Goal: Task Accomplishment & Management: Manage account settings

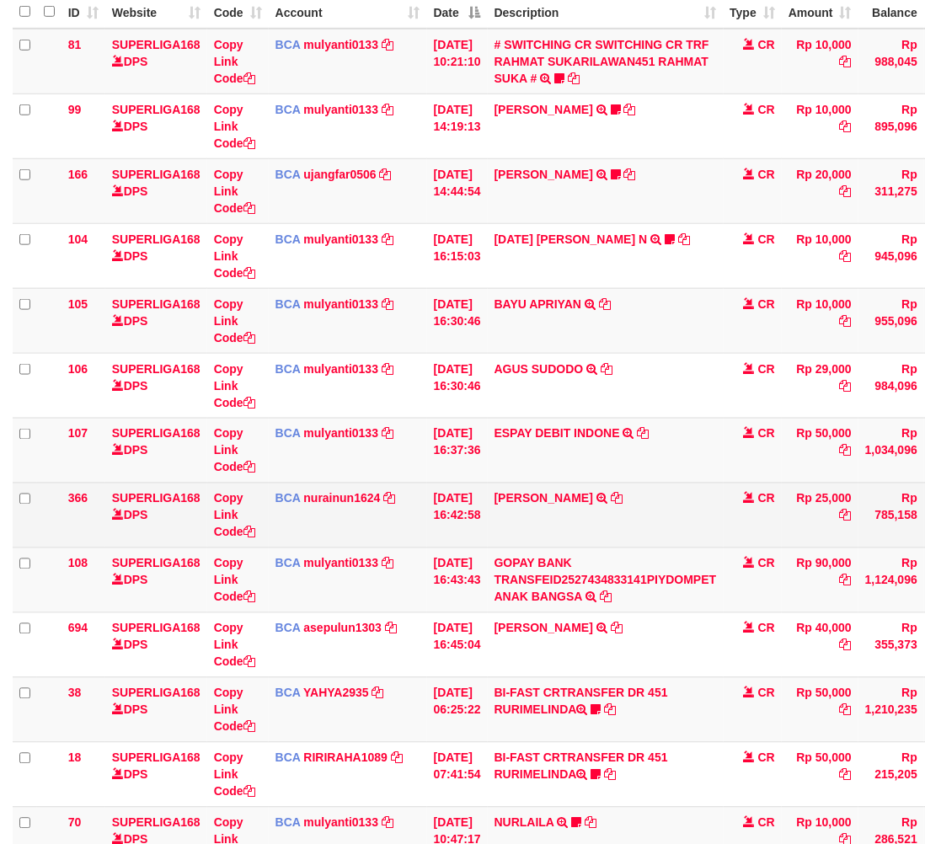
scroll to position [216, 0]
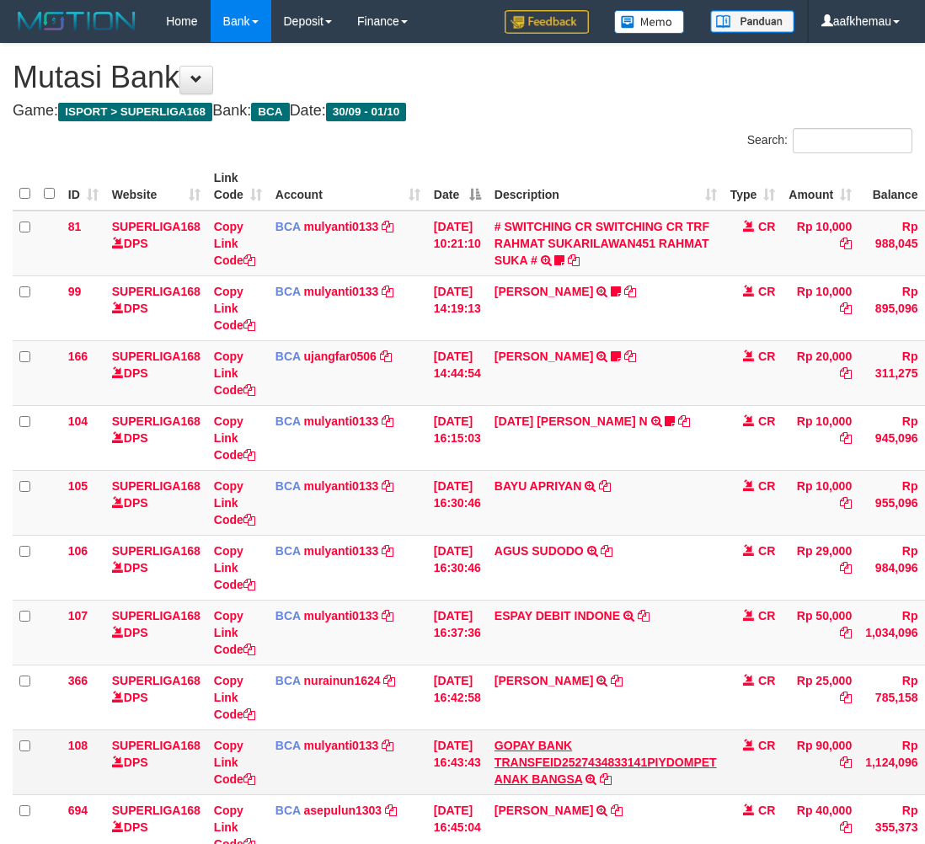
scroll to position [182, 0]
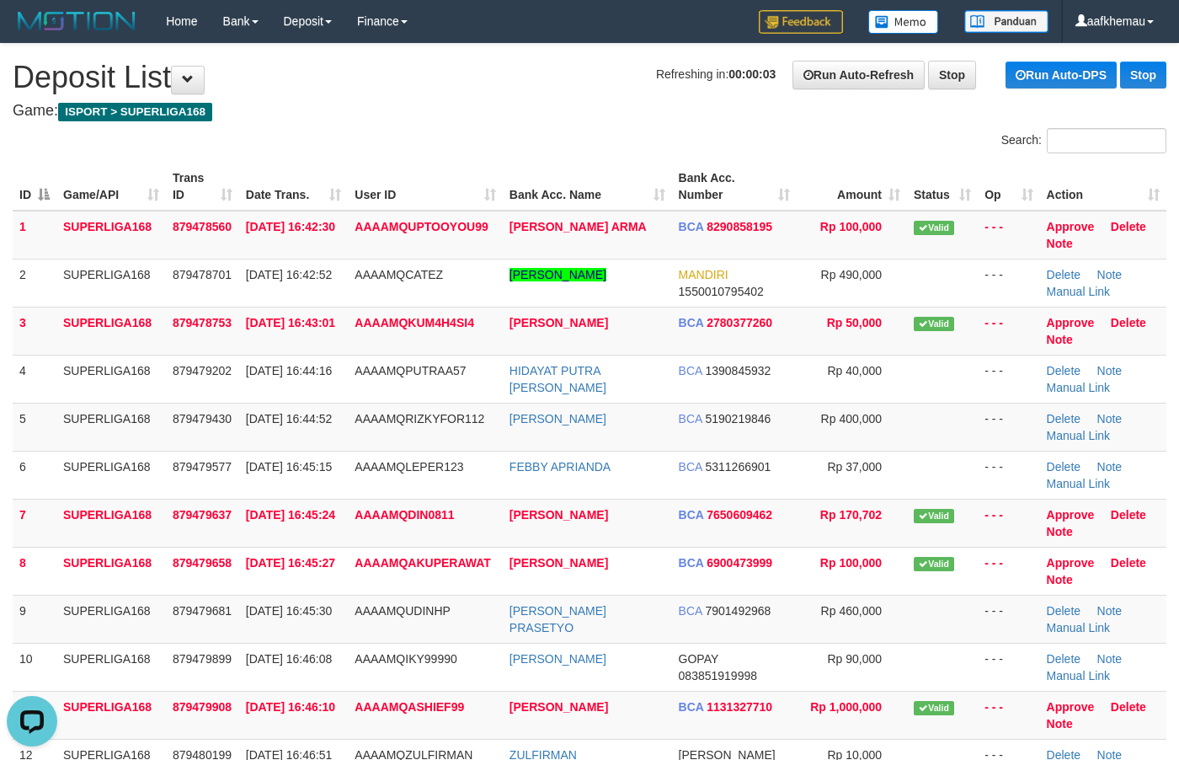
click at [381, 109] on h4 "Game: ISPORT > SUPERLIGA168" at bounding box center [590, 111] width 1154 height 17
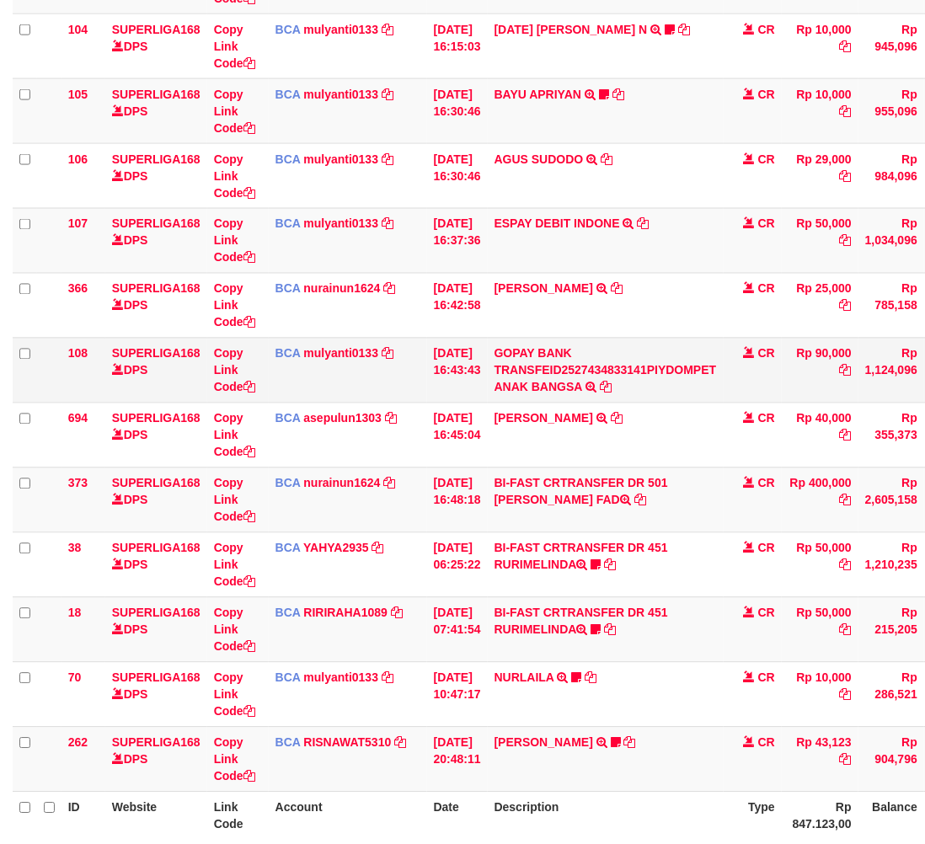
scroll to position [392, 0]
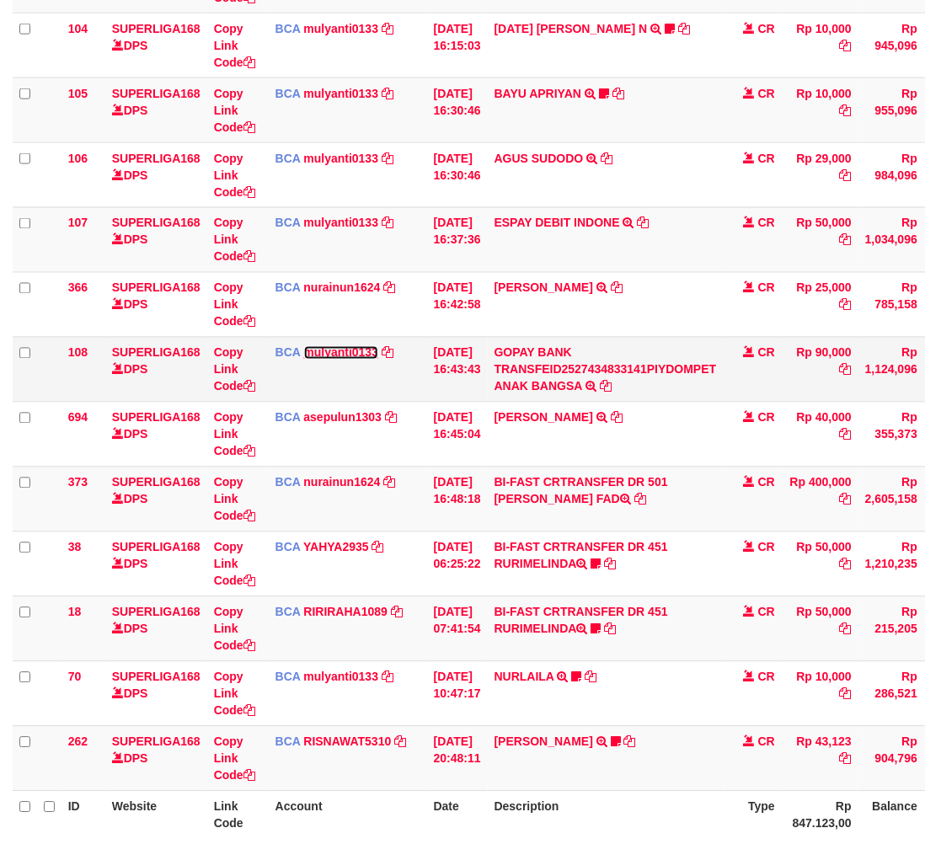
click at [347, 351] on link "mulyanti0133" at bounding box center [341, 352] width 75 height 13
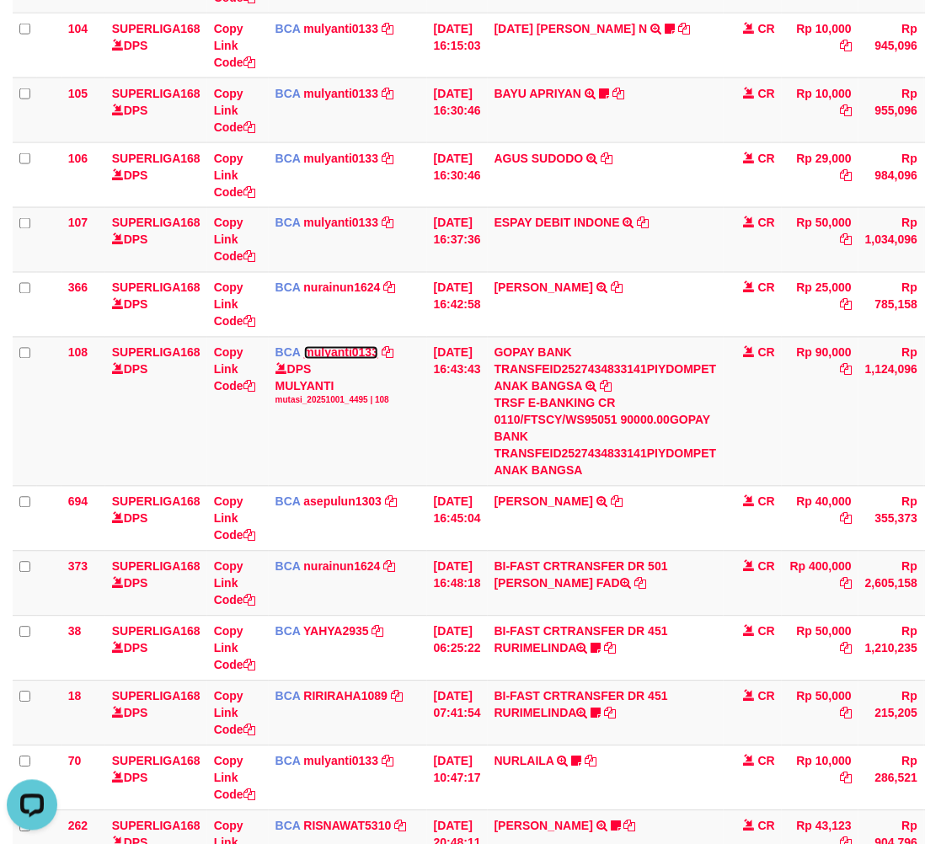
scroll to position [392, 128]
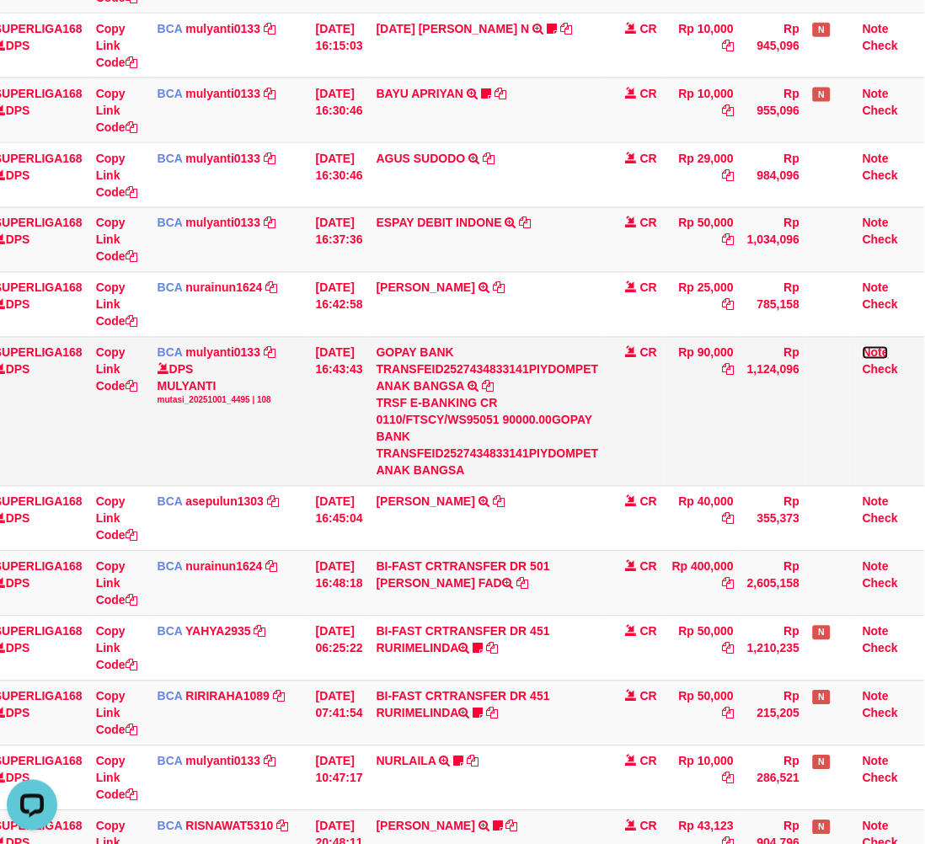
click at [872, 347] on link "Note" at bounding box center [875, 352] width 26 height 13
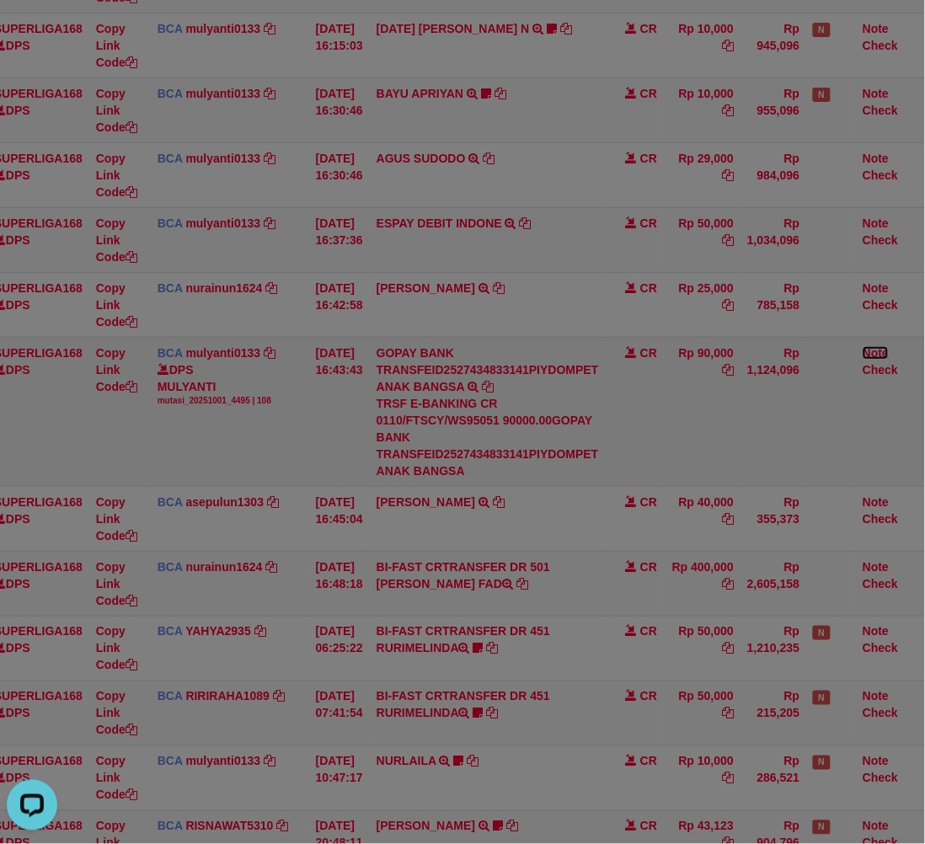
scroll to position [392, 112]
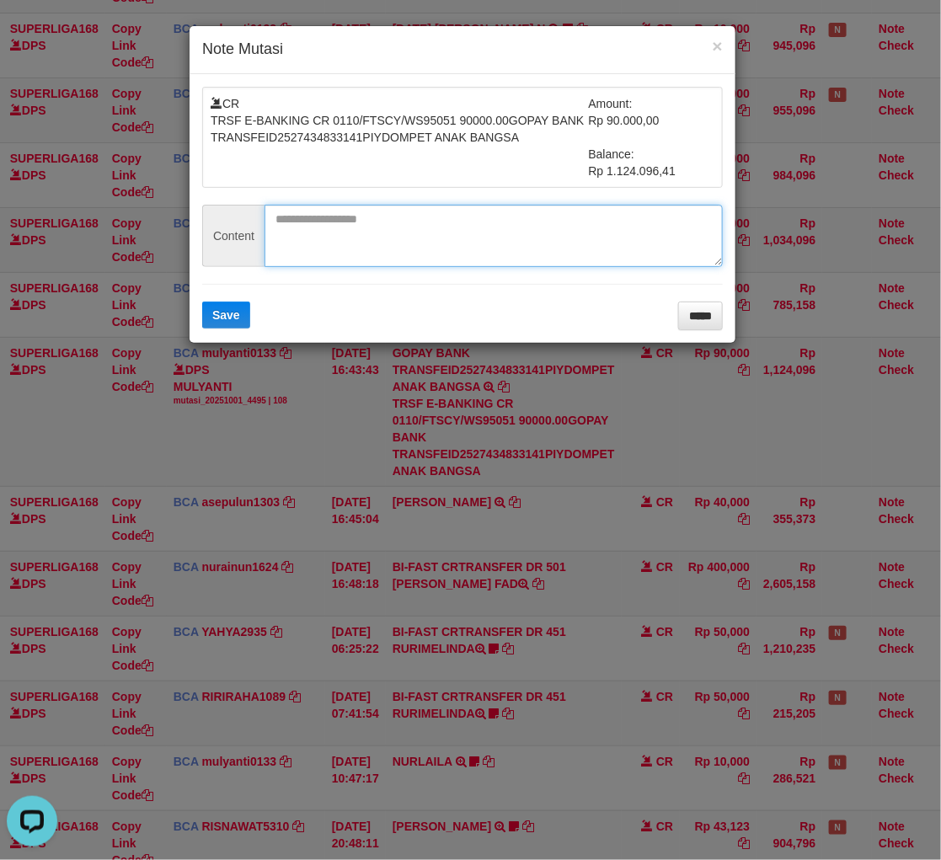
click at [313, 243] on textarea at bounding box center [493, 236] width 458 height 62
paste textarea "********"
type textarea "********"
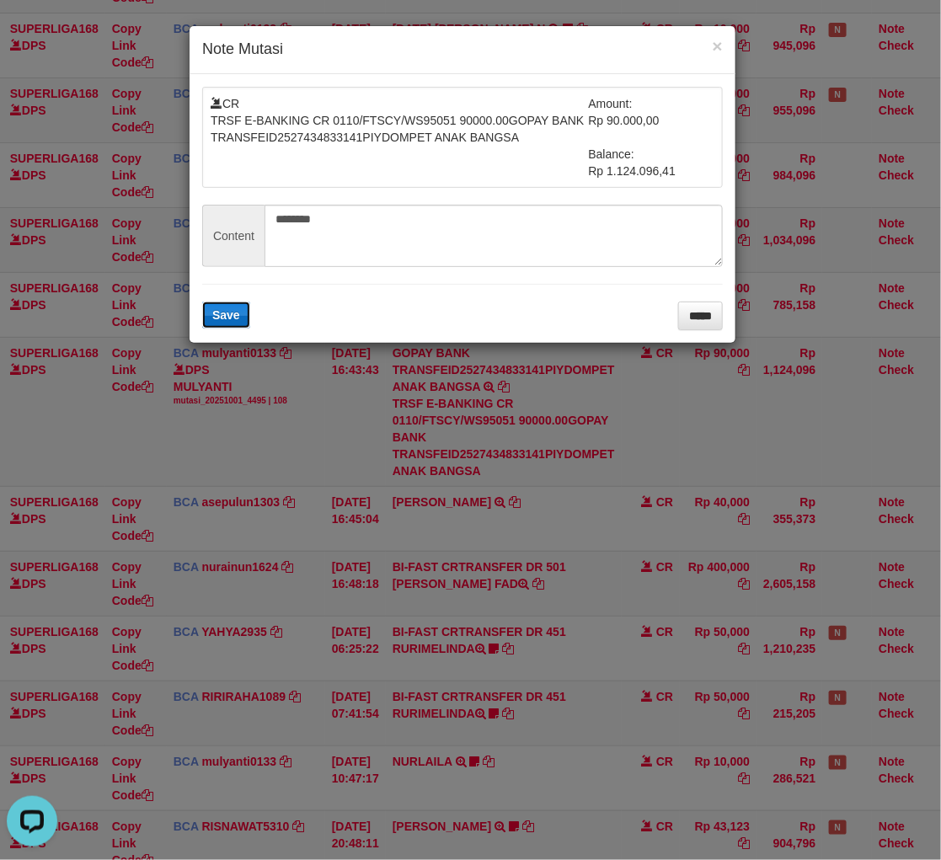
click at [232, 325] on button "Save" at bounding box center [226, 315] width 48 height 27
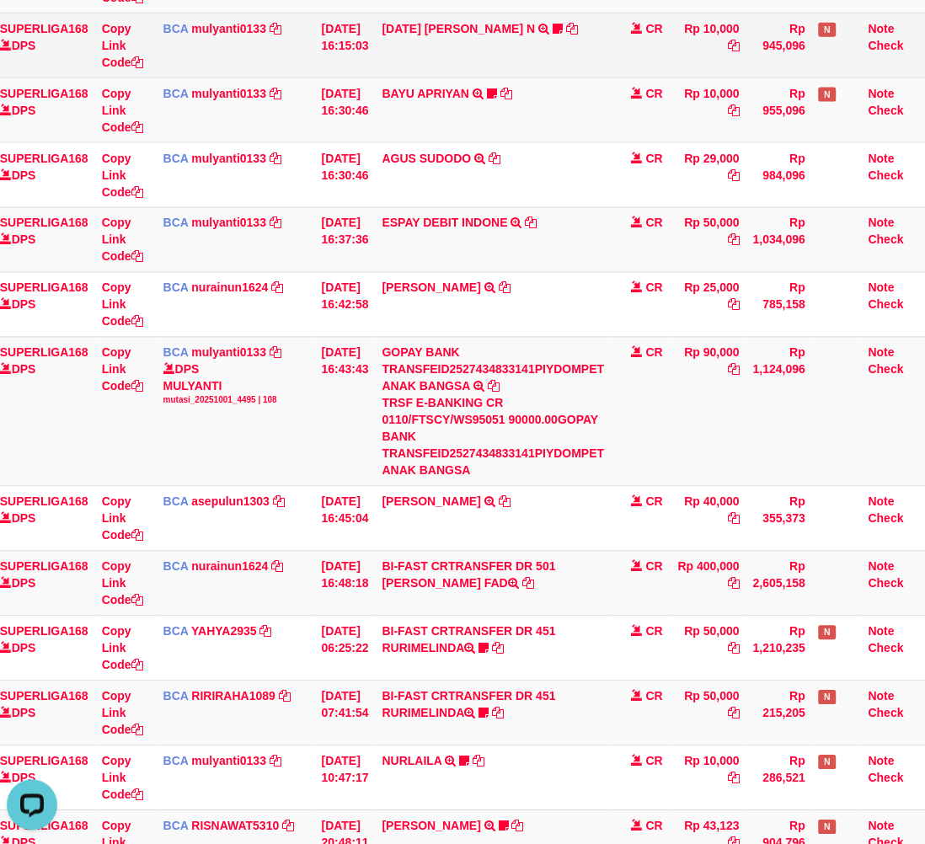
click at [552, 67] on td "ZUL FIRMAN N TRSF E-BANKING CR 0110/FTSCY/WS95051 10000.002025100192960285 TRFD…" at bounding box center [494, 45] width 236 height 65
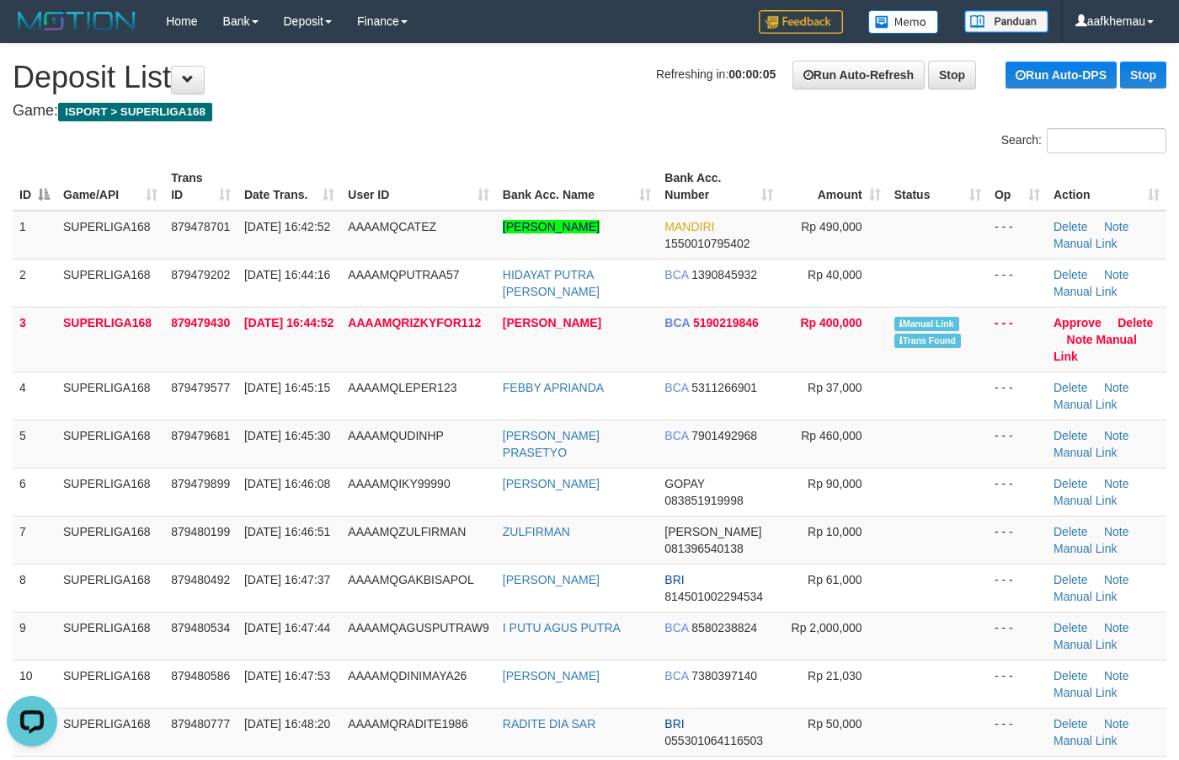
click at [617, 103] on h4 "Game: ISPORT > SUPERLIGA168" at bounding box center [590, 111] width 1154 height 17
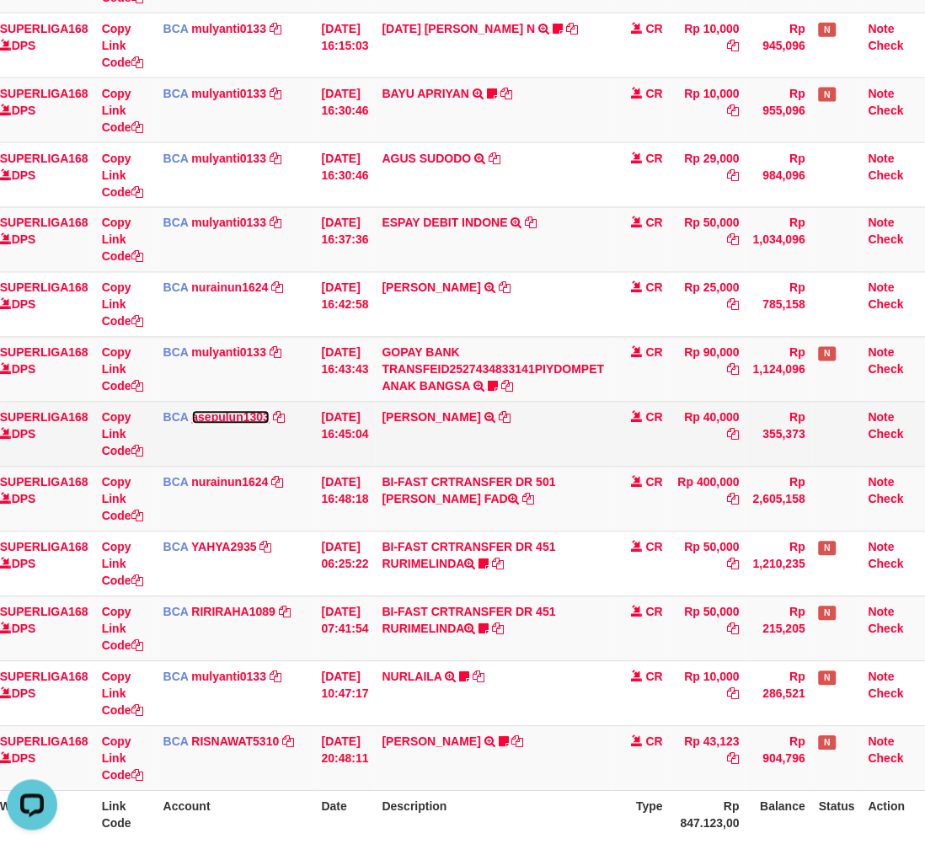
click at [203, 414] on link "asepulun1303" at bounding box center [231, 417] width 78 height 13
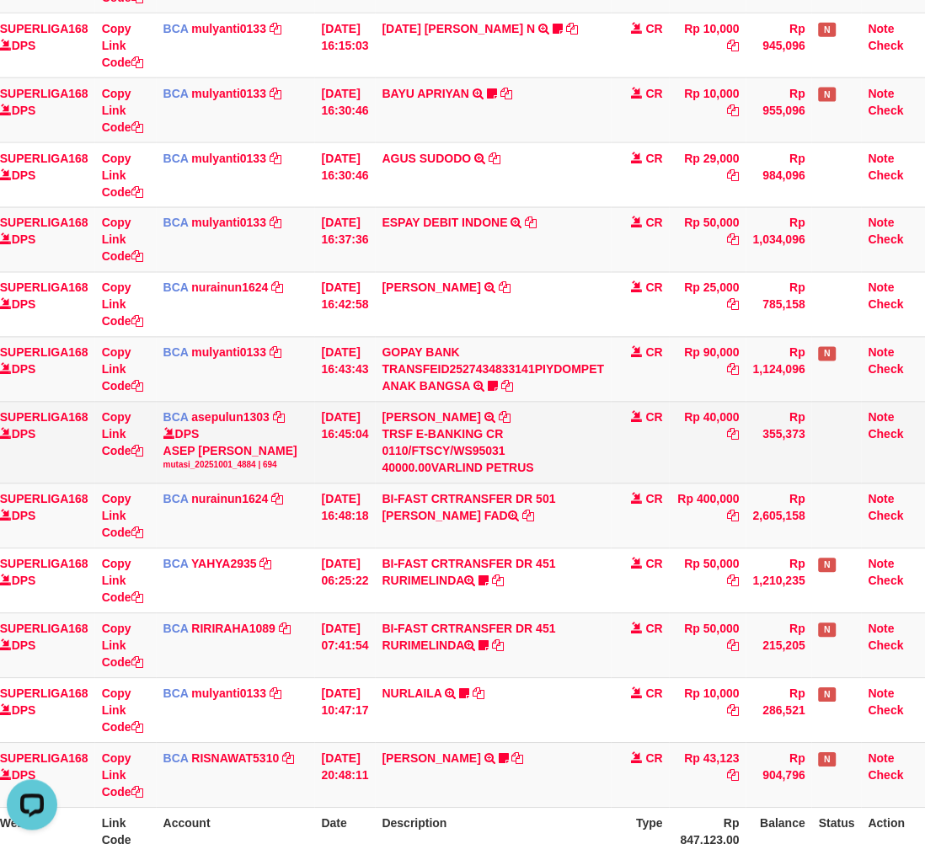
click at [510, 417] on icon at bounding box center [505, 418] width 12 height 12
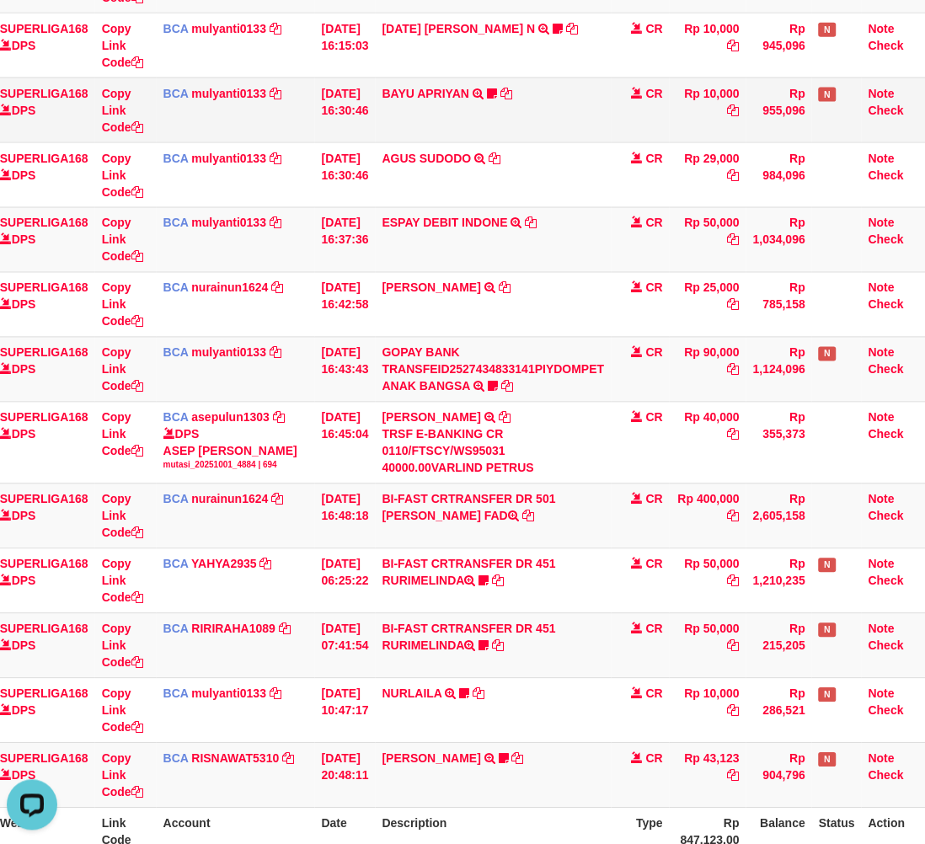
click at [536, 107] on td "BAYU APRIYAN TRSF E-BANKING CR 0110/FTSCY/WS95051 10000.002025100116276579 TRFD…" at bounding box center [494, 109] width 236 height 65
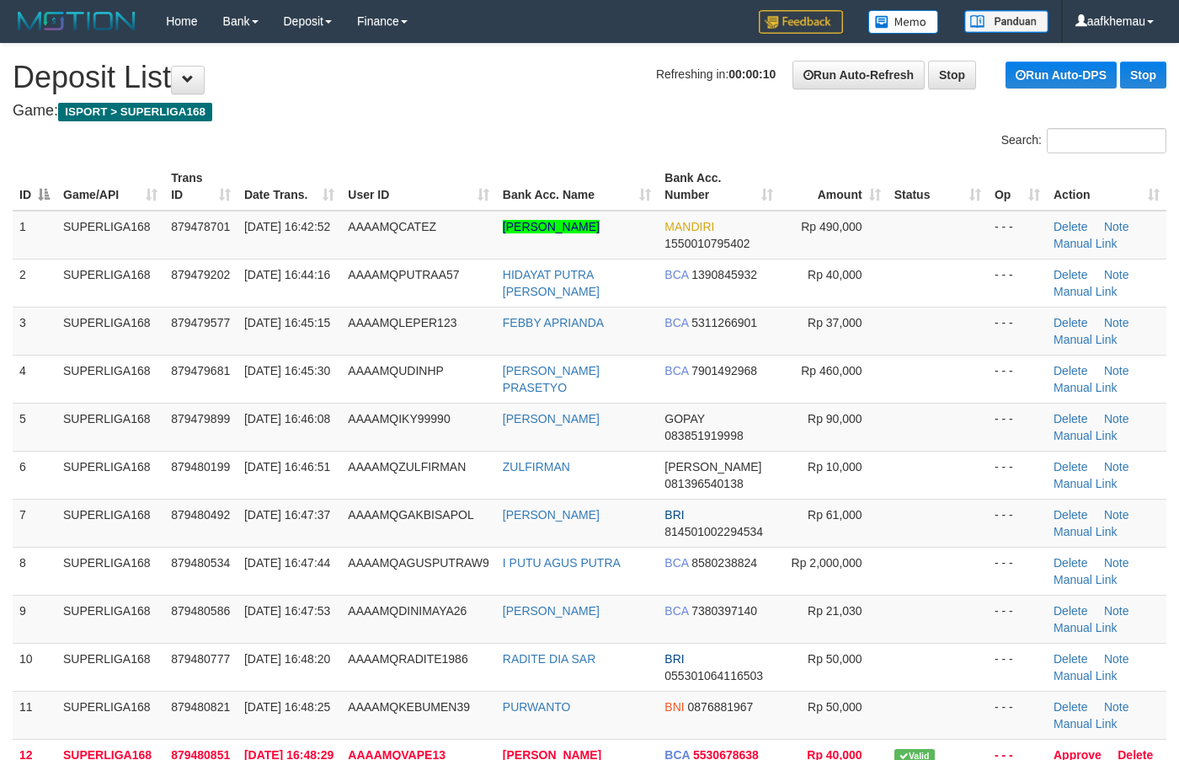
scroll to position [3, 0]
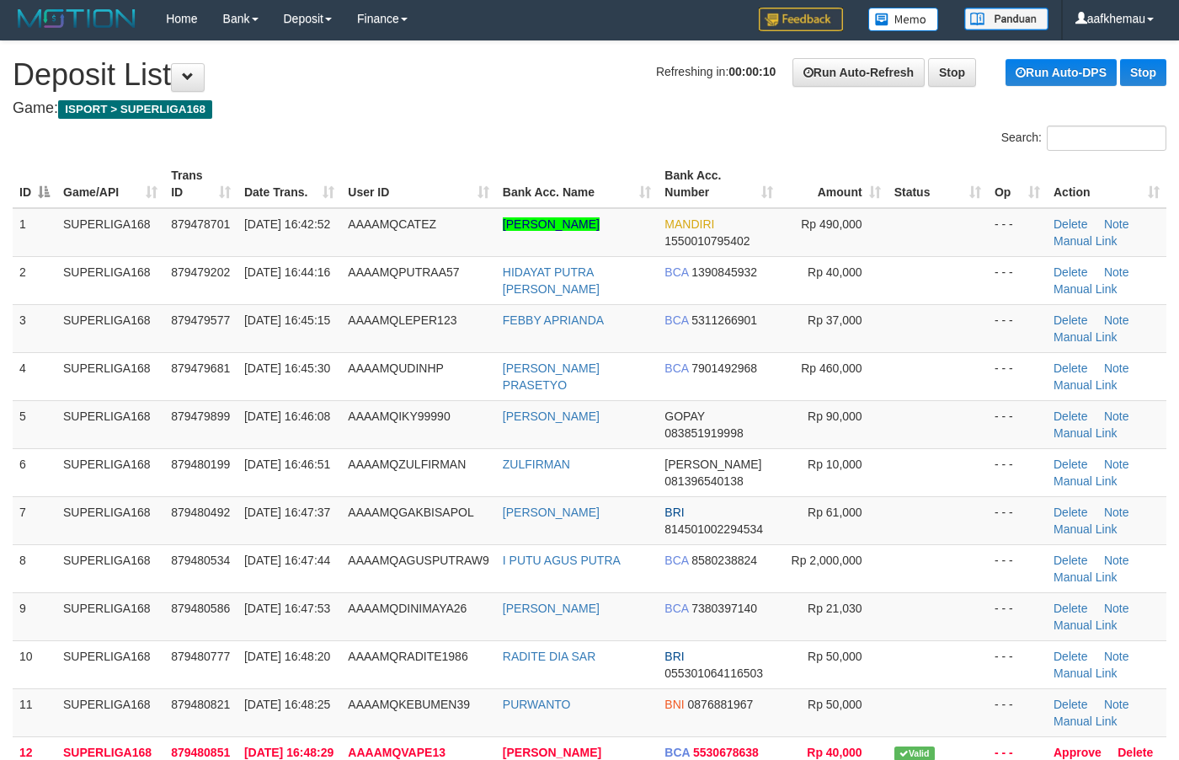
click at [516, 82] on h1 "Refreshing in: 00:00:10 Run Auto-Refresh Stop Run Auto-DPS Stop Deposit List" at bounding box center [590, 75] width 1154 height 34
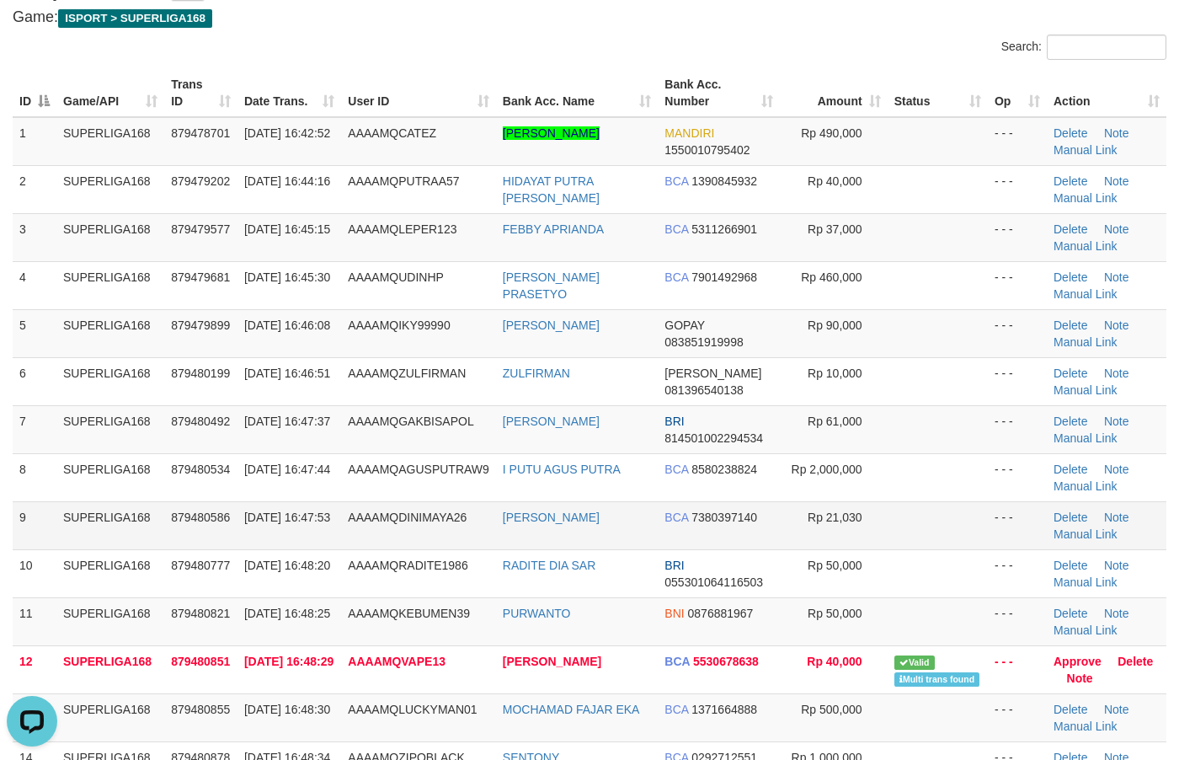
scroll to position [213, 0]
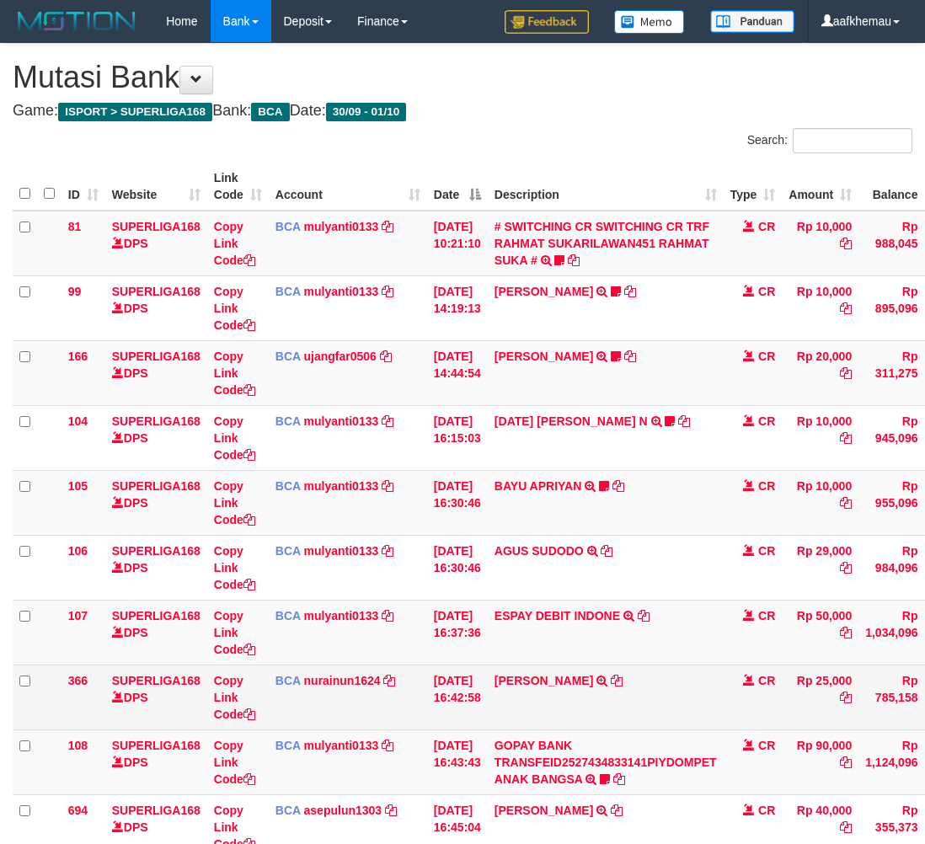
scroll to position [392, 112]
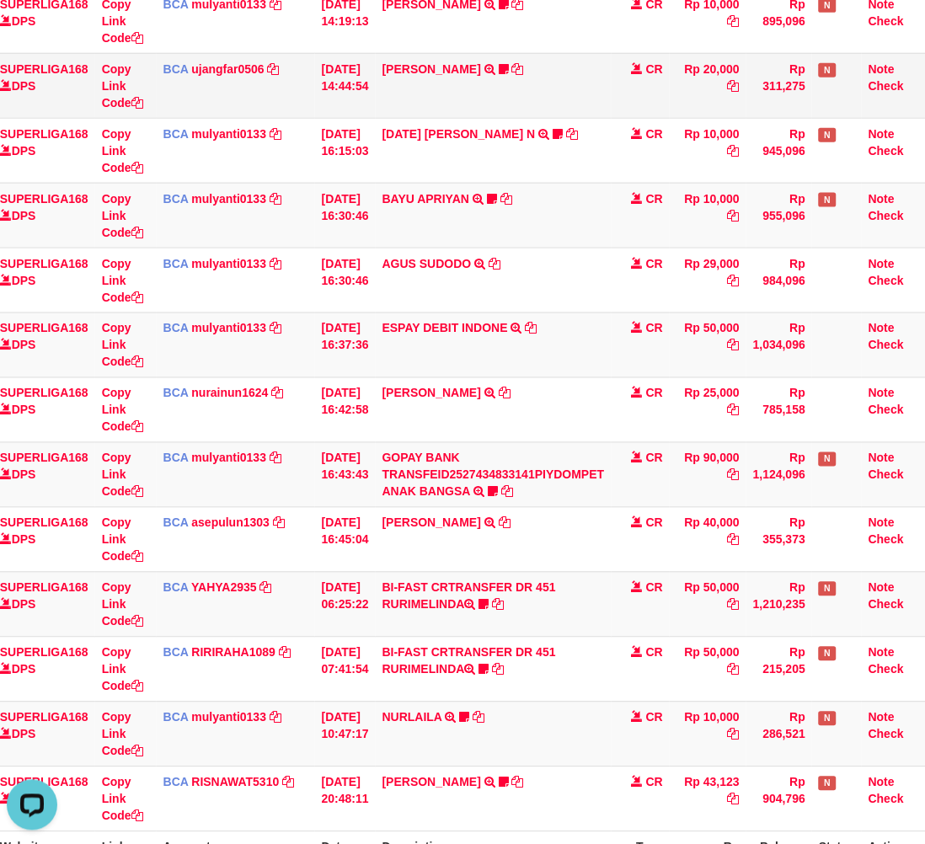
drag, startPoint x: 641, startPoint y: 97, endPoint x: 666, endPoint y: 63, distance: 42.1
click at [638, 97] on td "CR" at bounding box center [640, 85] width 59 height 65
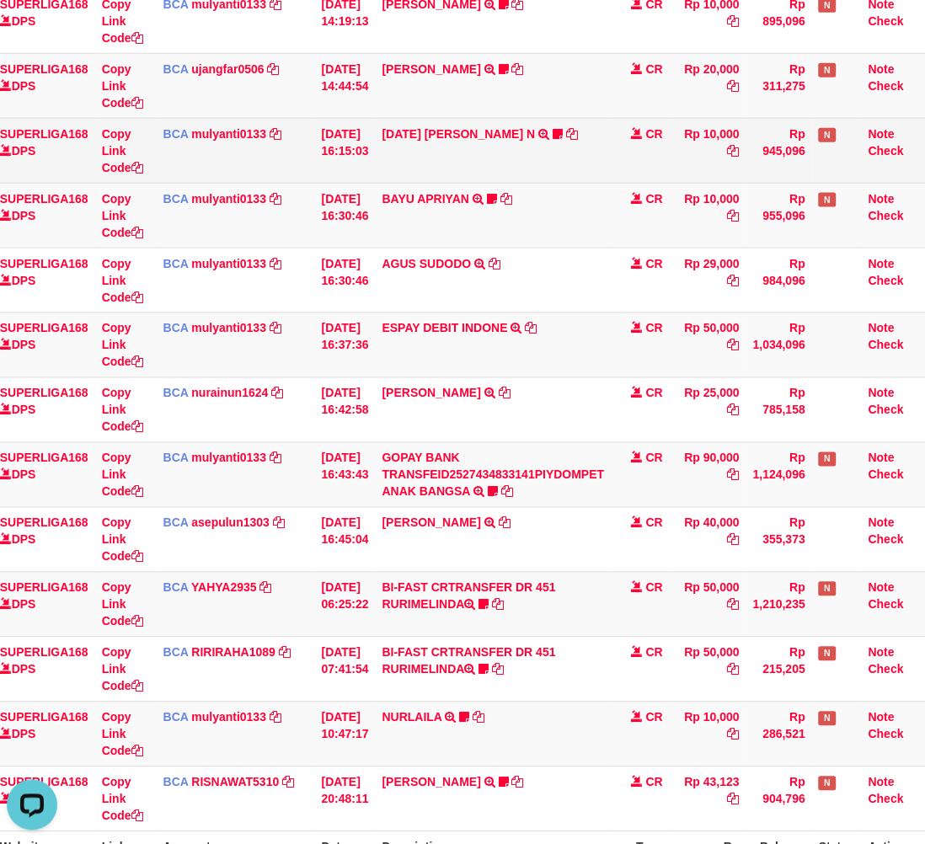
click at [550, 131] on td "ZUL FIRMAN N TRSF E-BANKING CR 0110/FTSCY/WS95051 10000.002025100192960285 TRFD…" at bounding box center [494, 150] width 236 height 65
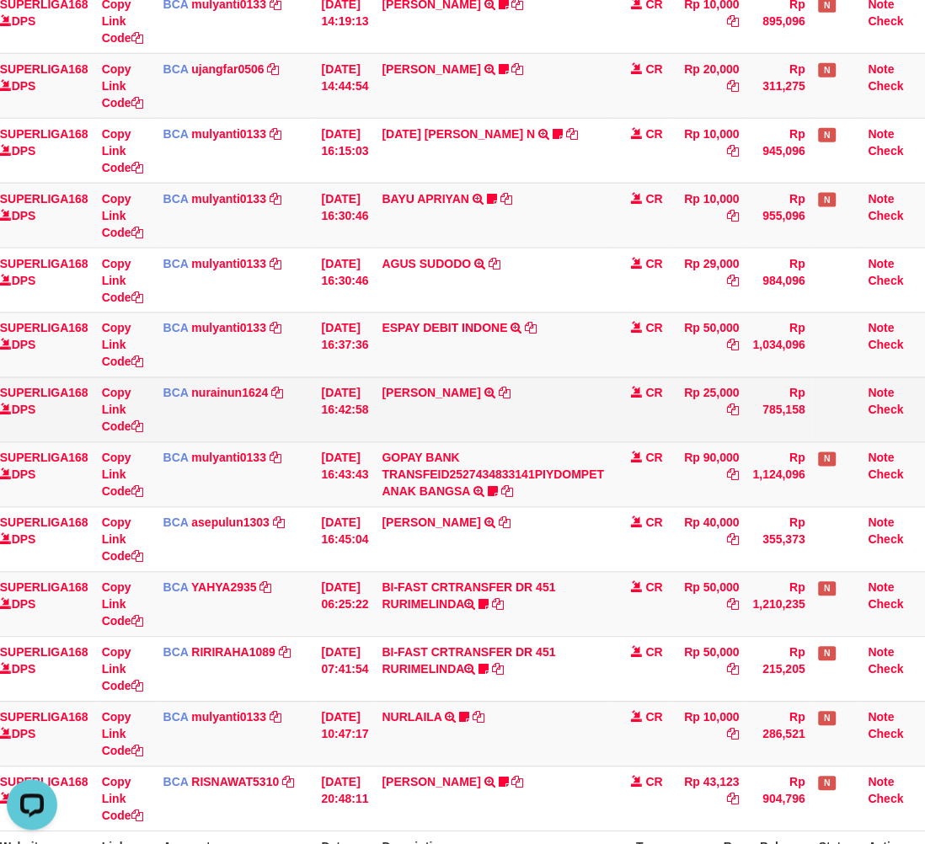
click at [546, 418] on td "VARLIND PETRUS TRSF E-BANKING CR 0110/FTSCY/WS95031 25000.00VARLIND PETRUS" at bounding box center [494, 409] width 236 height 65
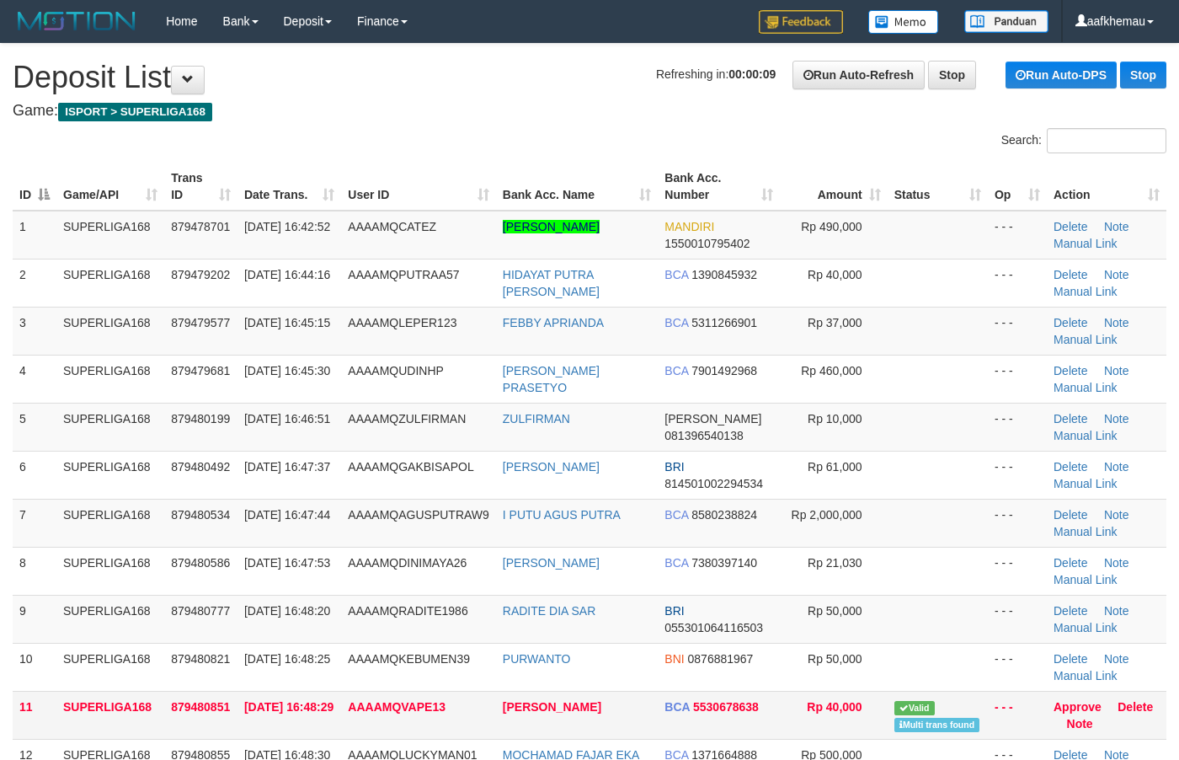
copy tr "[PERSON_NAME]"
drag, startPoint x: 630, startPoint y: 708, endPoint x: 485, endPoint y: 718, distance: 145.2
click at [485, 718] on tr "11 SUPERLIGA168 879480851 01/10/2025 16:48:29 AAAAMQVAPE13 VARLIND PETRUS BCA 5…" at bounding box center [590, 715] width 1154 height 48
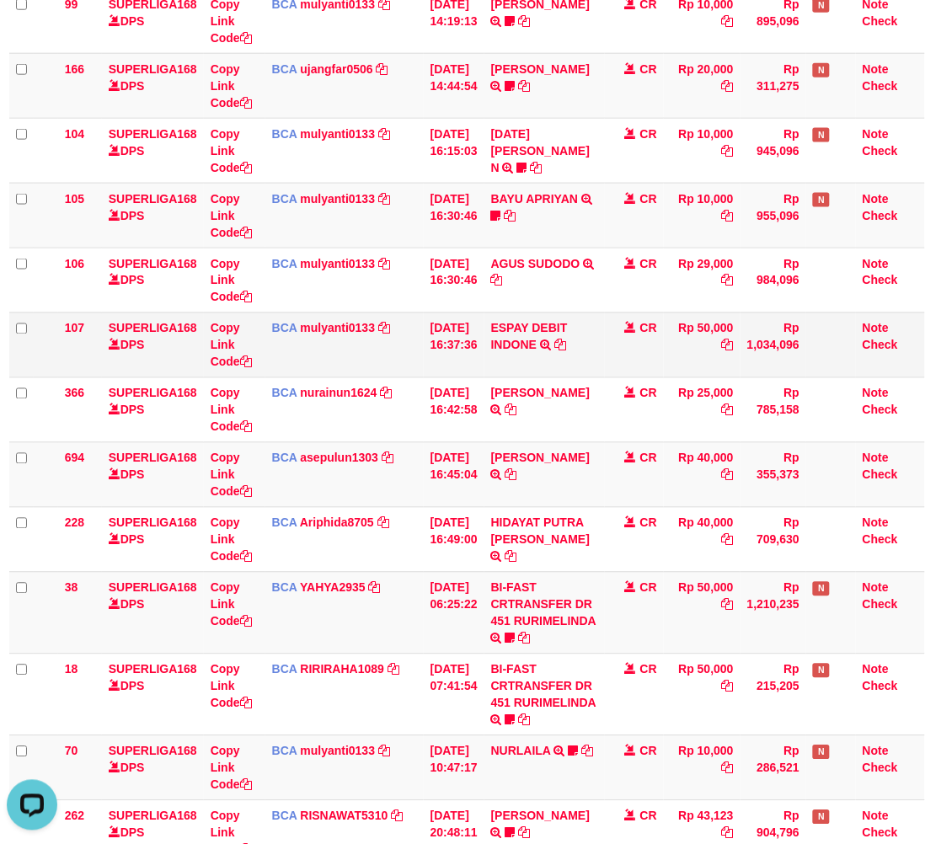
click at [628, 356] on td "CR" at bounding box center [634, 344] width 59 height 65
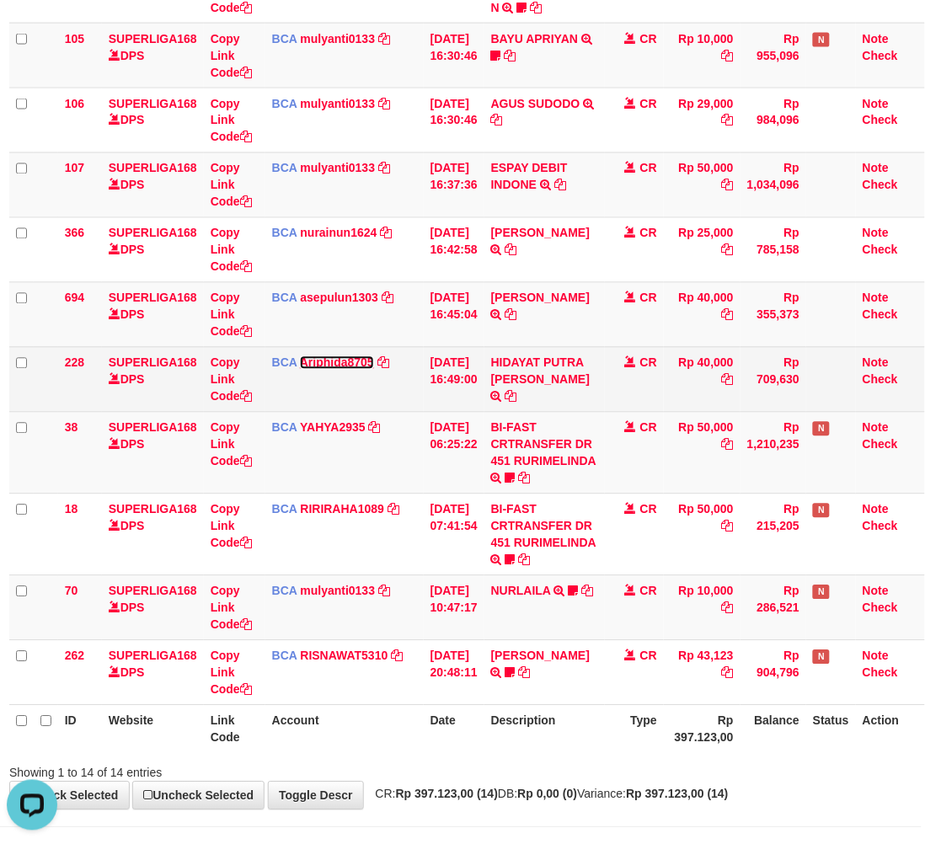
click at [354, 365] on link "Ariphida8705" at bounding box center [337, 362] width 74 height 13
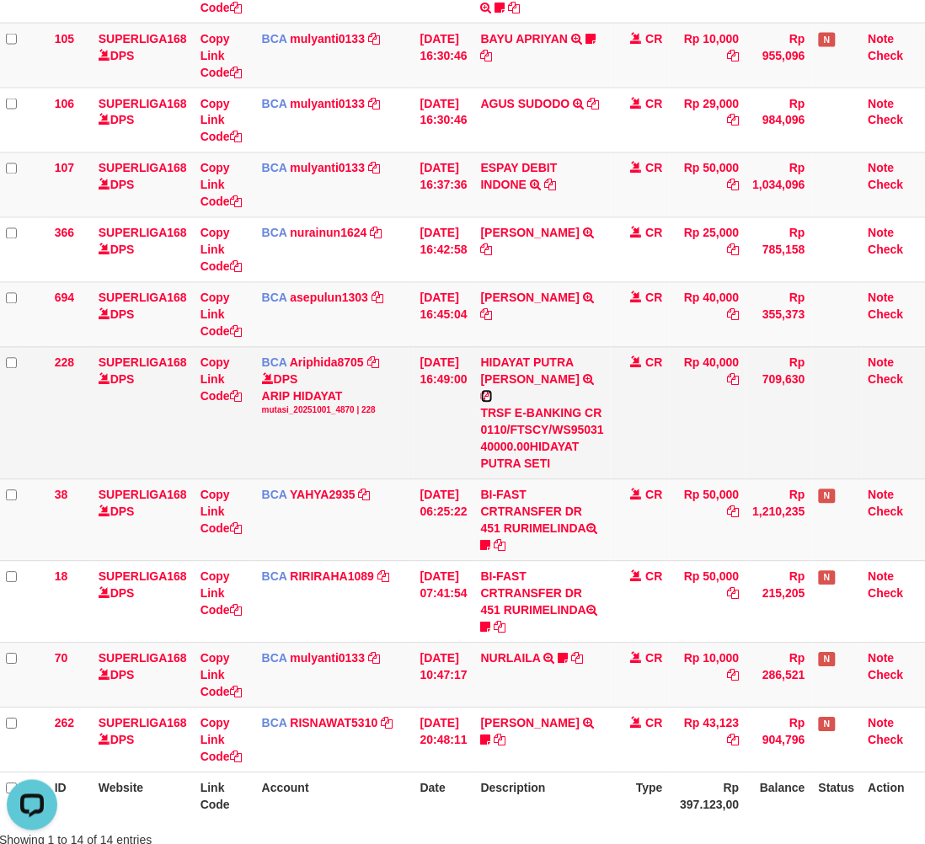
click at [493, 391] on icon at bounding box center [487, 397] width 12 height 12
click at [716, 401] on td "Rp 40,000" at bounding box center [708, 413] width 77 height 132
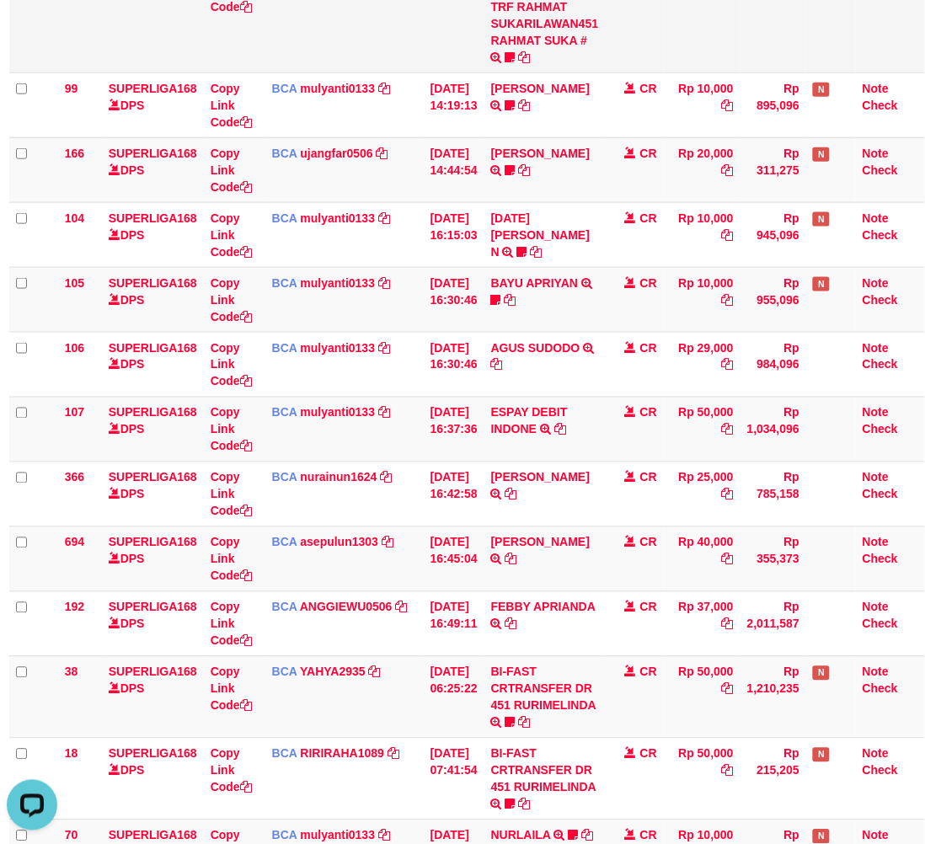
click at [726, 5] on td "Rp 10,000" at bounding box center [702, 15] width 77 height 116
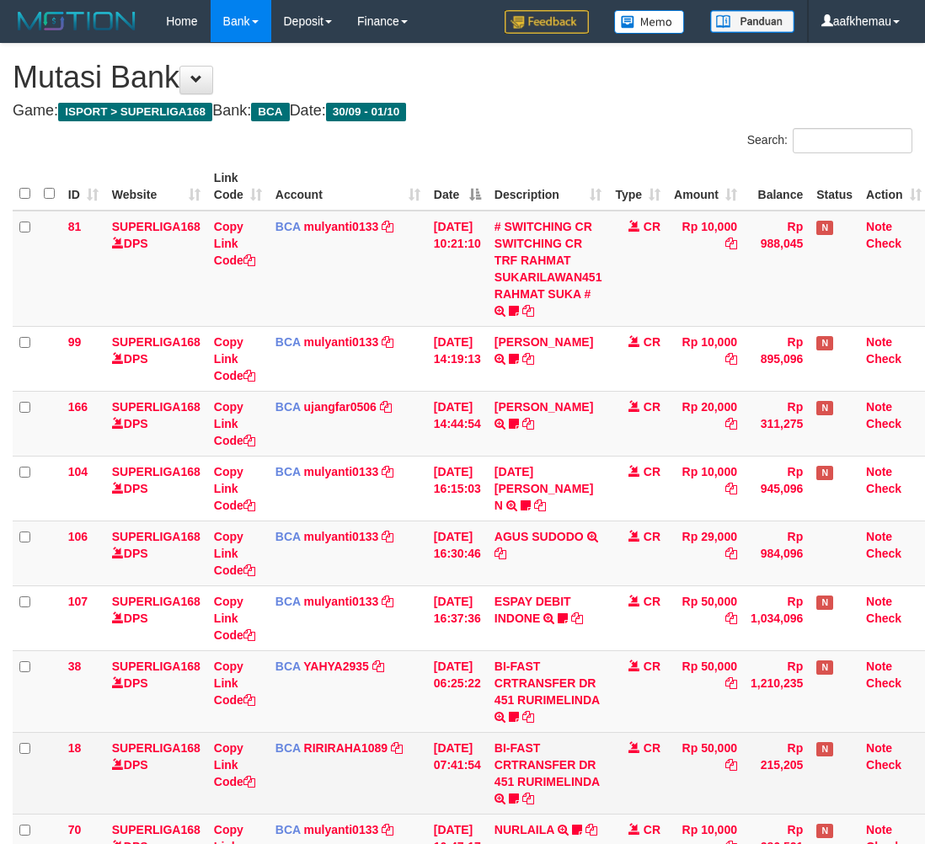
scroll to position [254, 13]
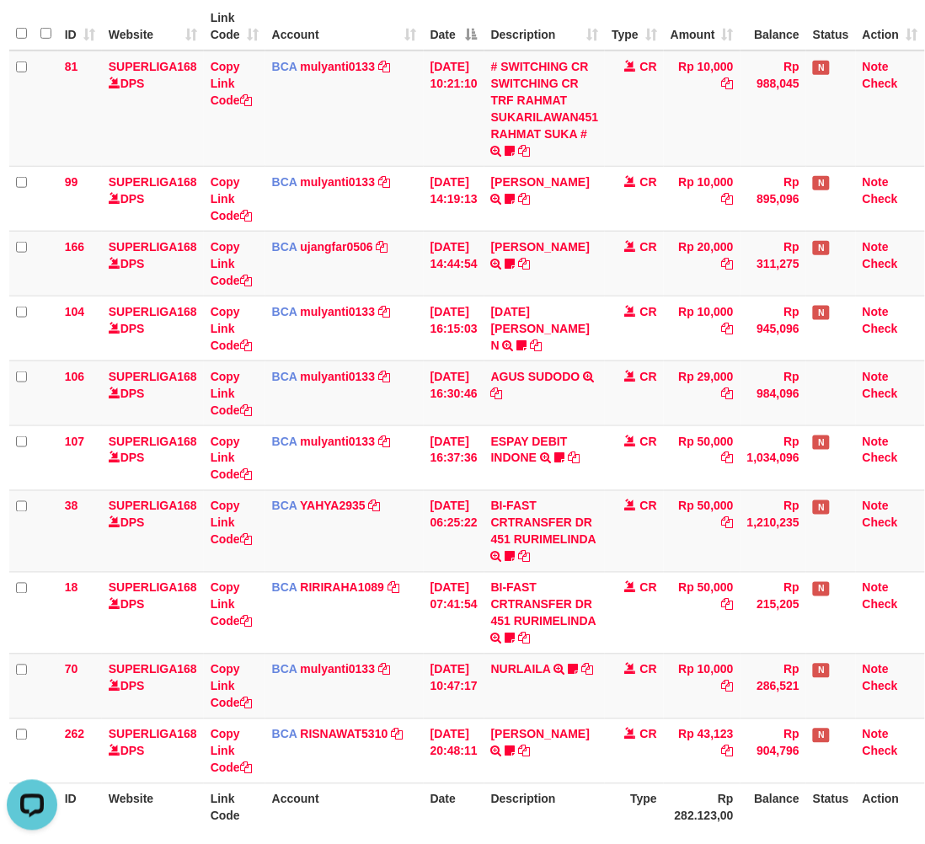
scroll to position [0, 13]
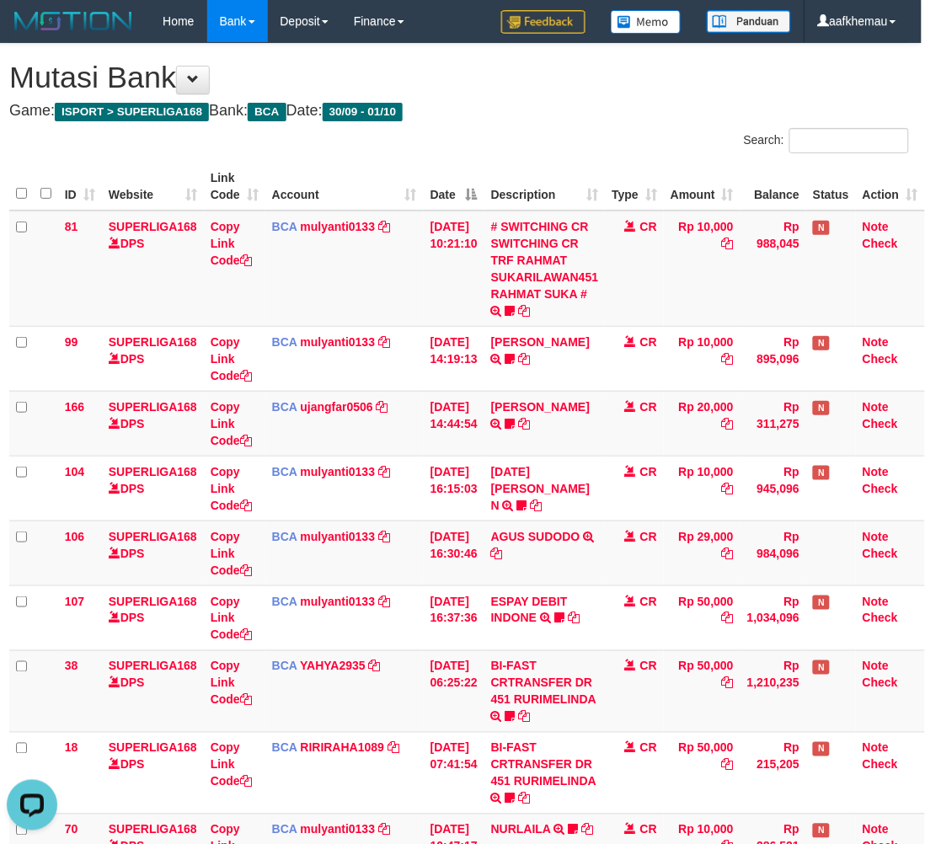
click at [633, 97] on div "**********" at bounding box center [459, 546] width 925 height 1004
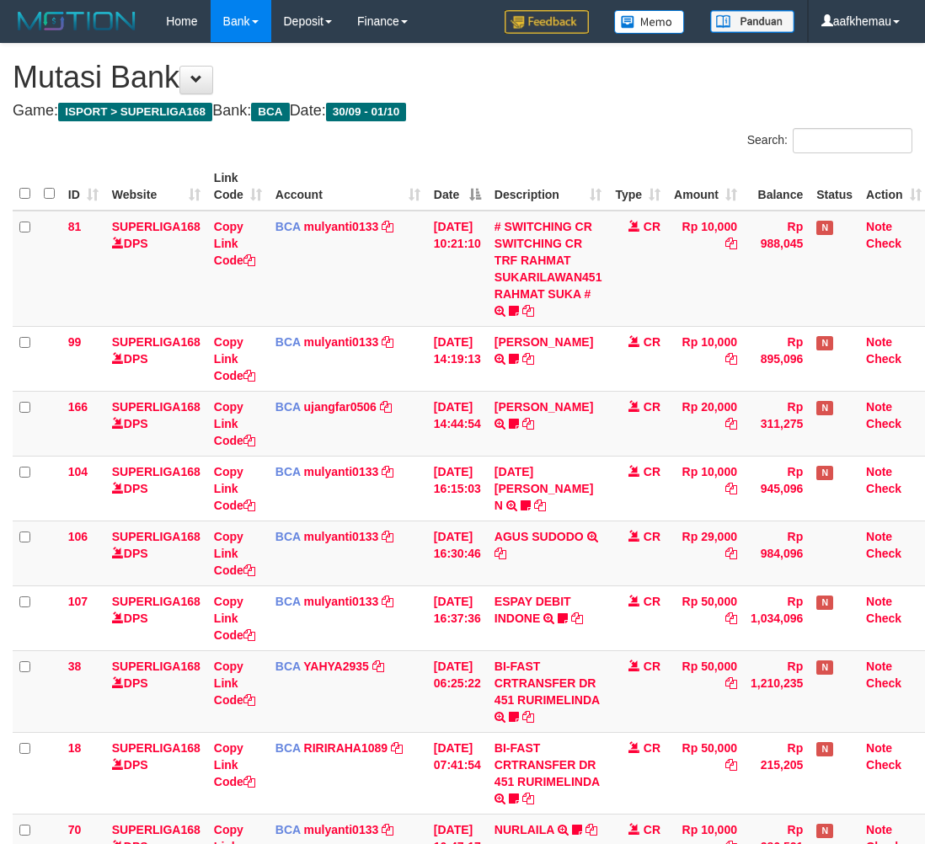
scroll to position [0, 13]
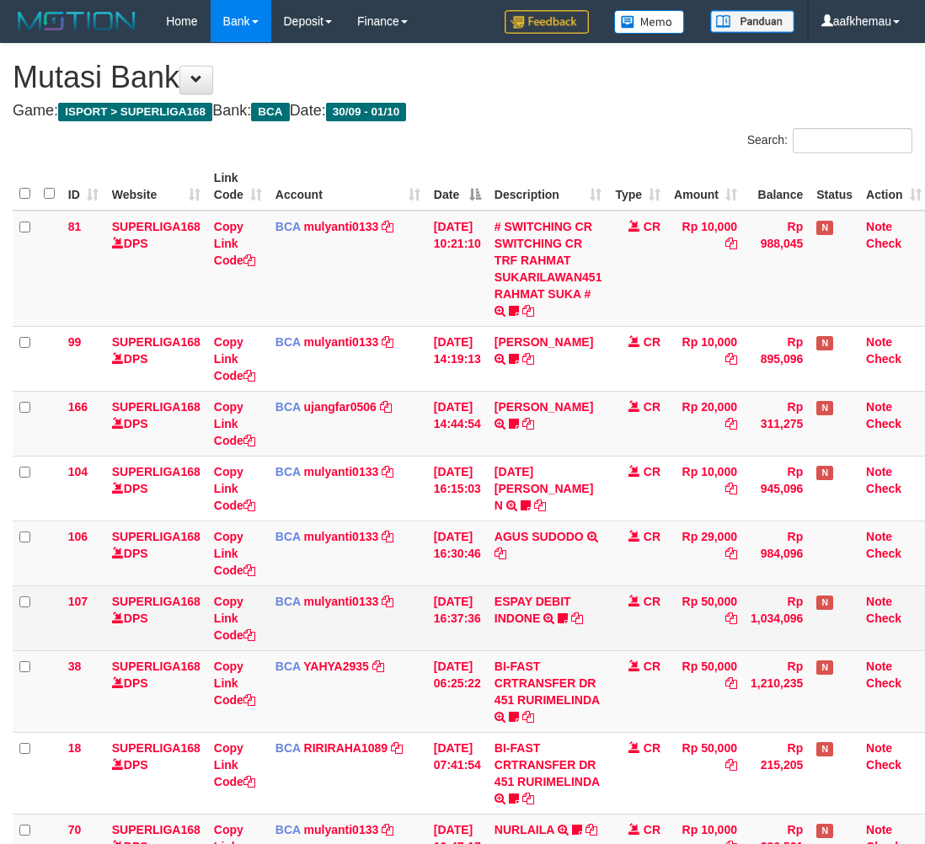
scroll to position [0, 13]
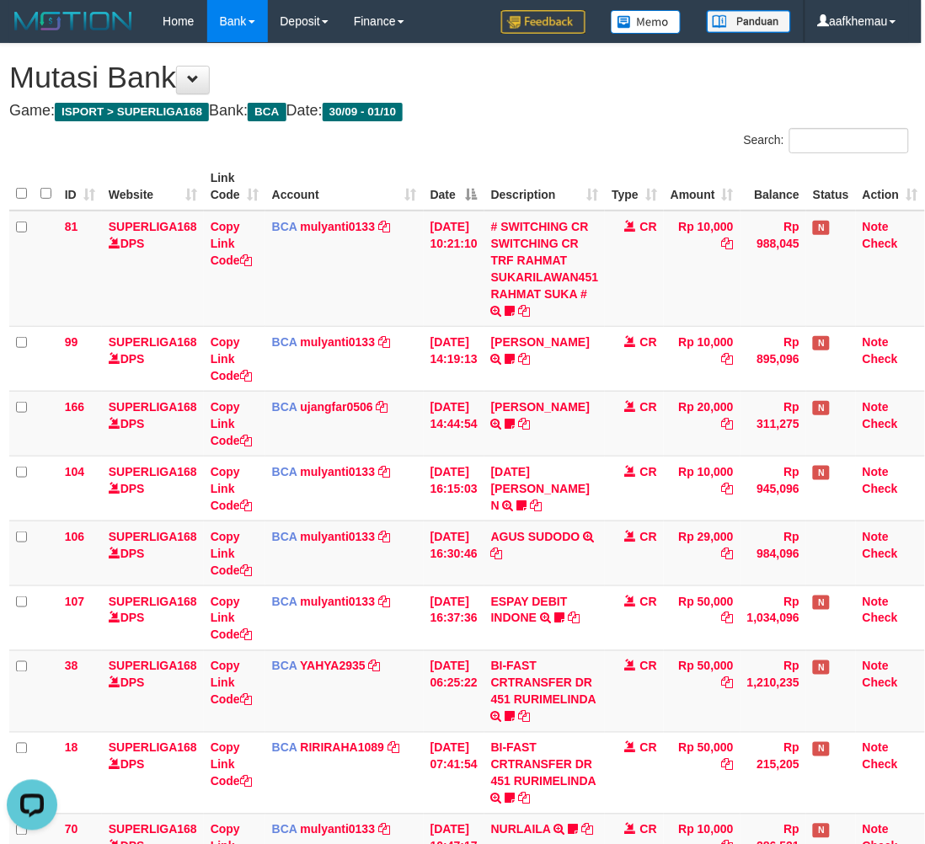
click at [569, 120] on div "**********" at bounding box center [459, 546] width 925 height 1004
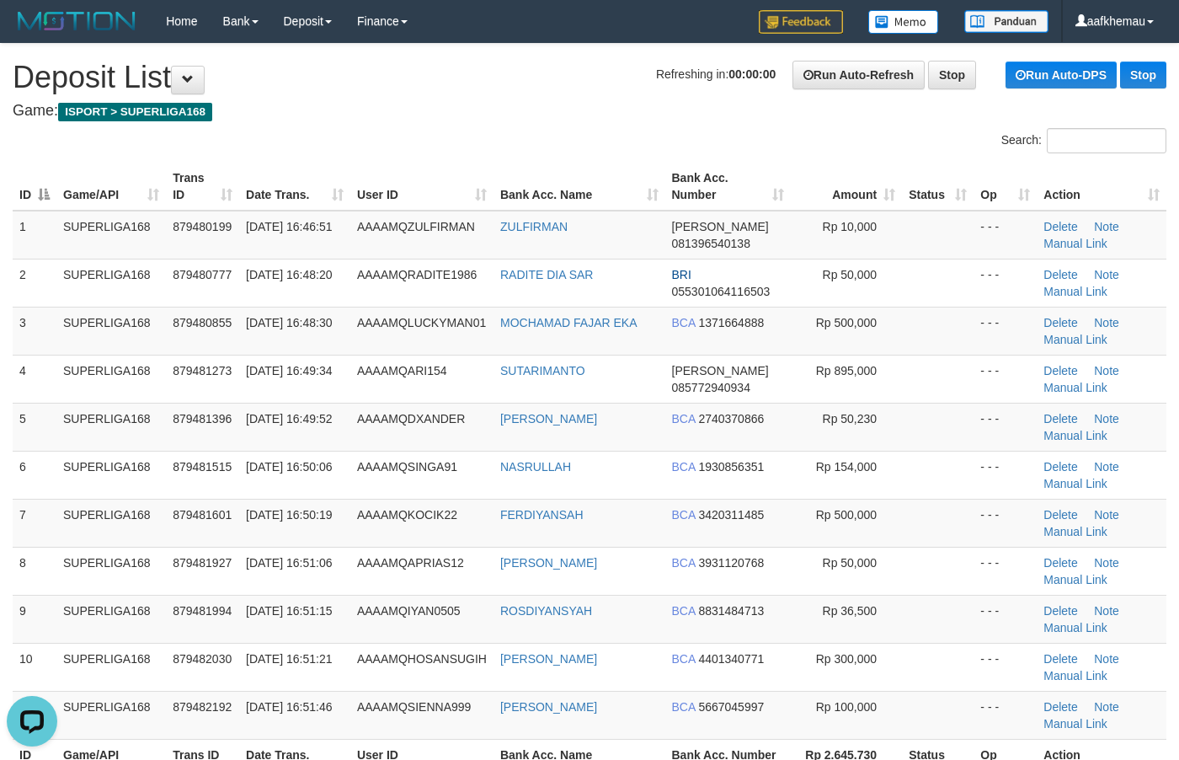
click at [459, 108] on h4 "Game: ISPORT > SUPERLIGA168" at bounding box center [590, 111] width 1154 height 17
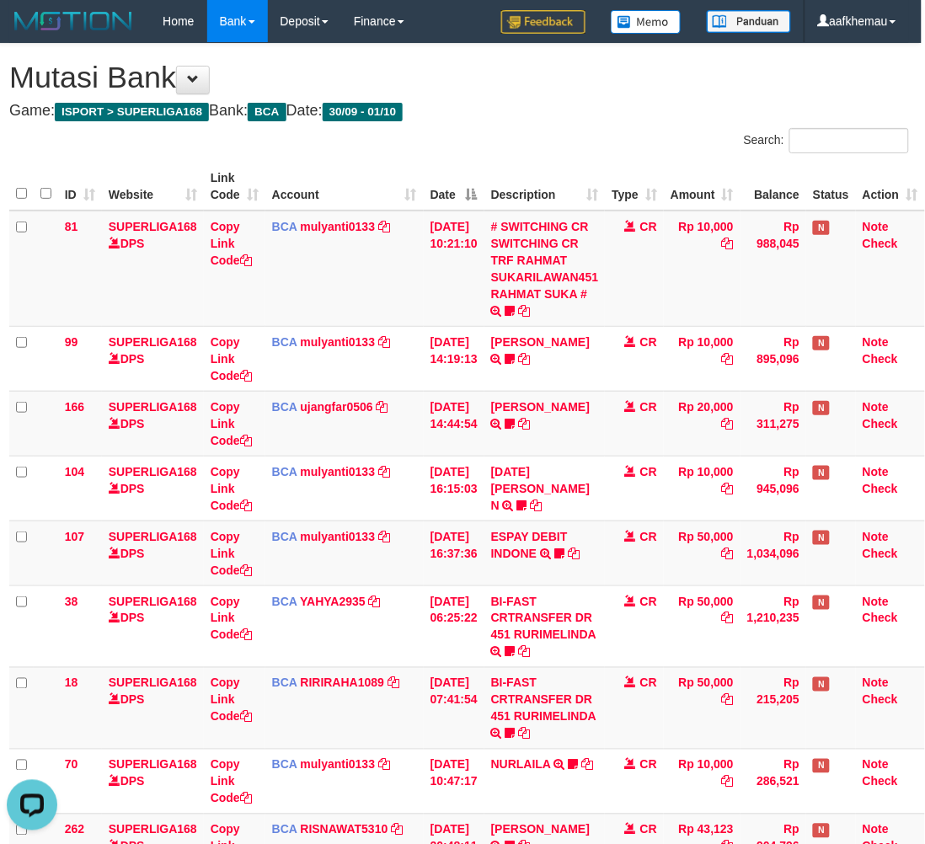
click at [566, 123] on div "**********" at bounding box center [459, 513] width 925 height 939
click at [544, 124] on div "**********" at bounding box center [459, 513] width 925 height 939
click at [622, 81] on h1 "Mutasi Bank" at bounding box center [459, 78] width 900 height 34
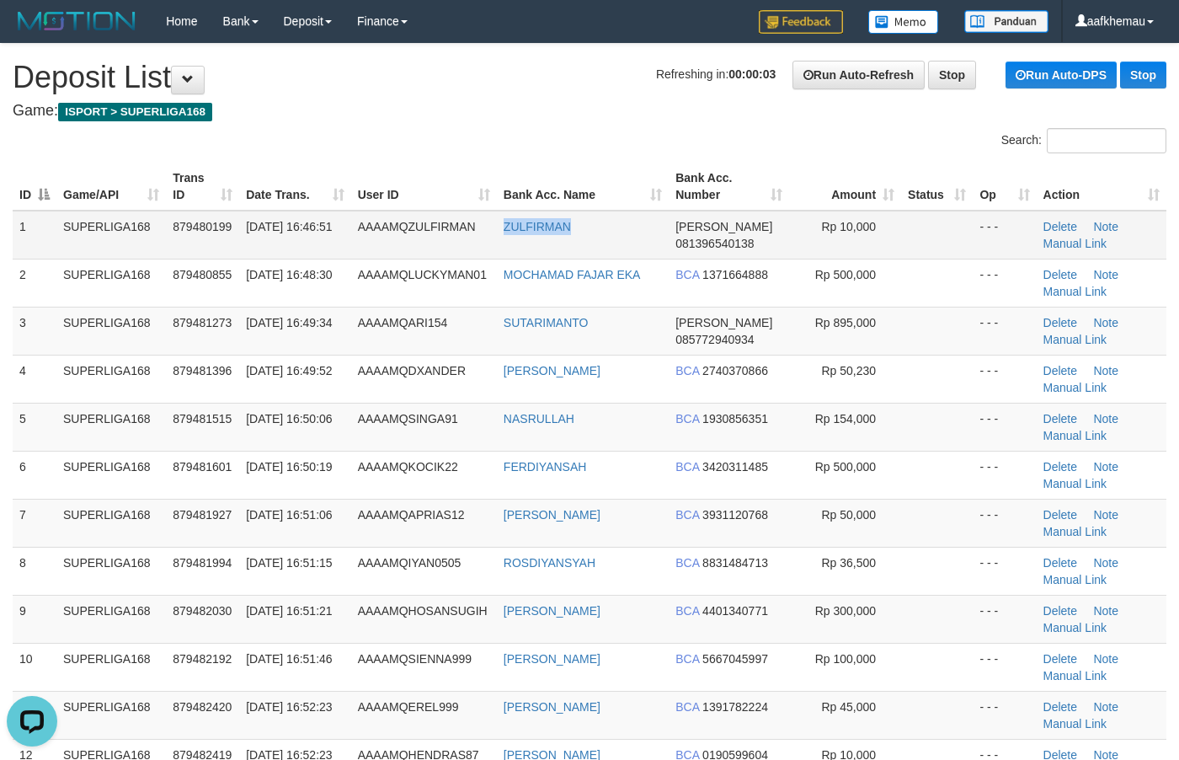
drag, startPoint x: 619, startPoint y: 228, endPoint x: 480, endPoint y: 232, distance: 139.0
click at [480, 232] on tr "1 SUPERLIGA168 879480199 01/10/2025 16:46:51 AAAAMQZULFIRMAN ZULFIRMAN DANA 081…" at bounding box center [590, 235] width 1154 height 49
click at [497, 141] on div "Search:" at bounding box center [589, 142] width 1179 height 29
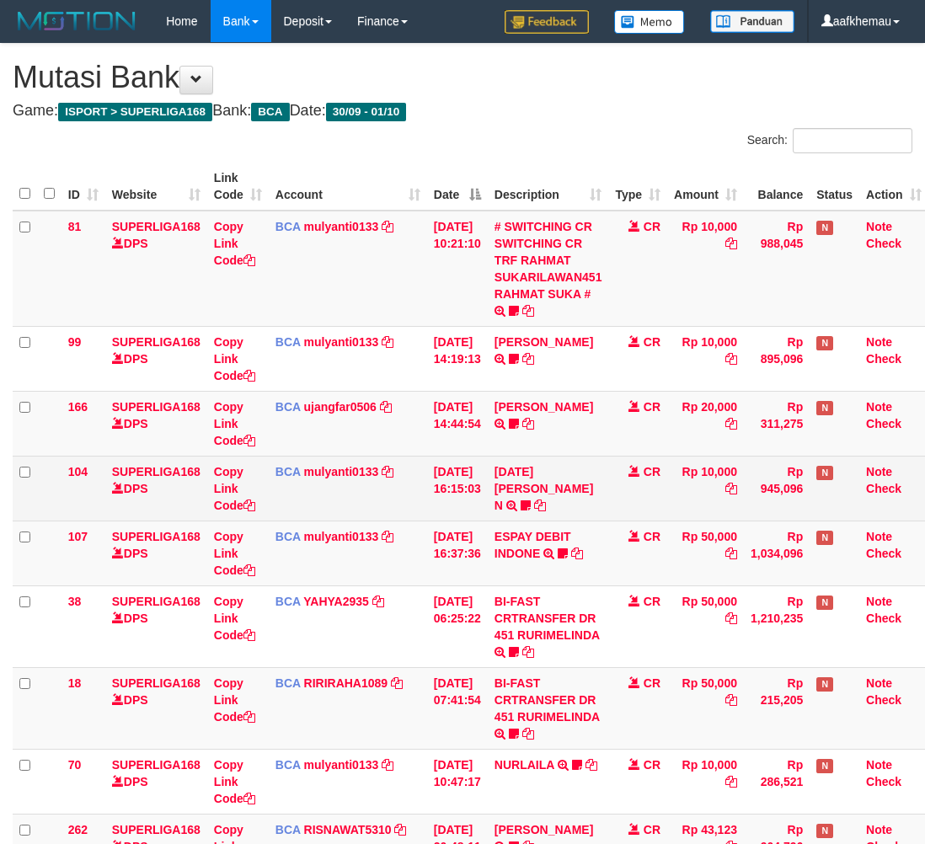
scroll to position [0, 13]
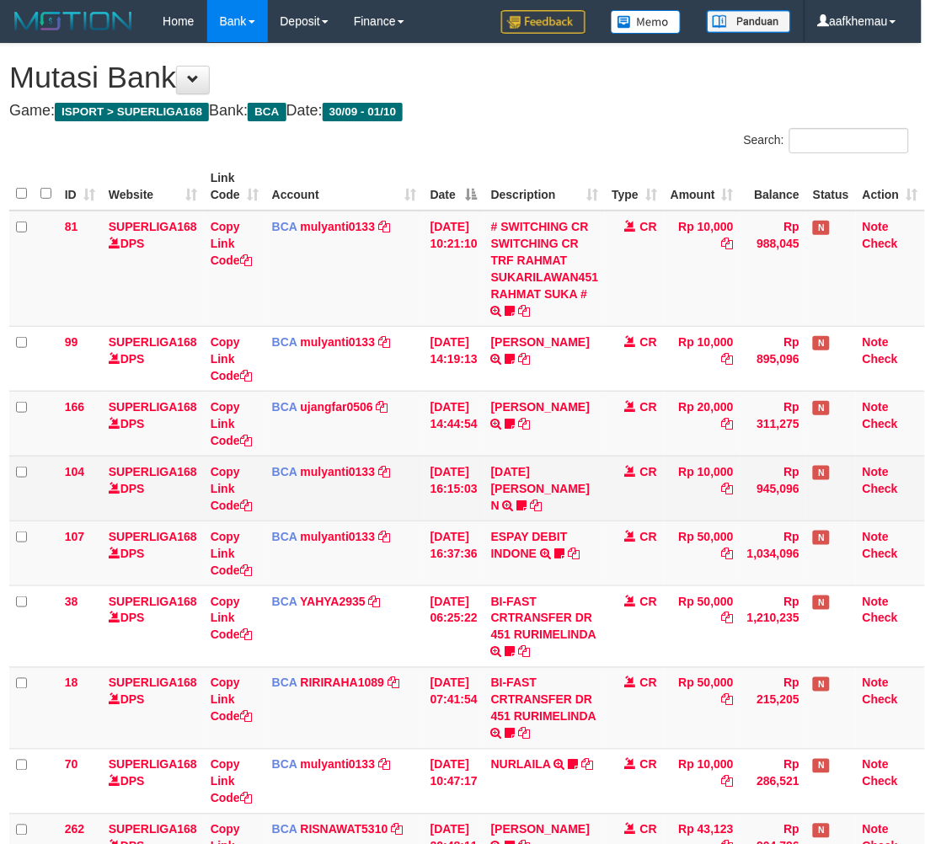
click at [334, 478] on td "BCA mulyanti0133 DPS [PERSON_NAME] mutasi_20251001_4495 | 104 mutasi_20251001_4…" at bounding box center [344, 488] width 158 height 65
click at [339, 476] on link "mulyanti0133" at bounding box center [338, 471] width 75 height 13
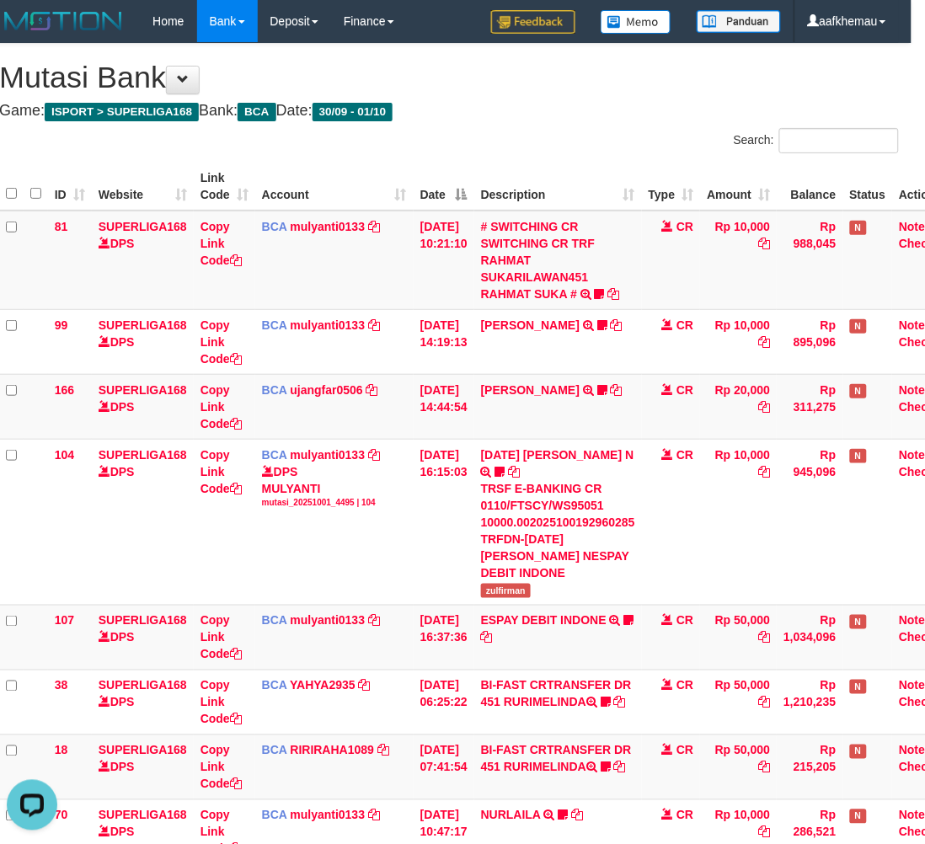
click at [529, 133] on div "Search:" at bounding box center [680, 142] width 437 height 29
click at [563, 108] on h4 "Game: ISPORT > SUPERLIGA168 Bank: BCA Date: 30/09 - 01/10" at bounding box center [449, 111] width 900 height 17
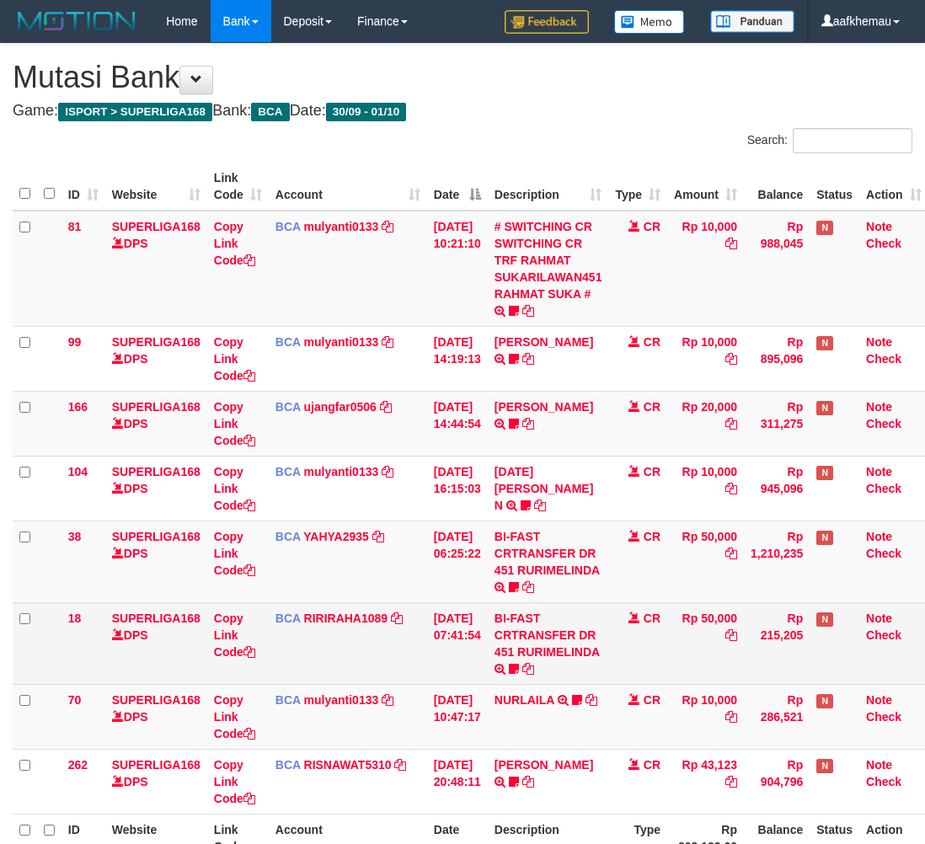
scroll to position [0, 13]
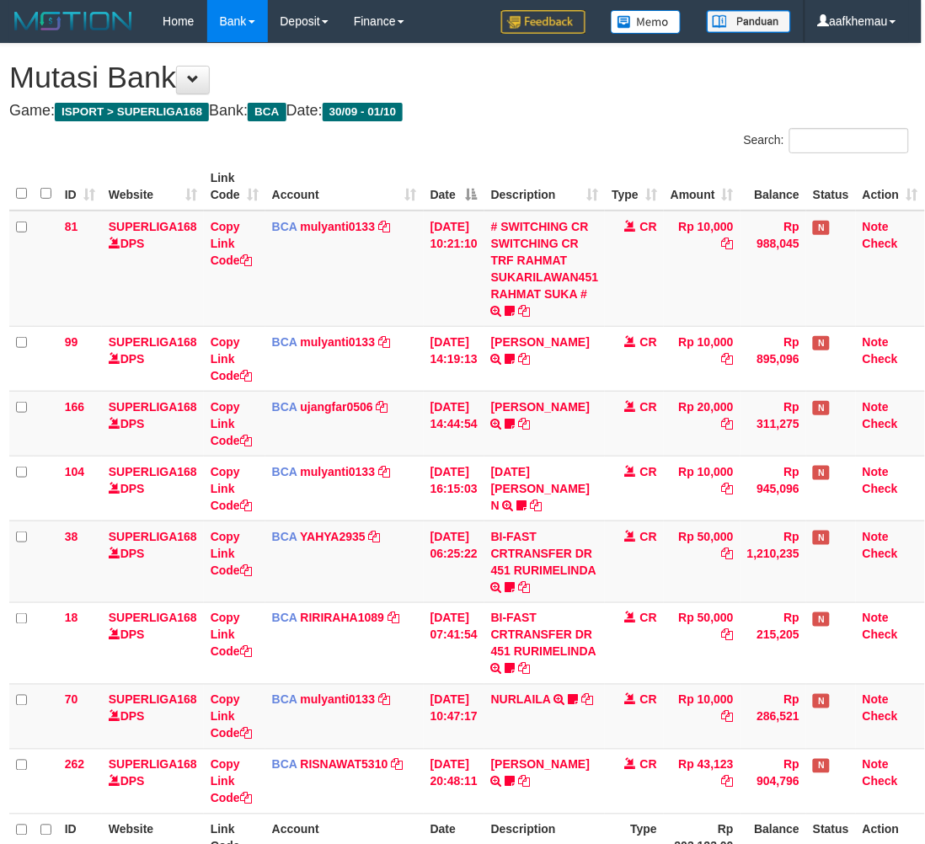
click at [553, 105] on h4 "Game: ISPORT > SUPERLIGA168 Bank: BCA Date: 30/09 - 01/10" at bounding box center [459, 111] width 900 height 17
click at [640, 83] on h1 "Mutasi Bank" at bounding box center [459, 78] width 900 height 34
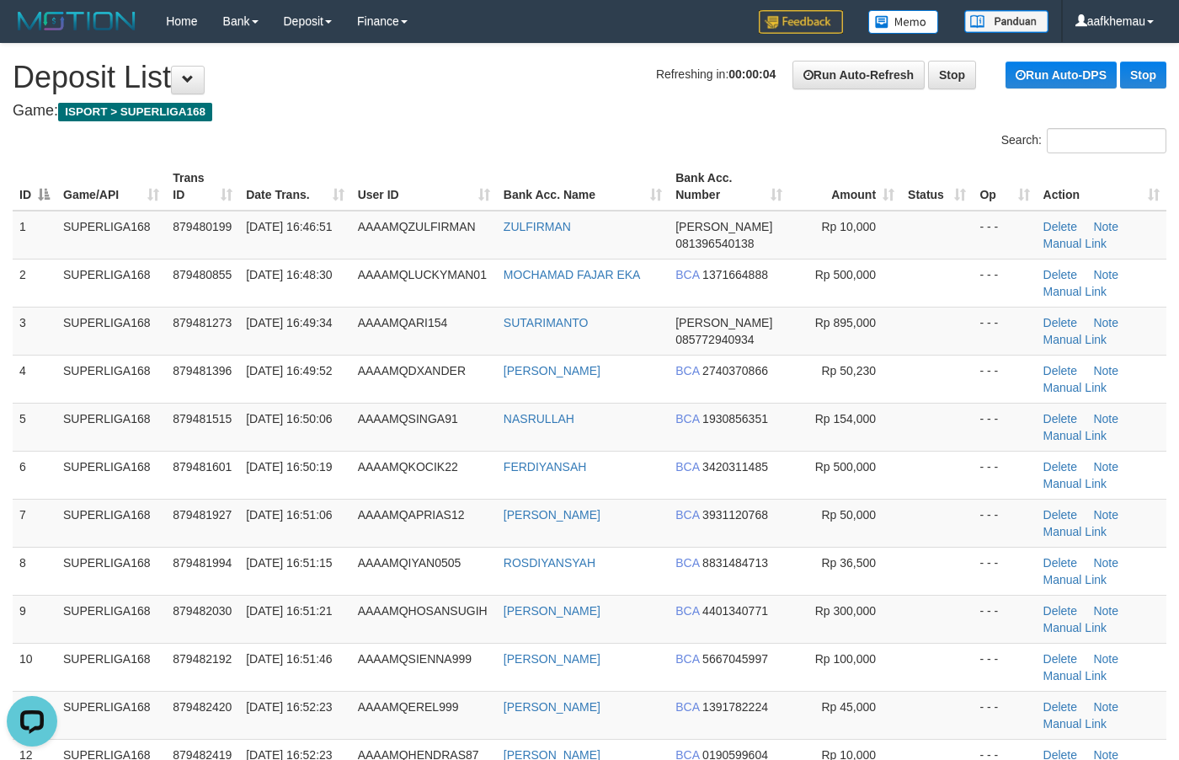
click at [462, 74] on h1 "Refreshing in: 00:00:04 Run Auto-Refresh Stop Run Auto-DPS Stop Deposit List" at bounding box center [590, 78] width 1154 height 34
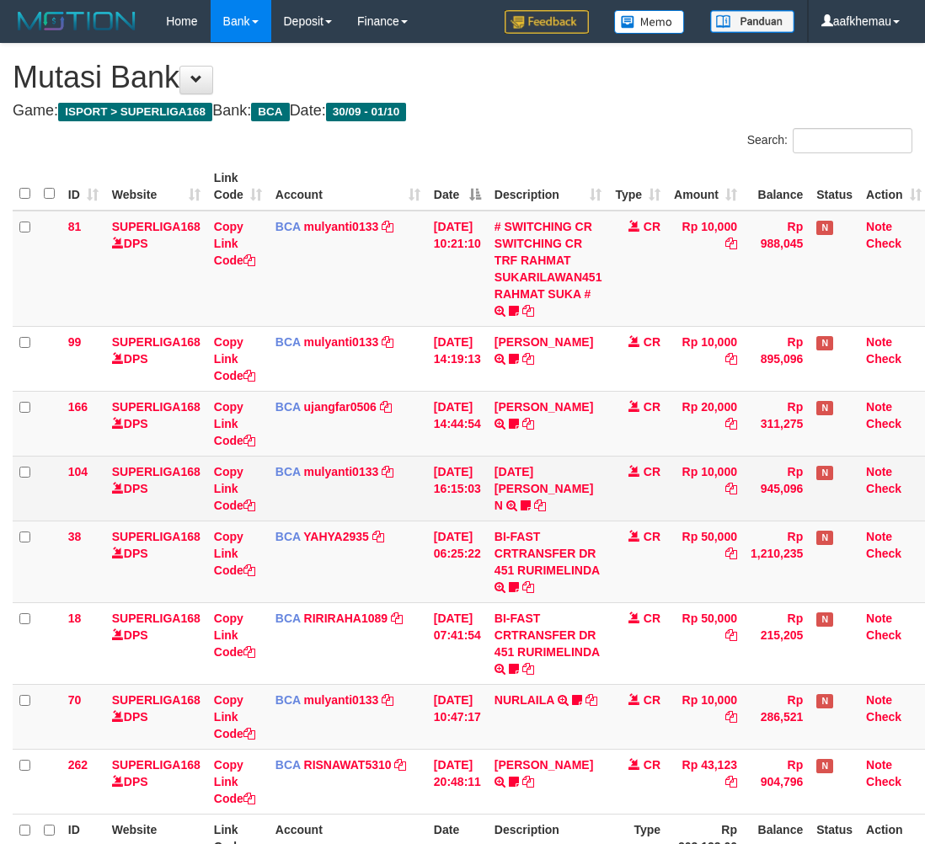
scroll to position [0, 13]
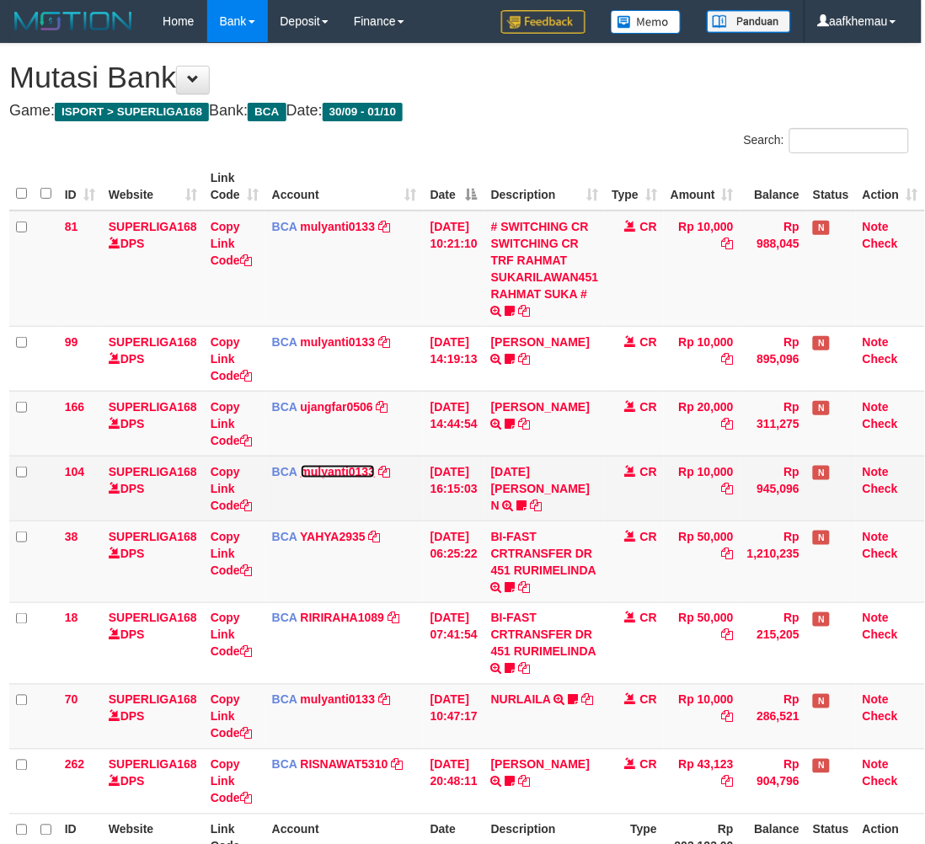
click at [356, 474] on link "mulyanti0133" at bounding box center [338, 471] width 75 height 13
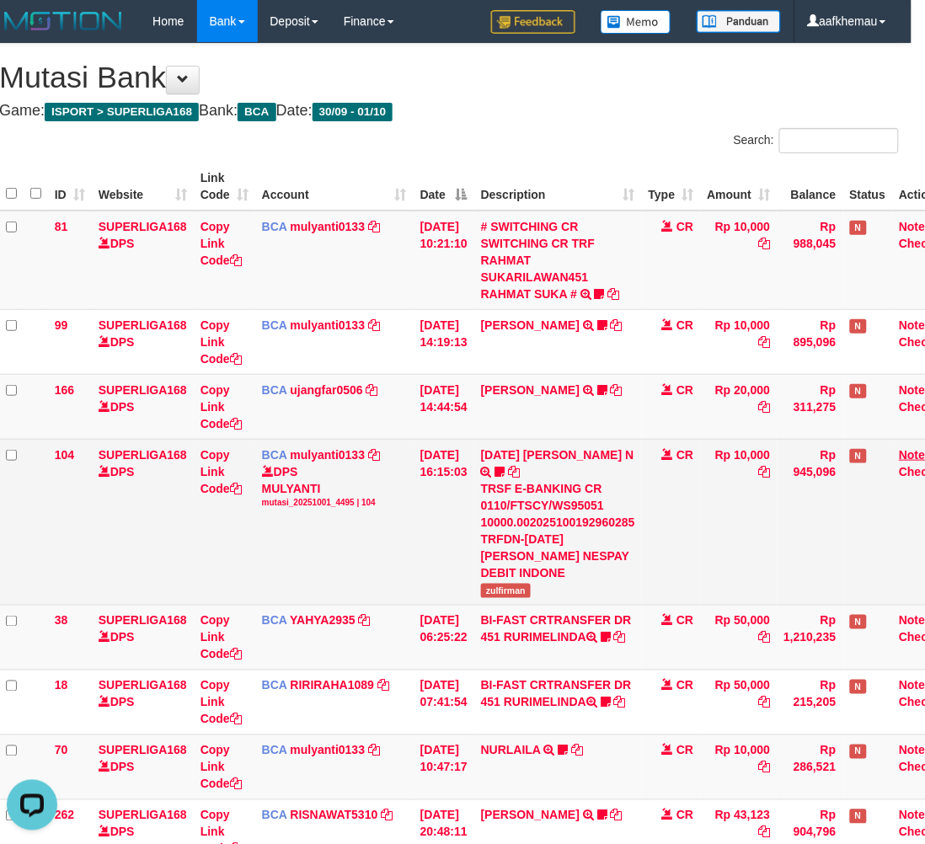
scroll to position [0, 0]
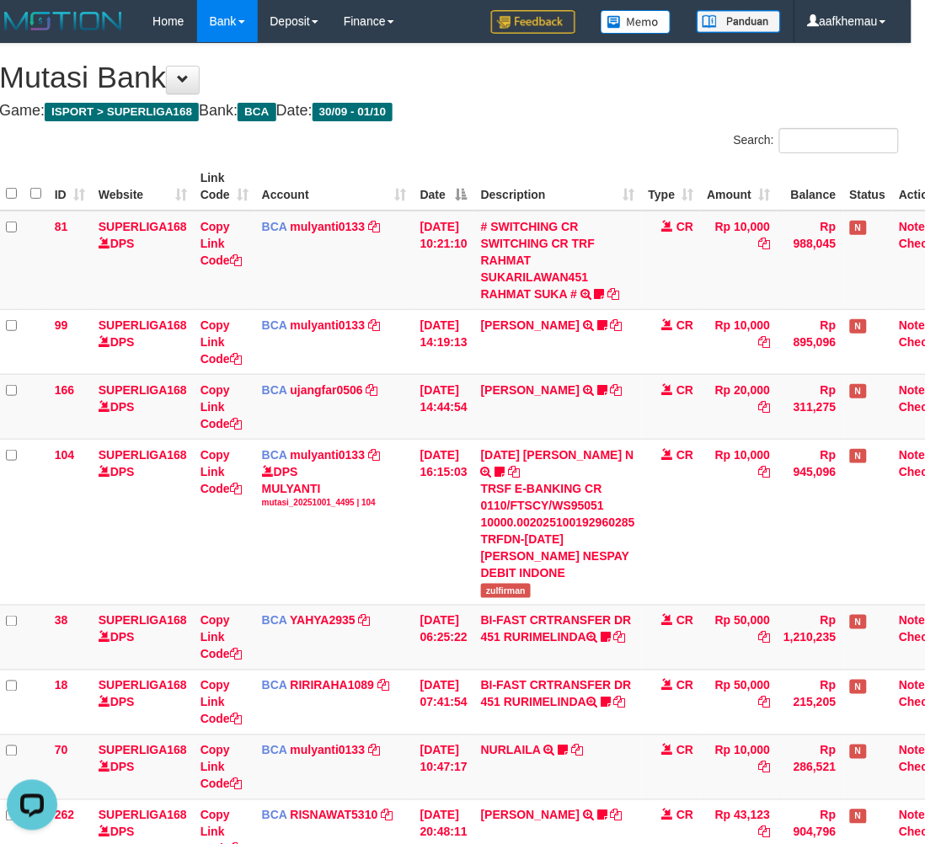
click at [562, 136] on div "Search:" at bounding box center [680, 142] width 437 height 29
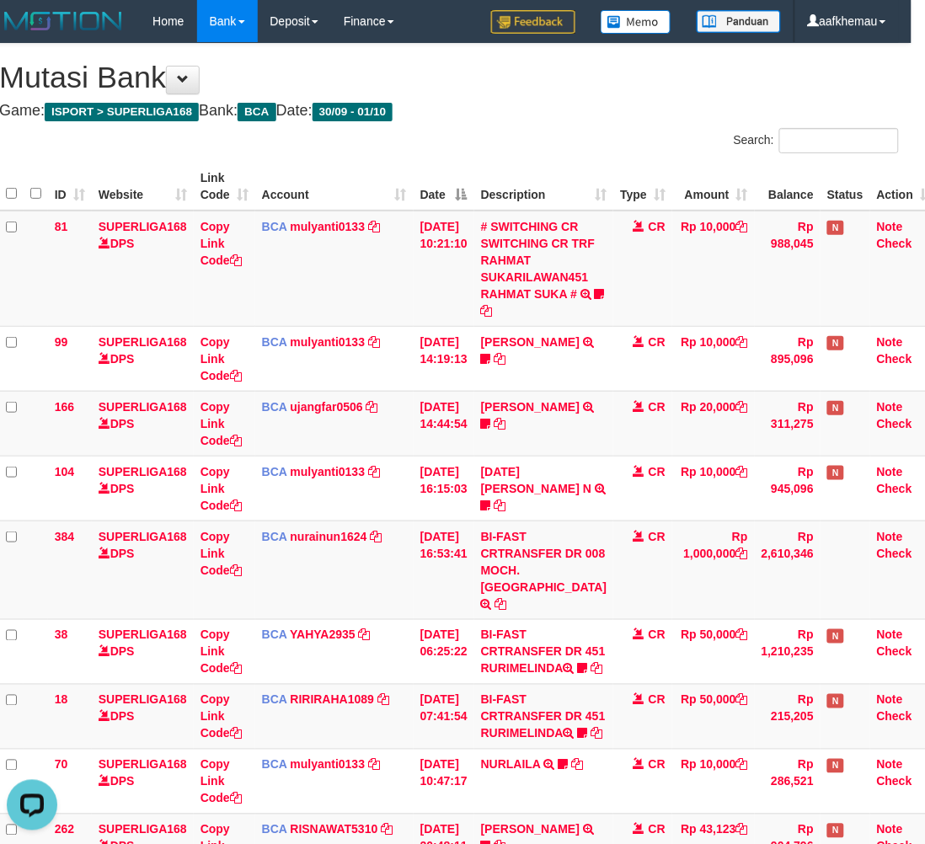
click at [591, 99] on div "**********" at bounding box center [449, 513] width 925 height 939
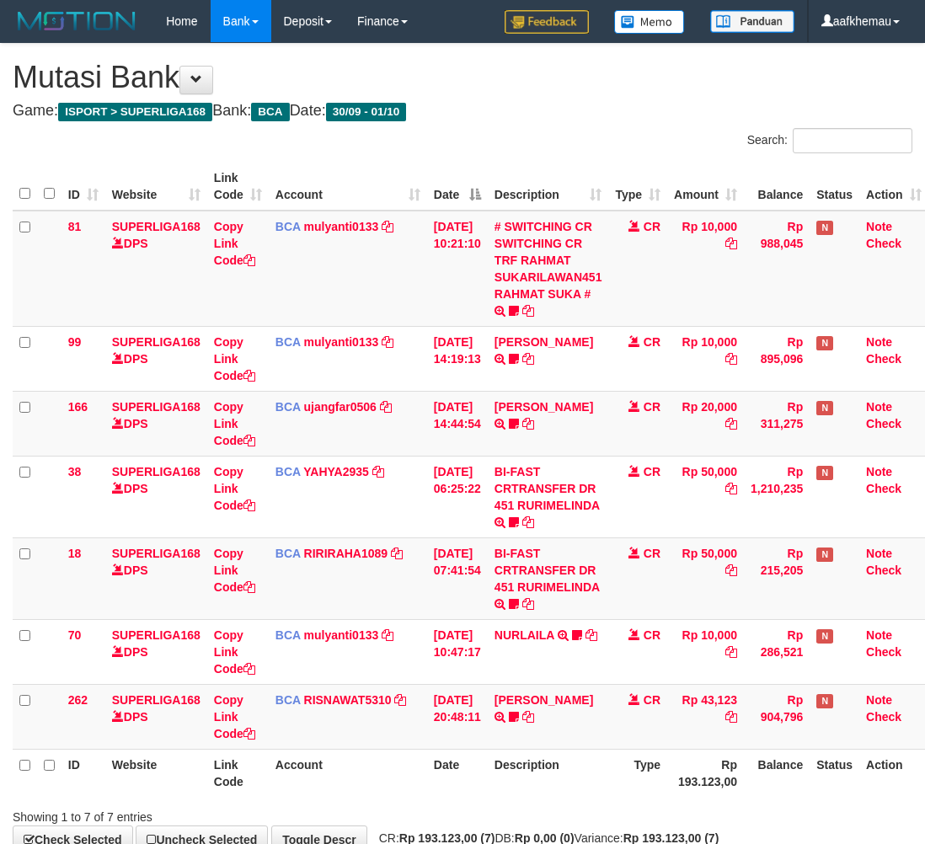
scroll to position [0, 13]
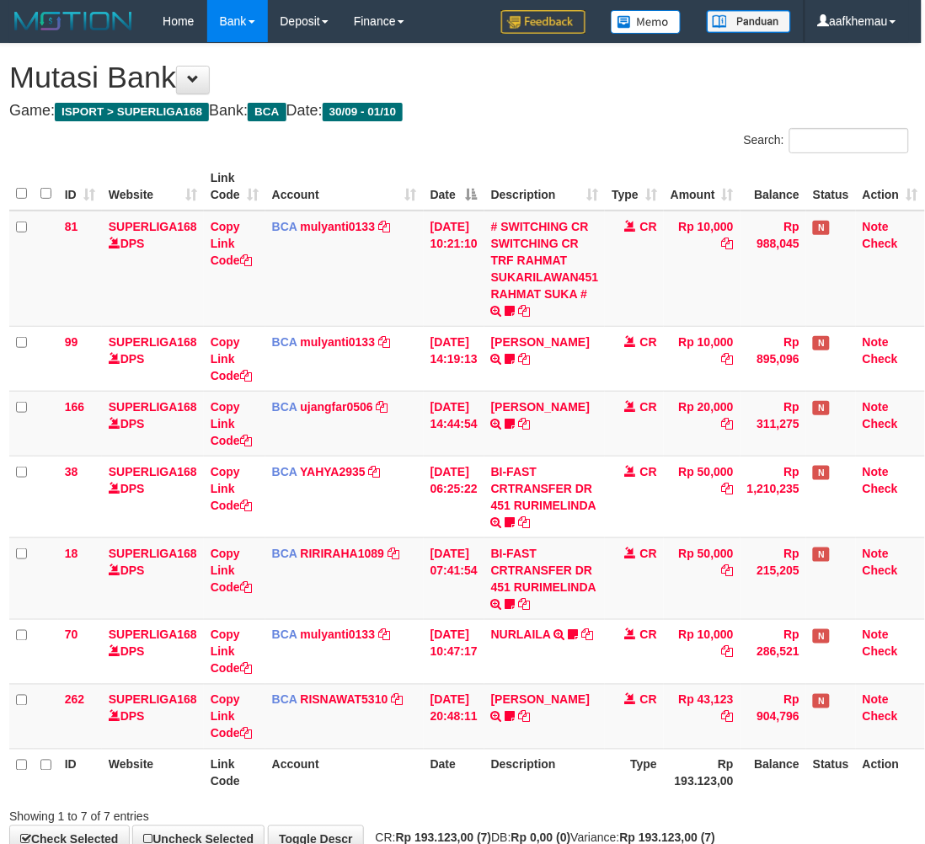
click at [553, 105] on h4 "Game: ISPORT > SUPERLIGA168 Bank: BCA Date: 30/09 - 01/10" at bounding box center [459, 111] width 900 height 17
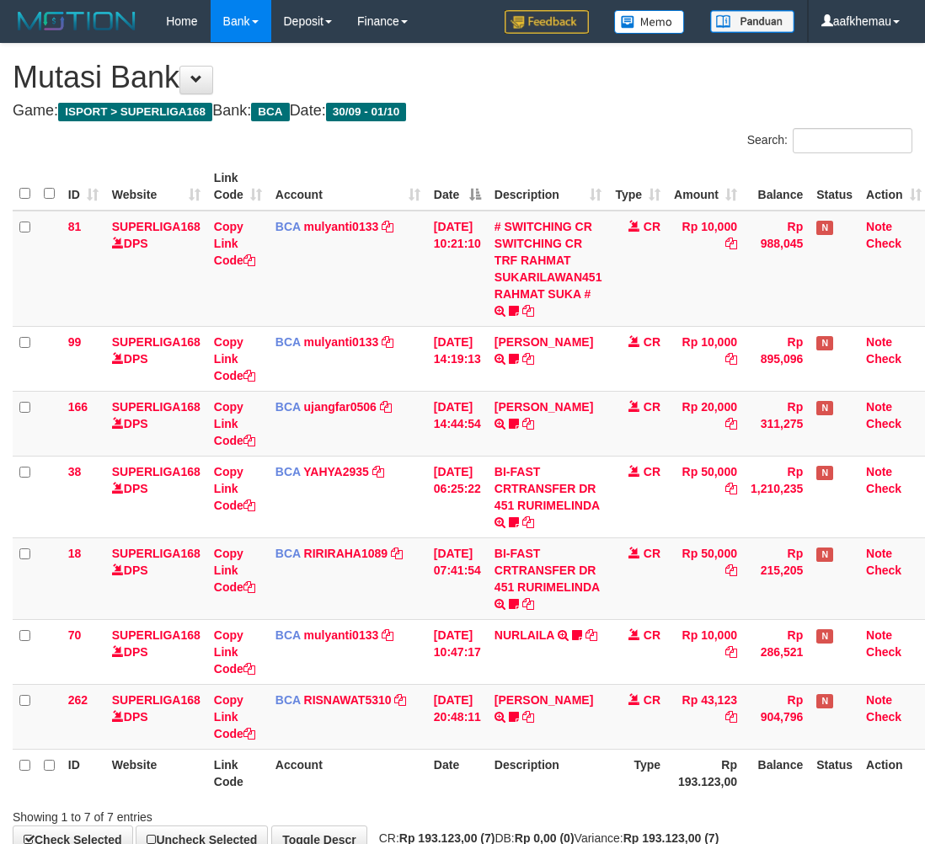
scroll to position [0, 13]
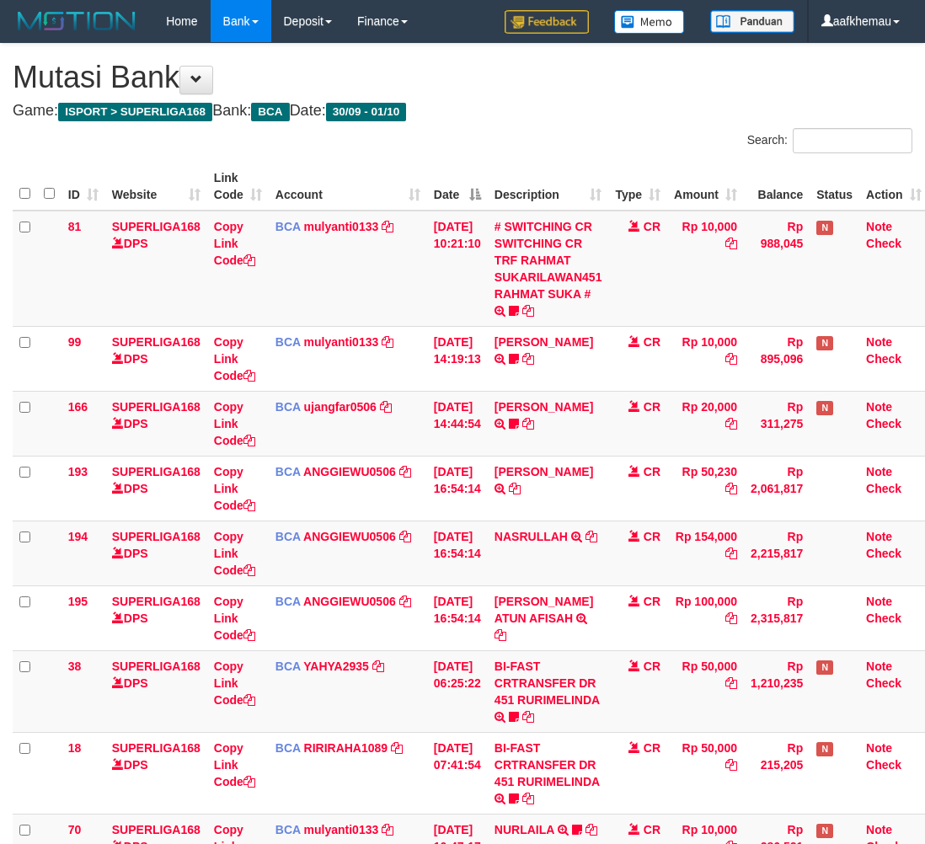
scroll to position [0, 13]
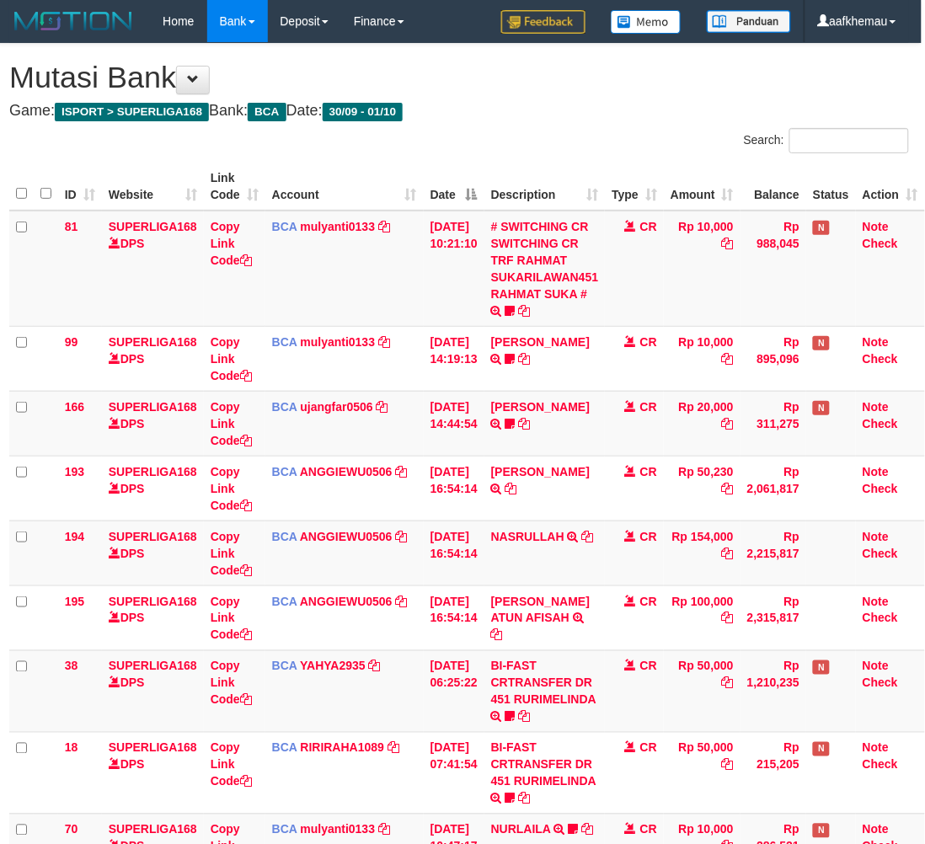
click at [556, 149] on div "Search:" at bounding box center [690, 142] width 437 height 29
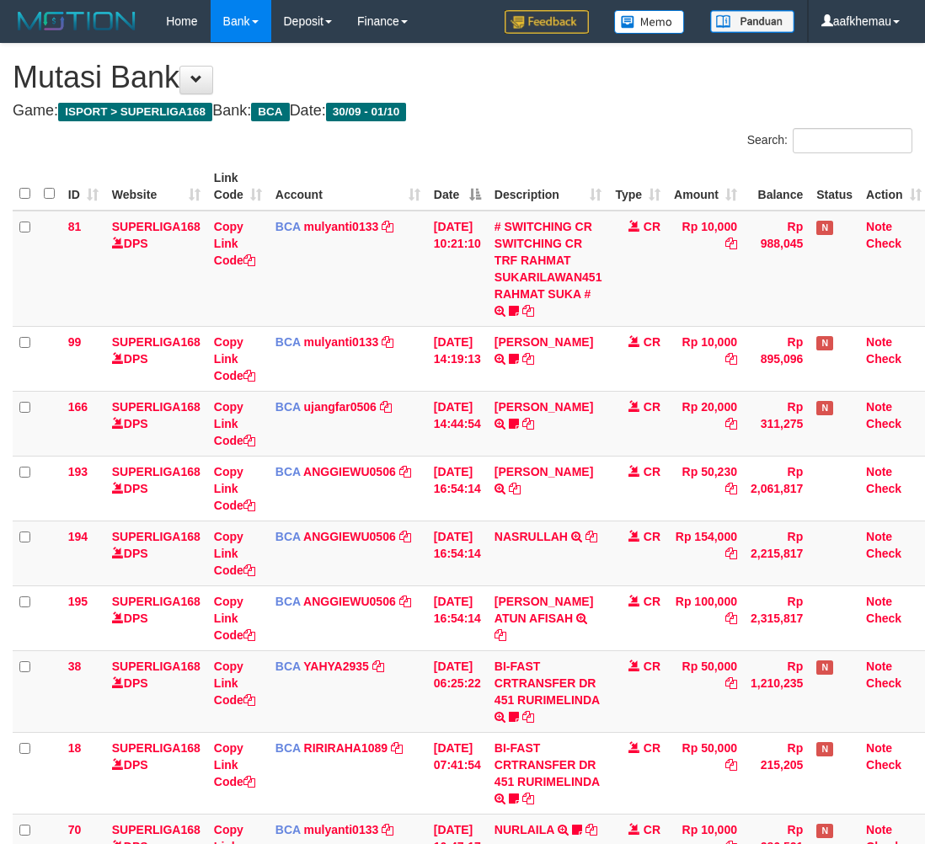
scroll to position [0, 13]
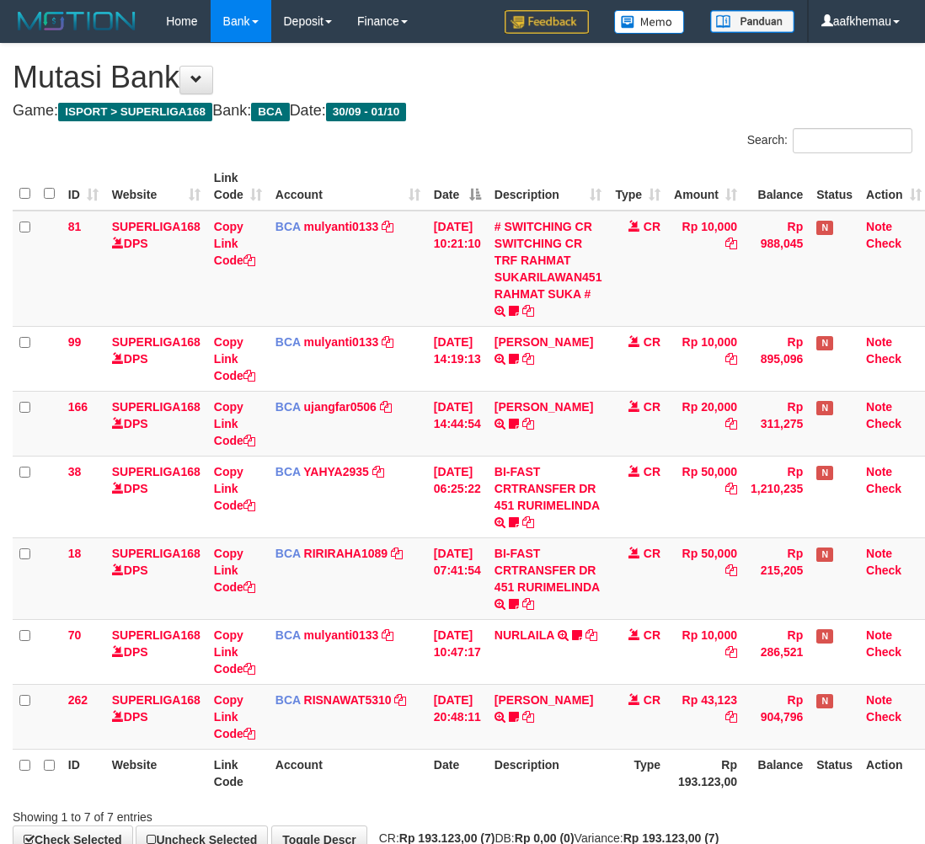
scroll to position [0, 13]
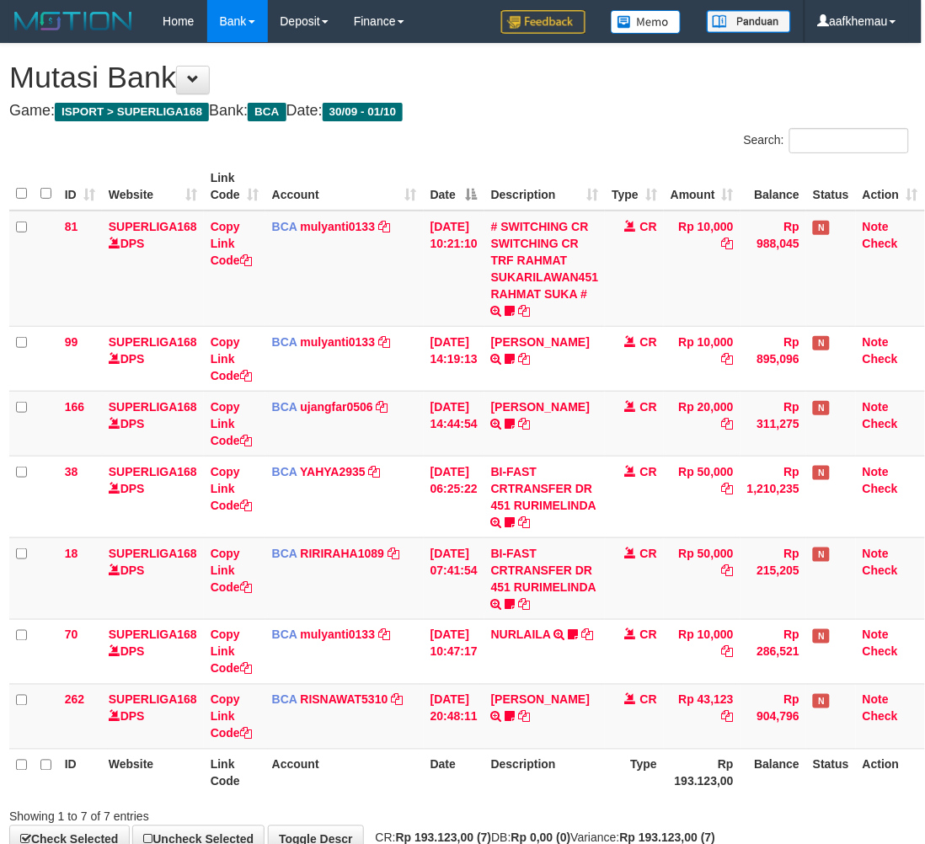
drag, startPoint x: 0, startPoint y: 0, endPoint x: 653, endPoint y: 99, distance: 660.3
click at [653, 99] on div "**********" at bounding box center [459, 448] width 925 height 809
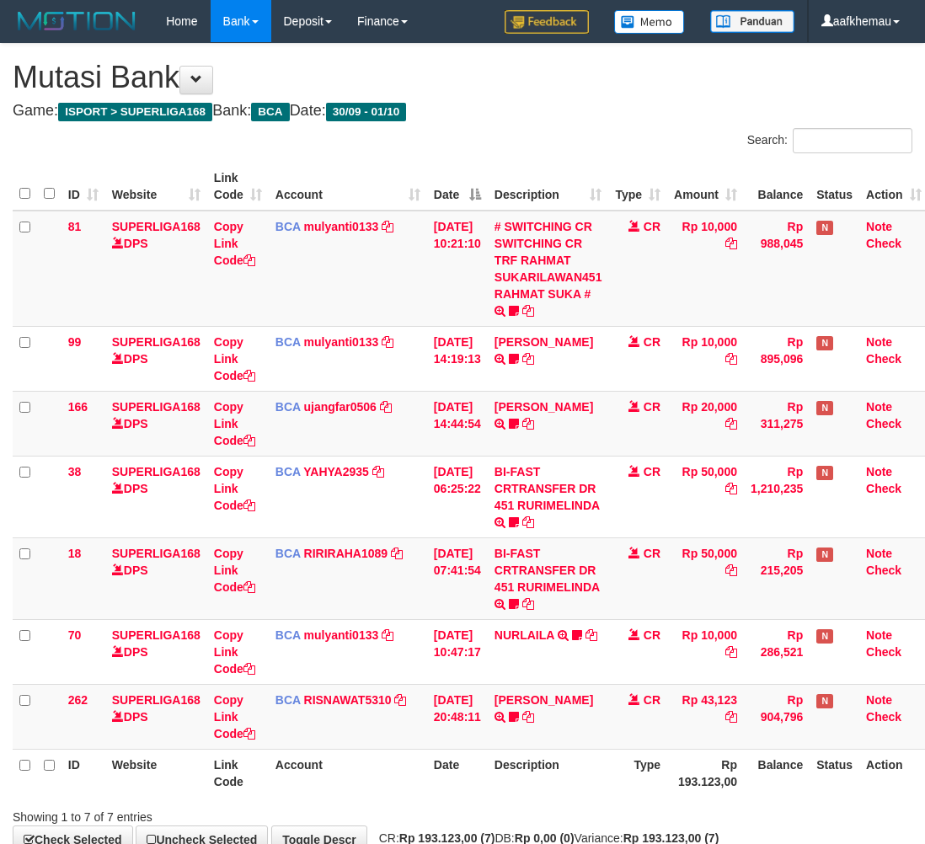
scroll to position [0, 13]
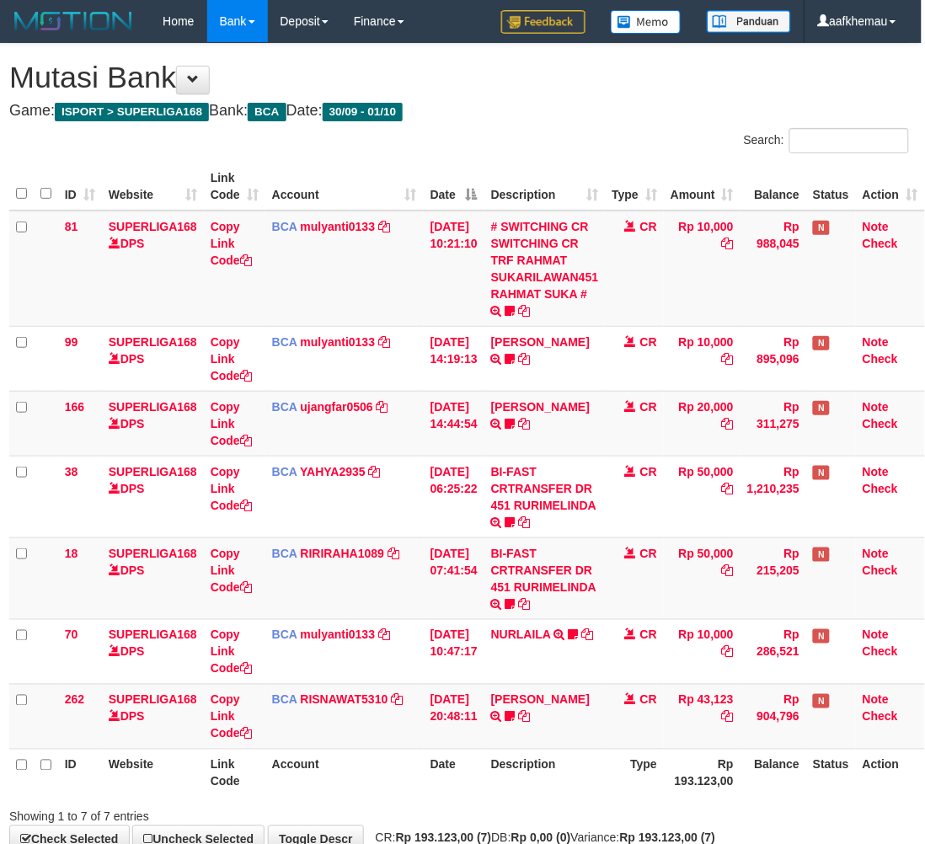
click at [647, 94] on div "**********" at bounding box center [459, 448] width 925 height 809
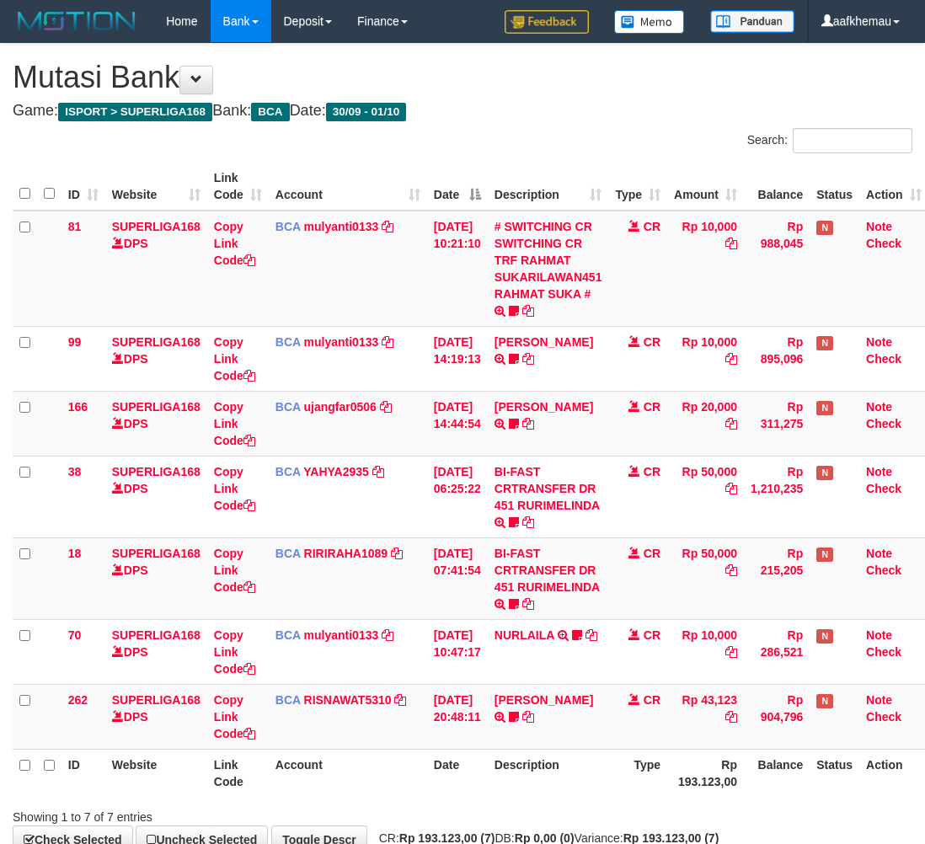
scroll to position [0, 13]
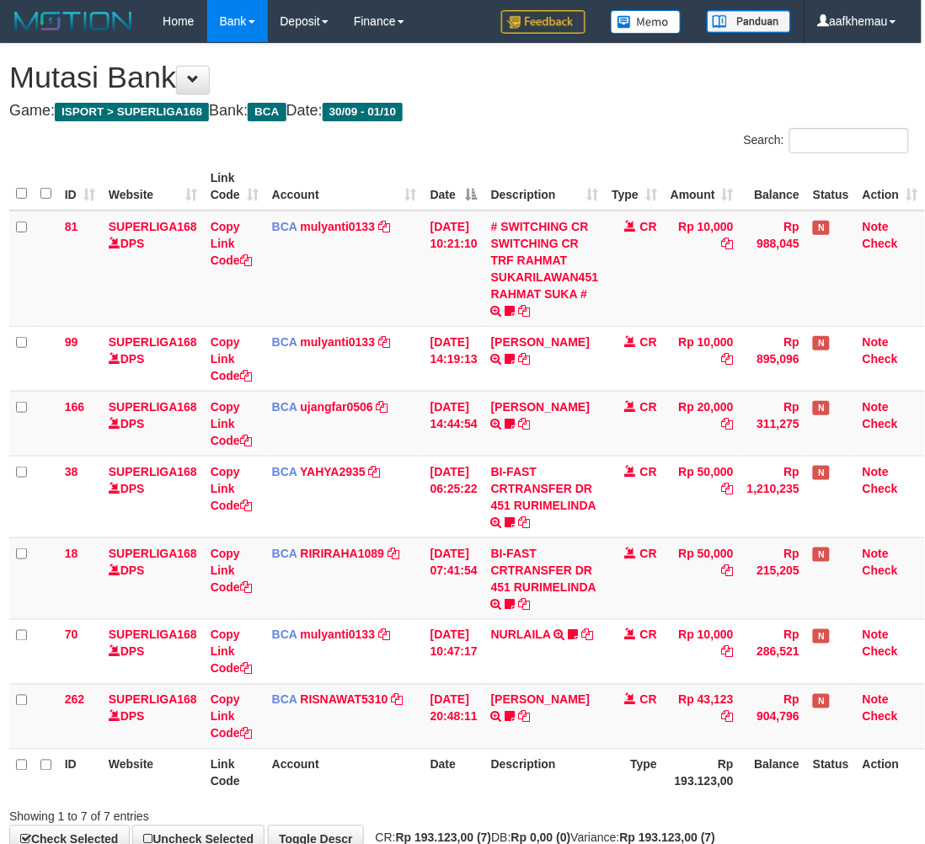
click at [579, 86] on h1 "Mutasi Bank" at bounding box center [459, 78] width 900 height 34
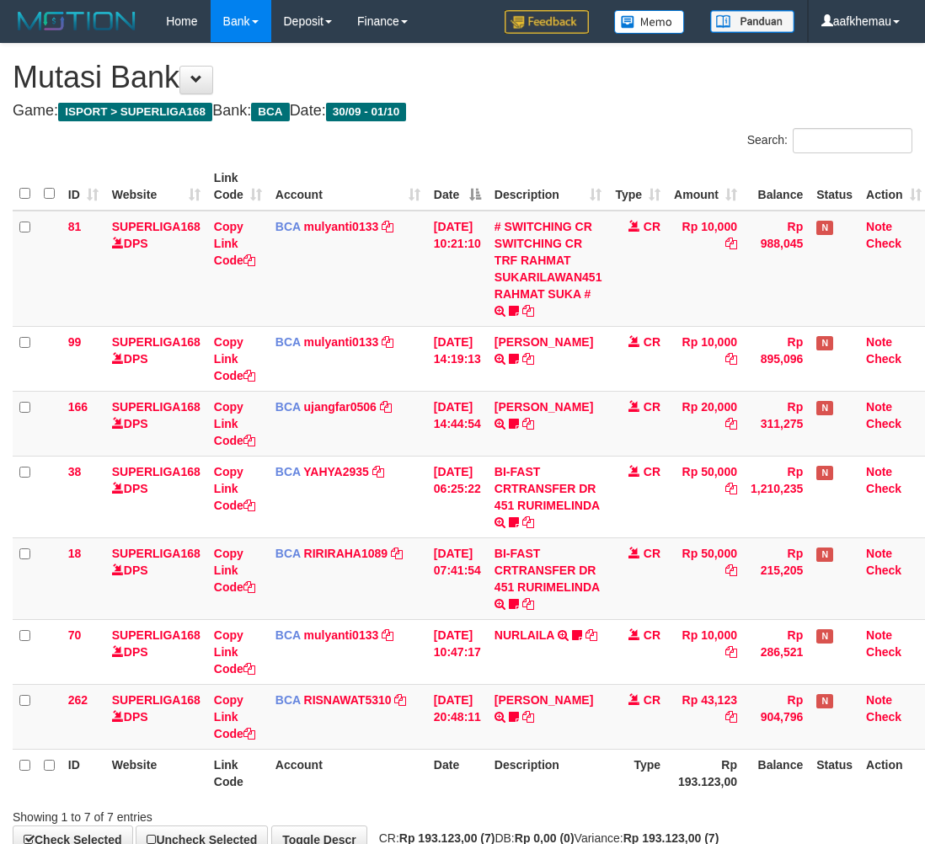
scroll to position [0, 13]
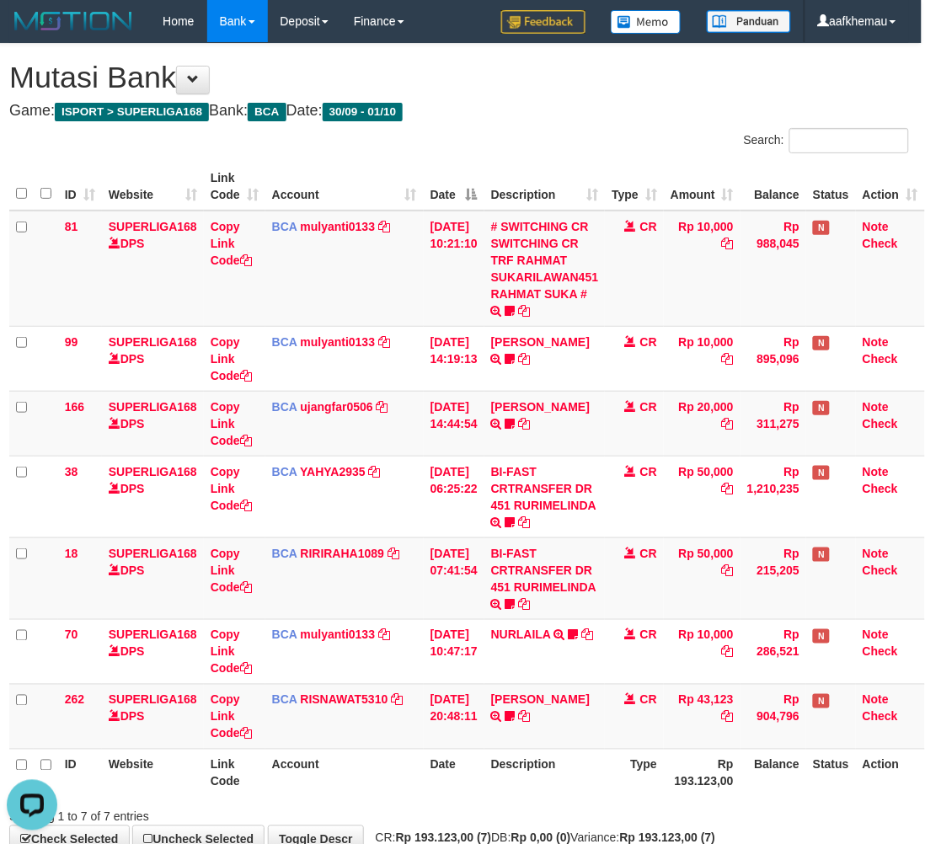
click at [577, 106] on h4 "Game: ISPORT > SUPERLIGA168 Bank: BCA Date: 30/09 - 01/10" at bounding box center [459, 111] width 900 height 17
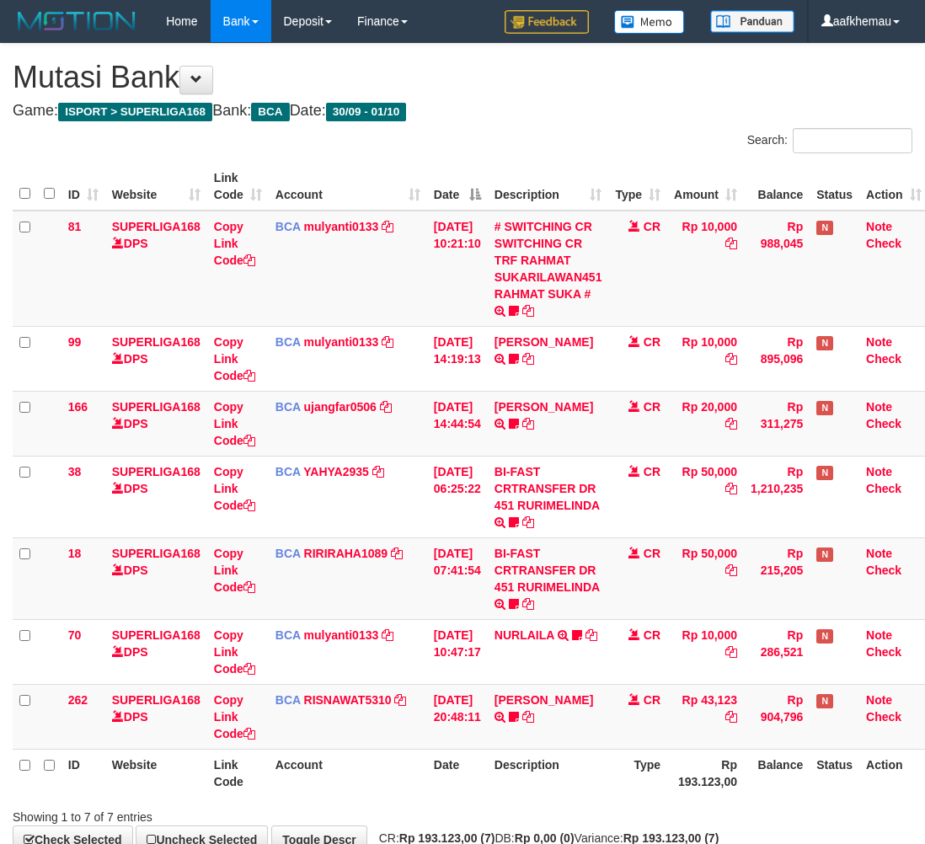
scroll to position [0, 13]
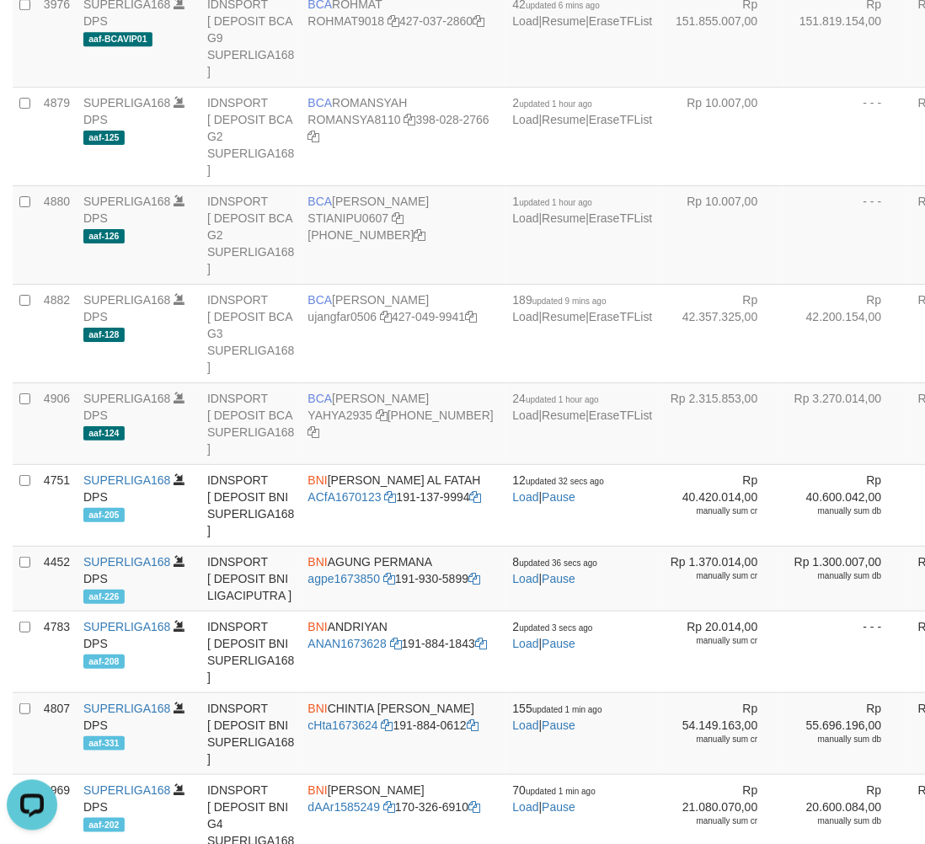
scroll to position [1690, 0]
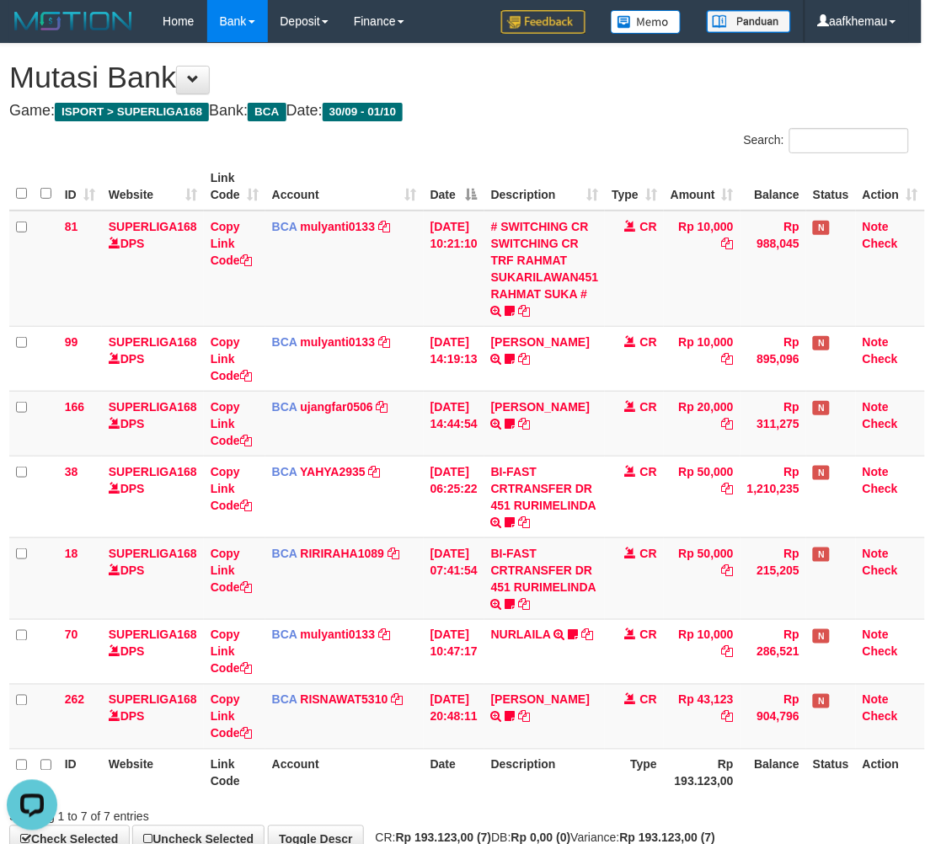
click at [630, 115] on h4 "Game: ISPORT > SUPERLIGA168 Bank: BCA Date: 30/09 - 01/10" at bounding box center [459, 111] width 900 height 17
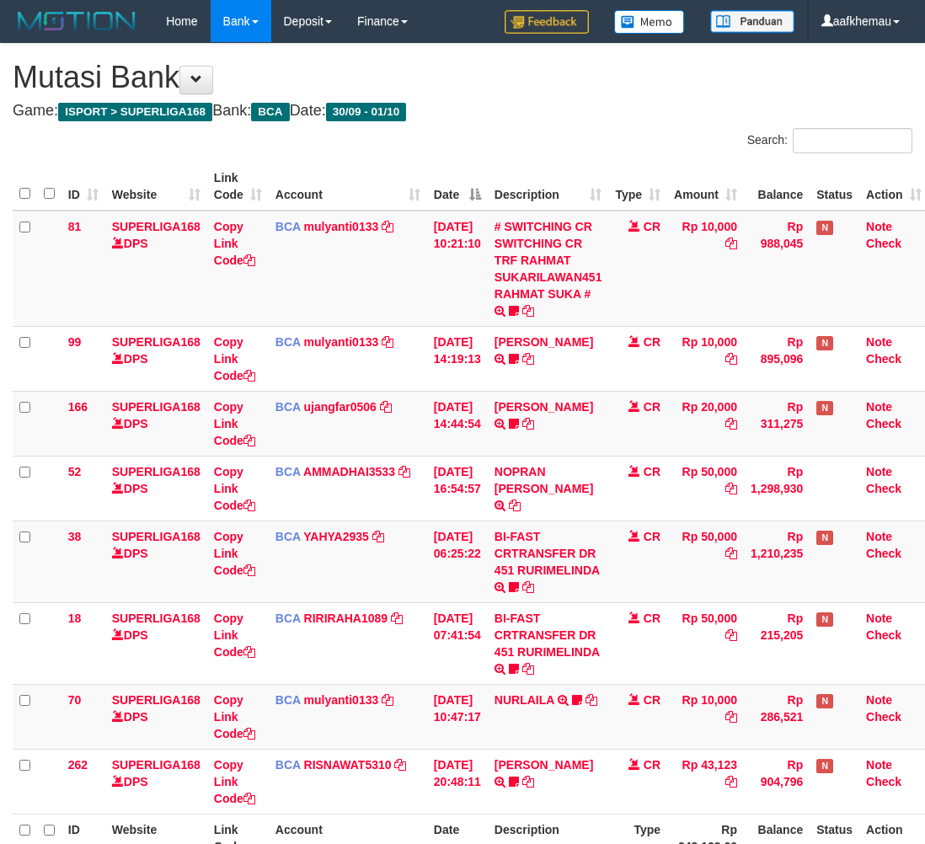
scroll to position [0, 13]
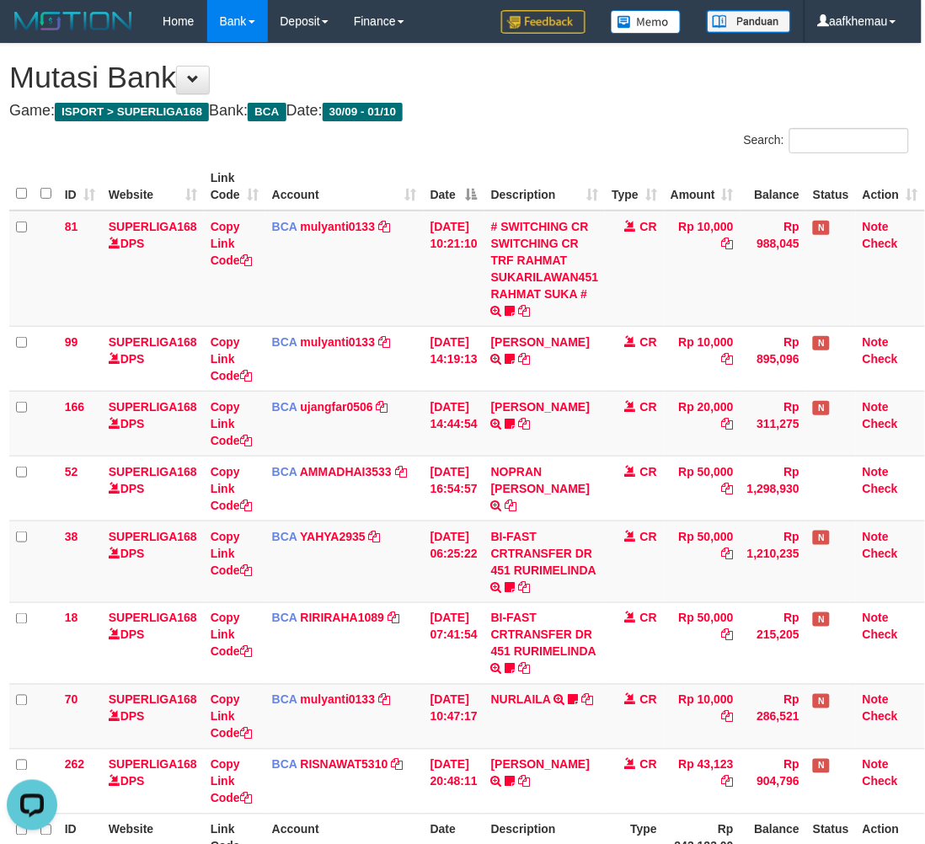
click at [643, 126] on div "**********" at bounding box center [459, 481] width 925 height 874
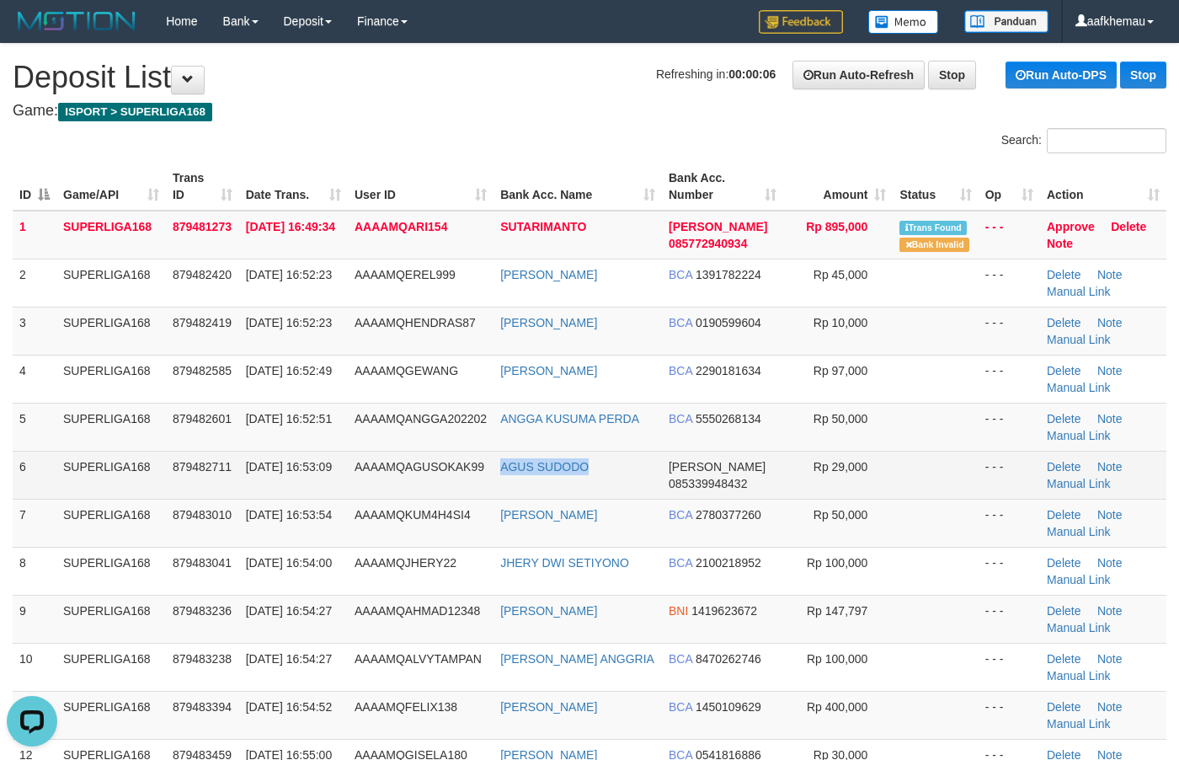
copy link "AGUS SUDODO"
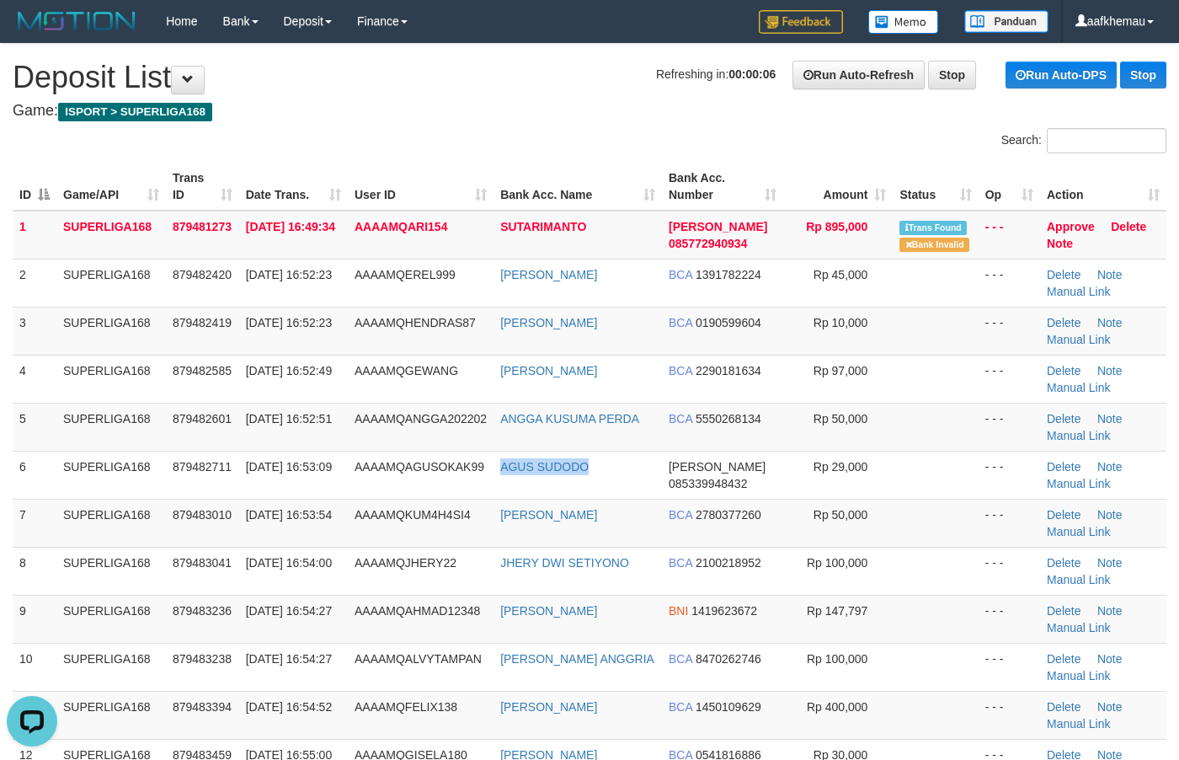
drag, startPoint x: 612, startPoint y: 478, endPoint x: 489, endPoint y: 35, distance: 459.2
click at [501, 473] on td "AGUS SUDODO" at bounding box center [578, 475] width 168 height 48
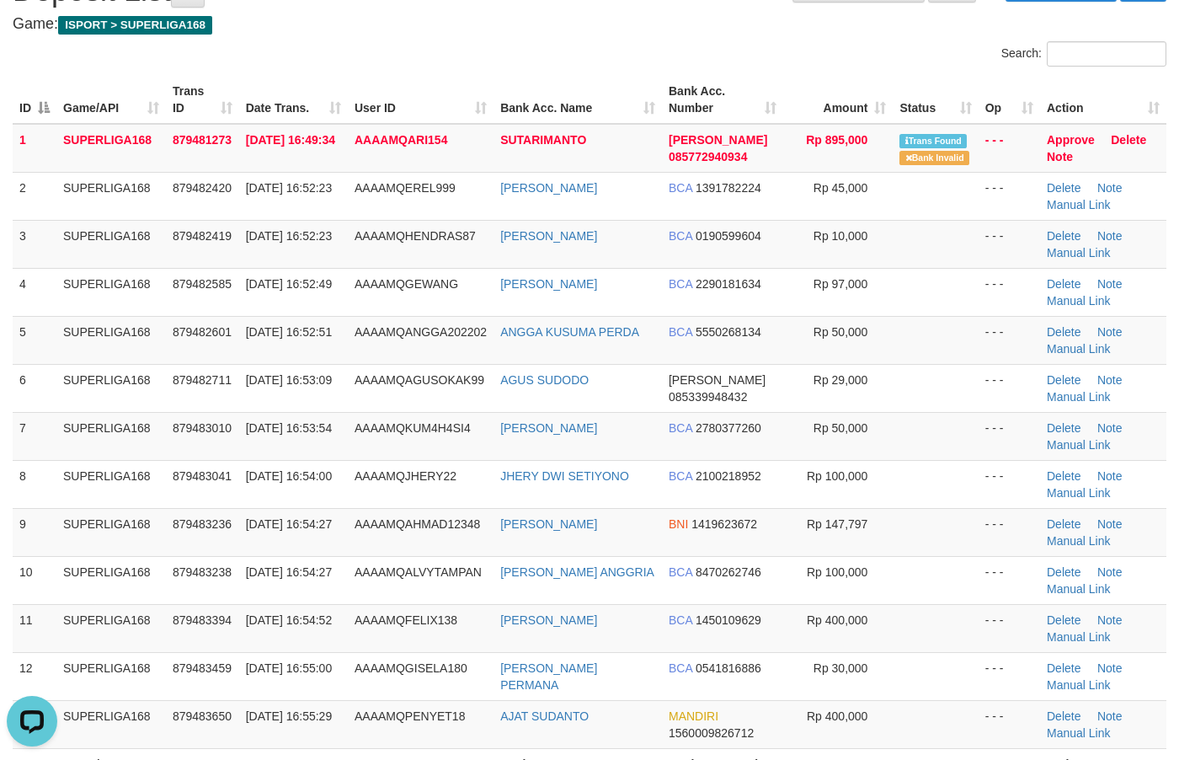
scroll to position [1606, 0]
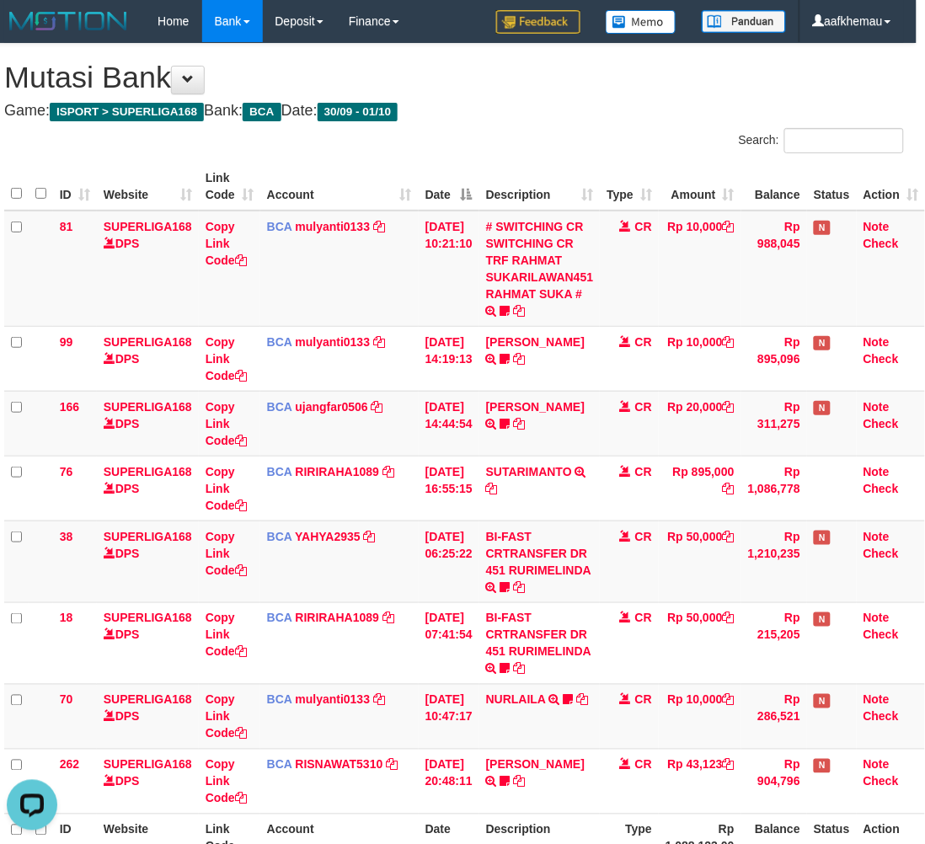
click at [663, 72] on h1 "Mutasi Bank" at bounding box center [454, 78] width 900 height 34
click at [684, 136] on div "Search:" at bounding box center [685, 142] width 437 height 29
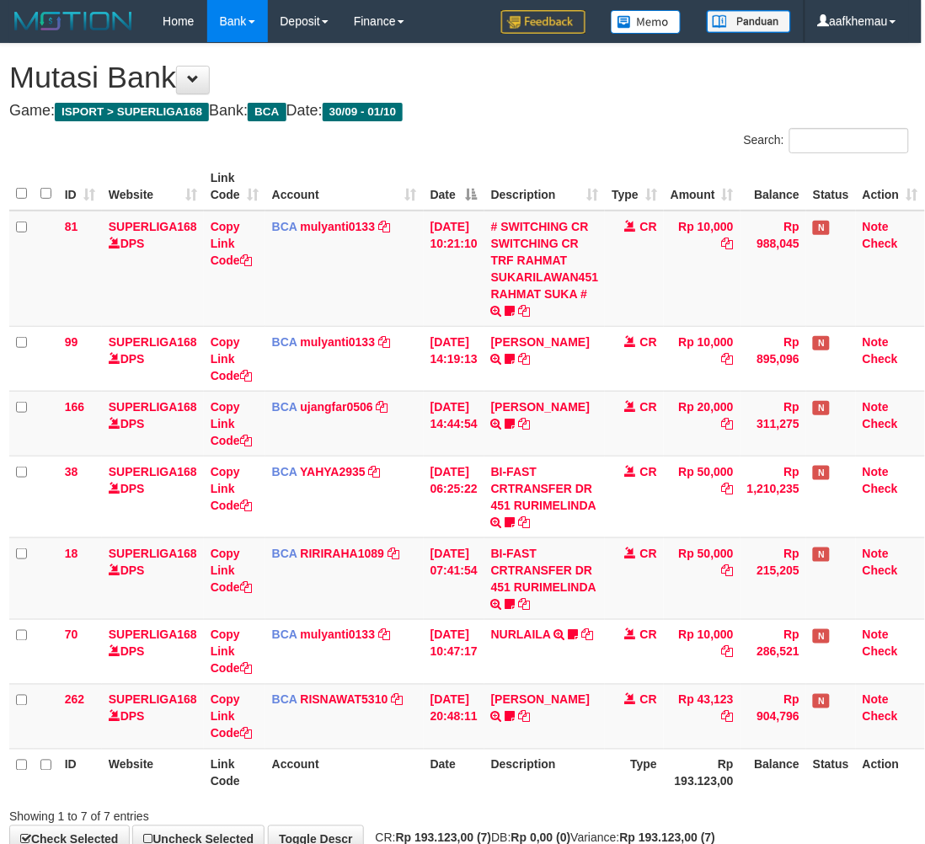
click at [503, 114] on h4 "Game: ISPORT > SUPERLIGA168 Bank: BCA Date: 30/09 - 01/10" at bounding box center [459, 111] width 900 height 17
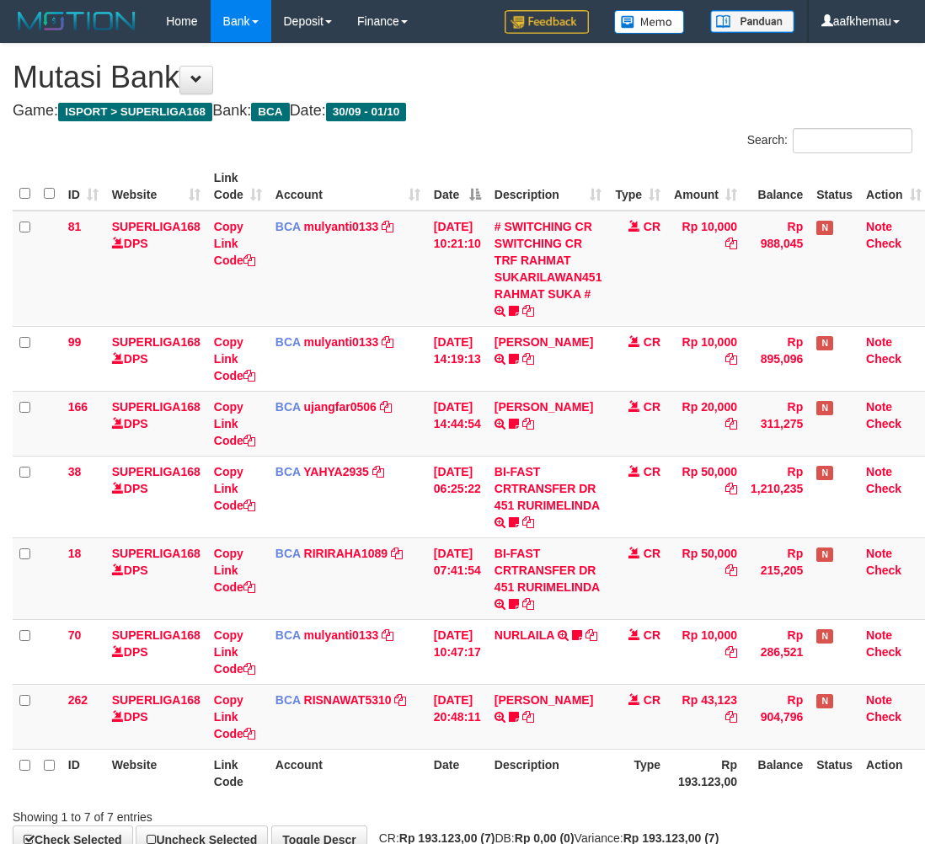
scroll to position [0, 13]
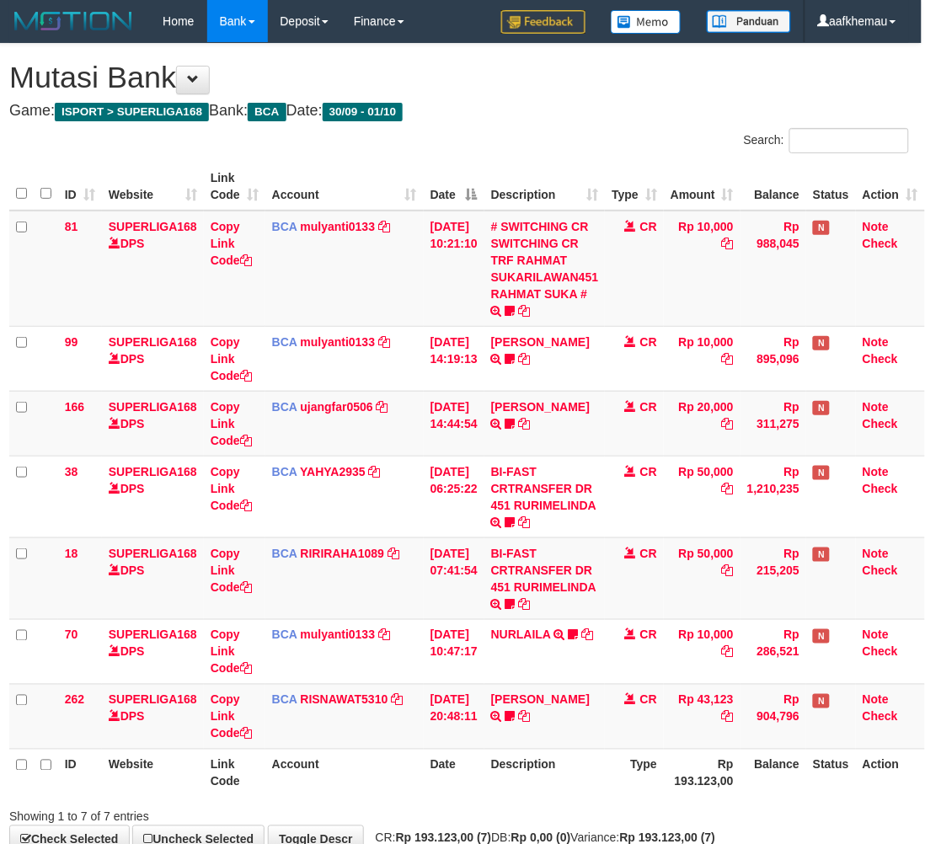
click at [502, 90] on h1 "Mutasi Bank" at bounding box center [459, 78] width 900 height 34
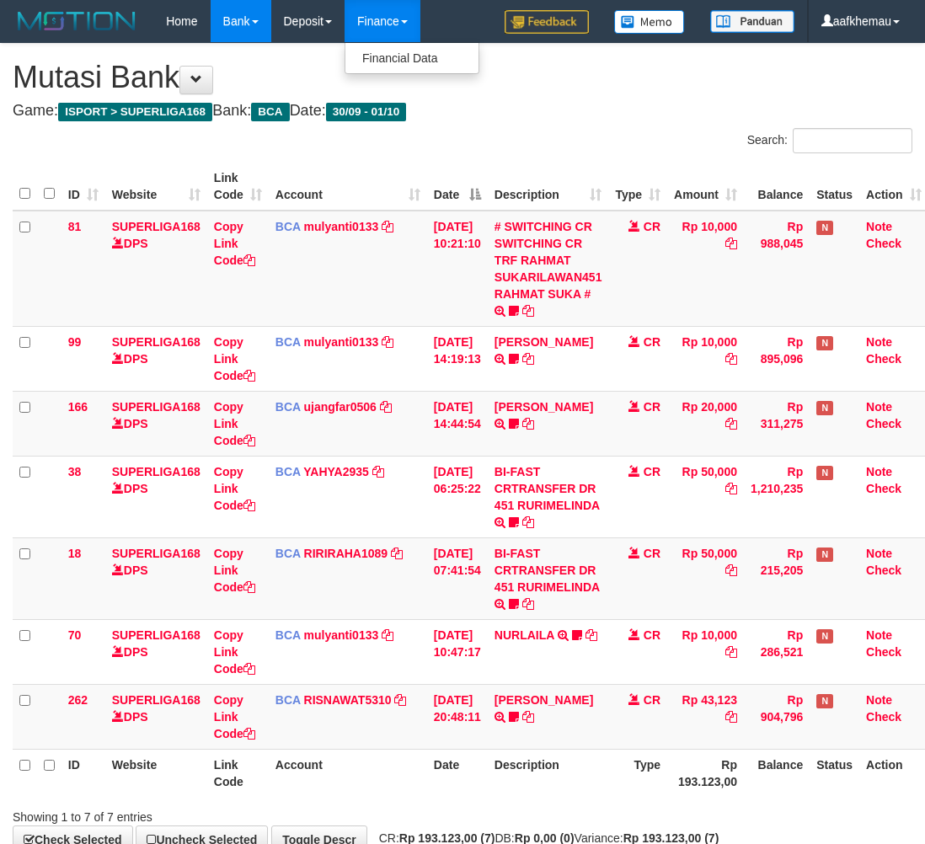
scroll to position [0, 13]
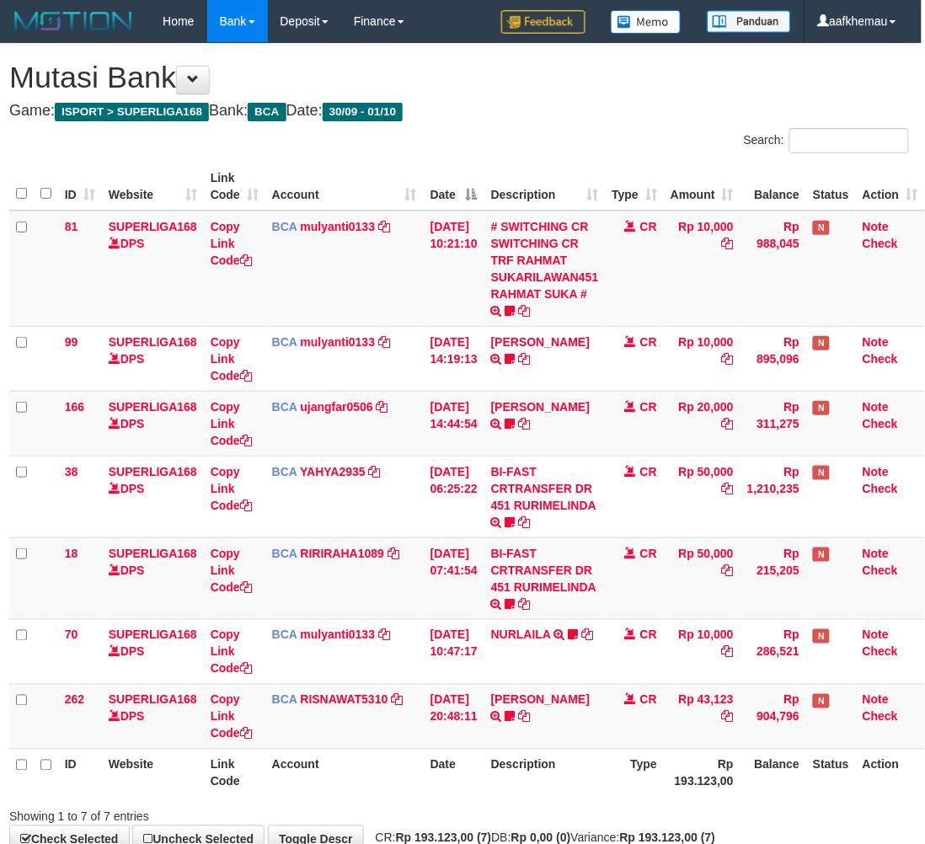
click at [574, 107] on h4 "Game: ISPORT > SUPERLIGA168 Bank: BCA Date: 30/09 - 01/10" at bounding box center [459, 111] width 900 height 17
click at [533, 64] on h1 "Mutasi Bank" at bounding box center [459, 78] width 900 height 34
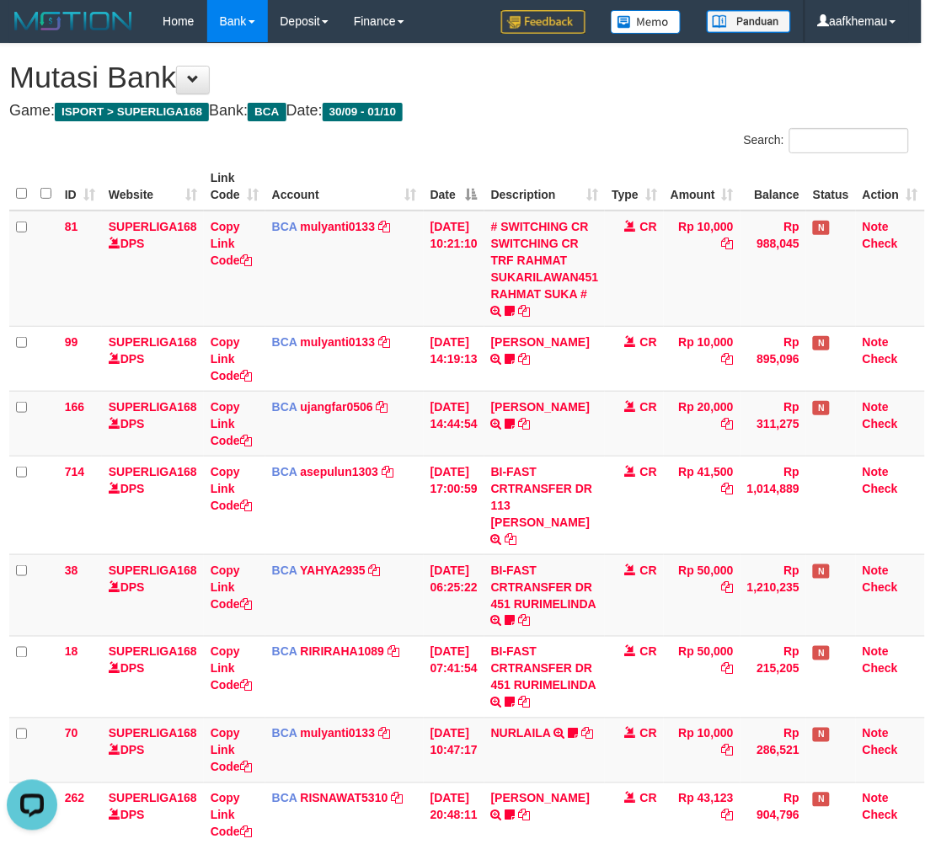
click at [634, 116] on h4 "Game: ISPORT > SUPERLIGA168 Bank: BCA Date: 30/09 - 01/10" at bounding box center [459, 111] width 900 height 17
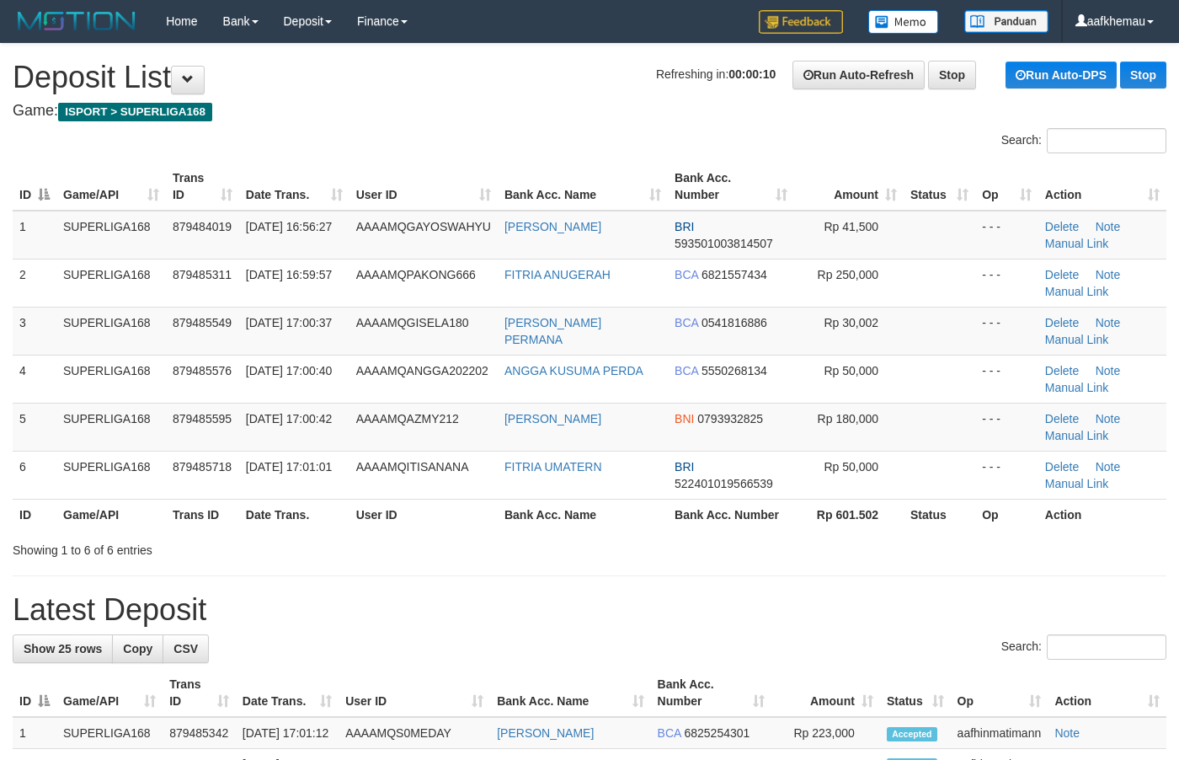
click at [507, 248] on td "[PERSON_NAME]" at bounding box center [583, 235] width 170 height 49
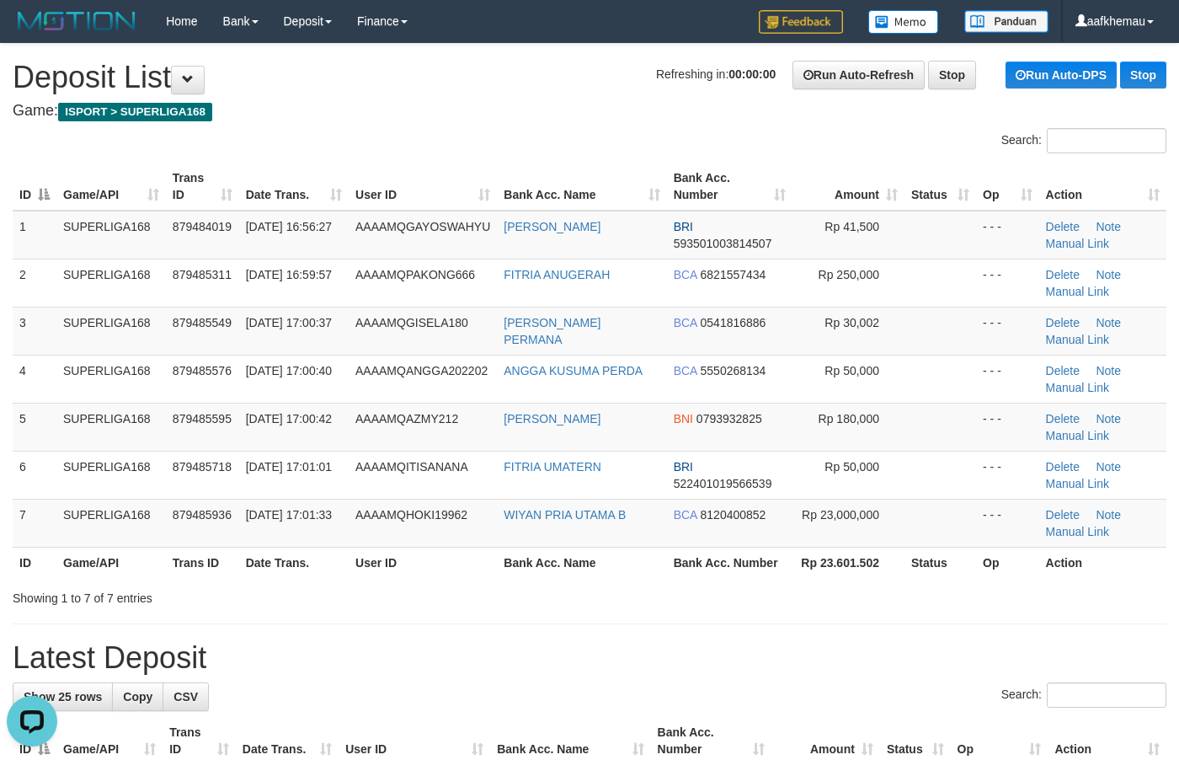
click at [352, 69] on h1 "Refreshing in: 00:00:00 Run Auto-Refresh Stop Run Auto-DPS Stop Deposit List" at bounding box center [590, 78] width 1154 height 34
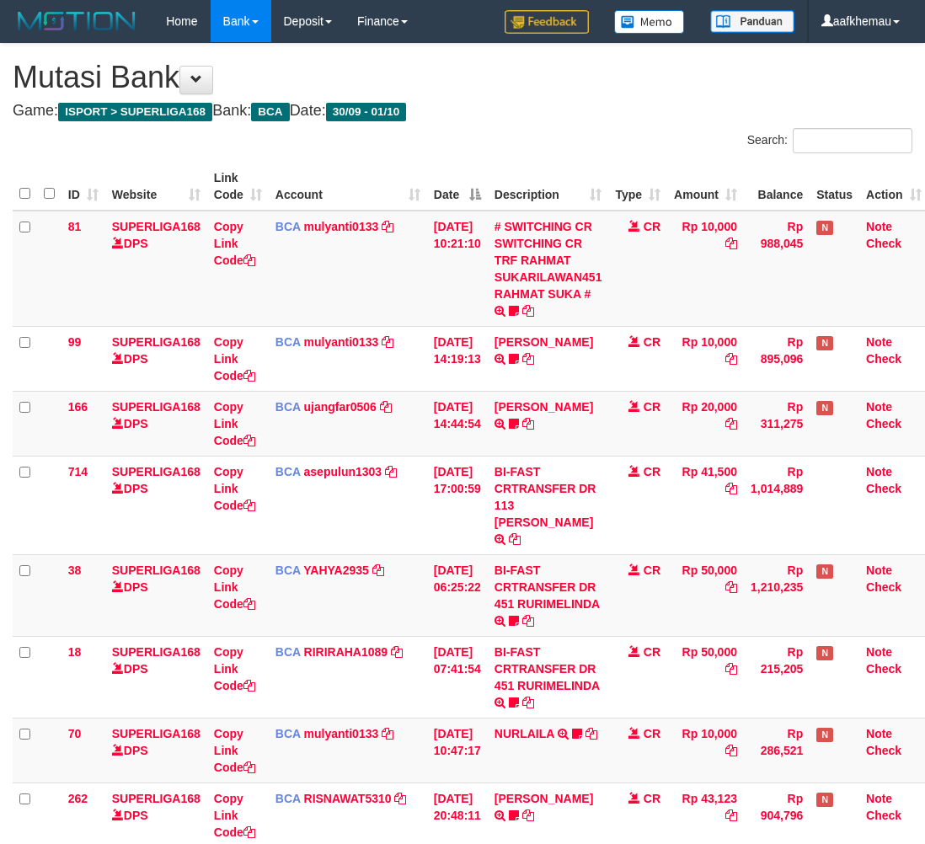
scroll to position [0, 13]
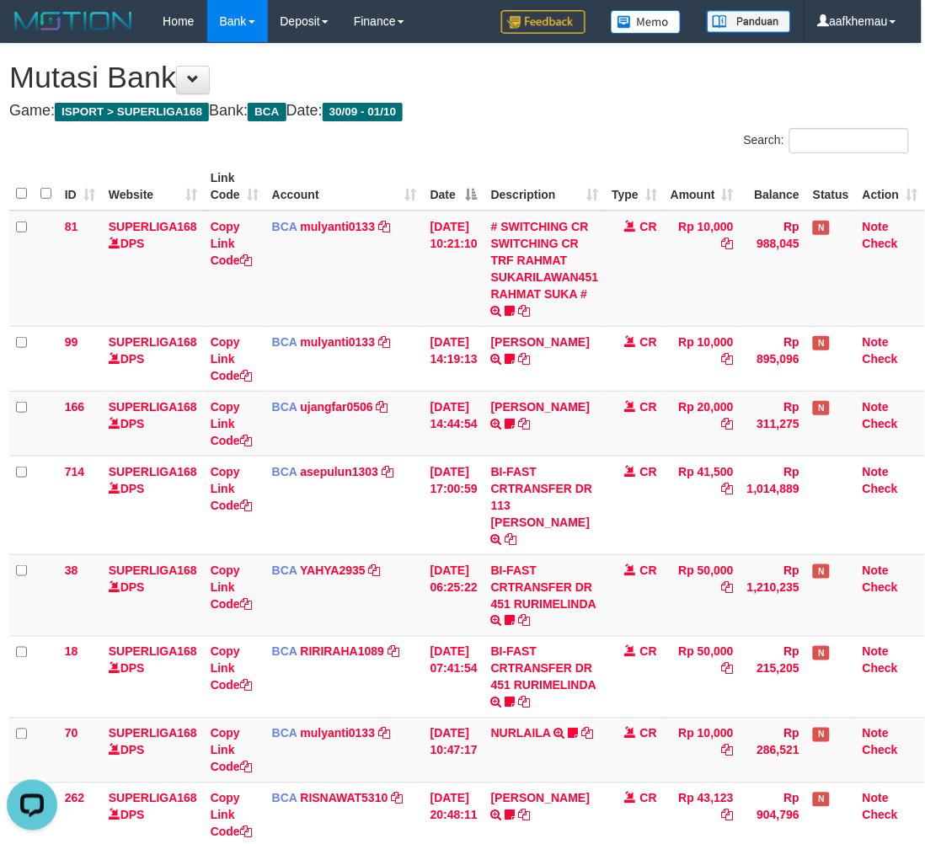
click at [552, 109] on h4 "Game: ISPORT > SUPERLIGA168 Bank: BCA Date: 30/09 - 01/10" at bounding box center [459, 111] width 900 height 17
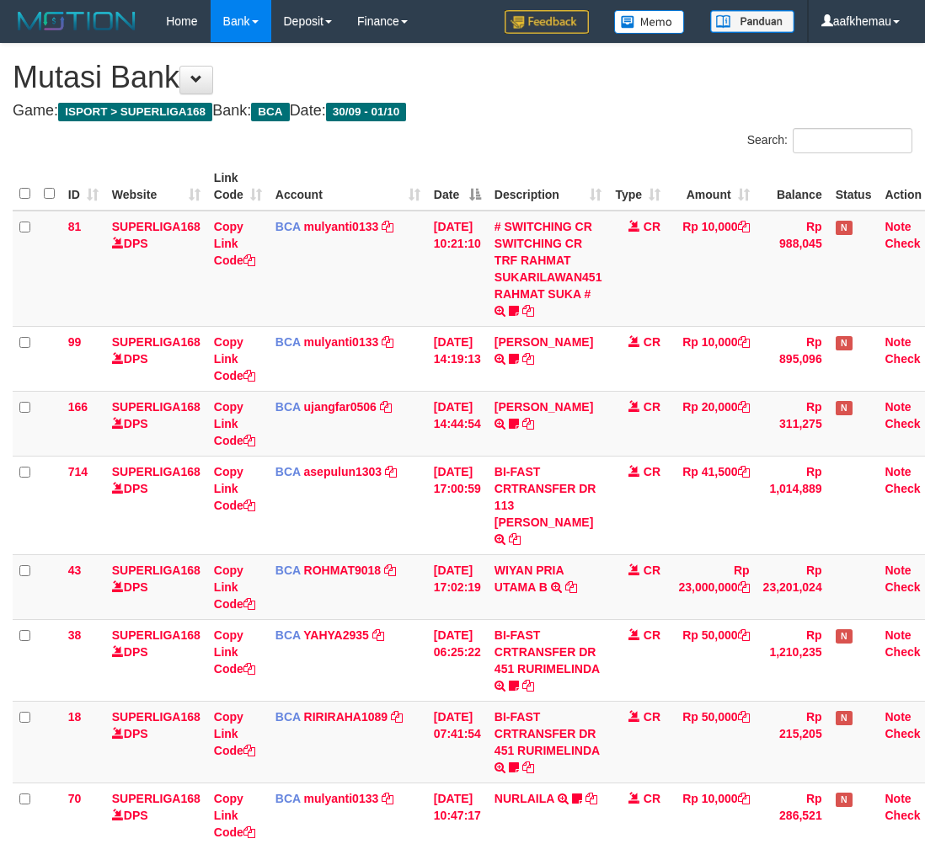
scroll to position [0, 13]
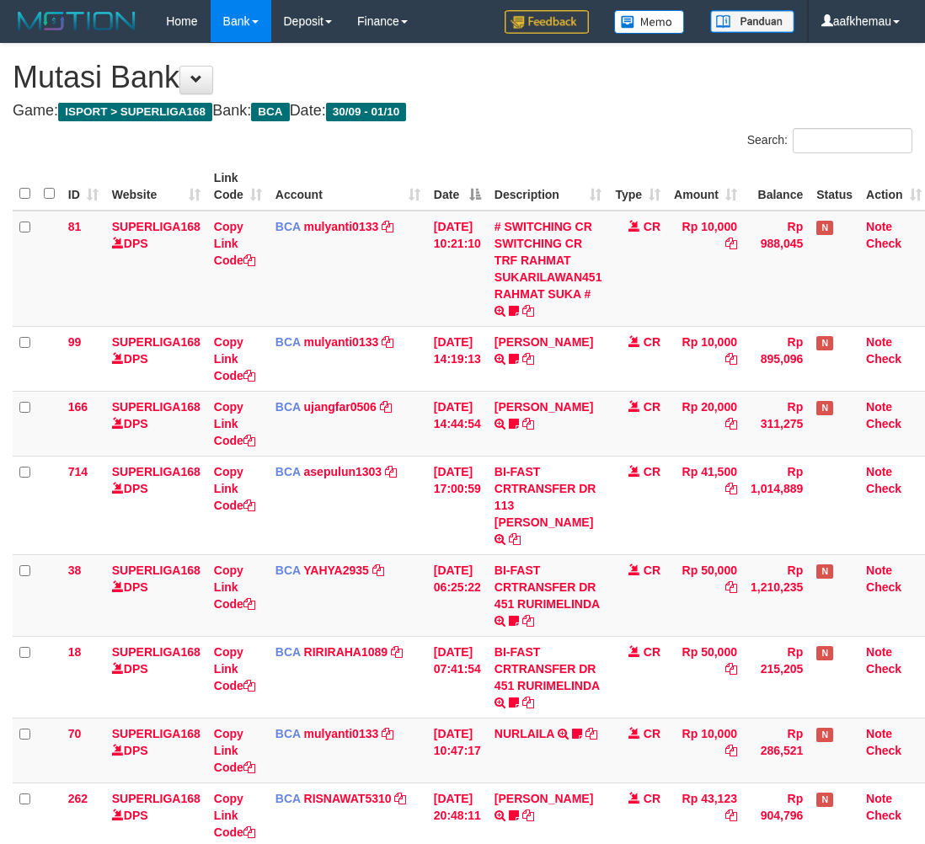
scroll to position [0, 13]
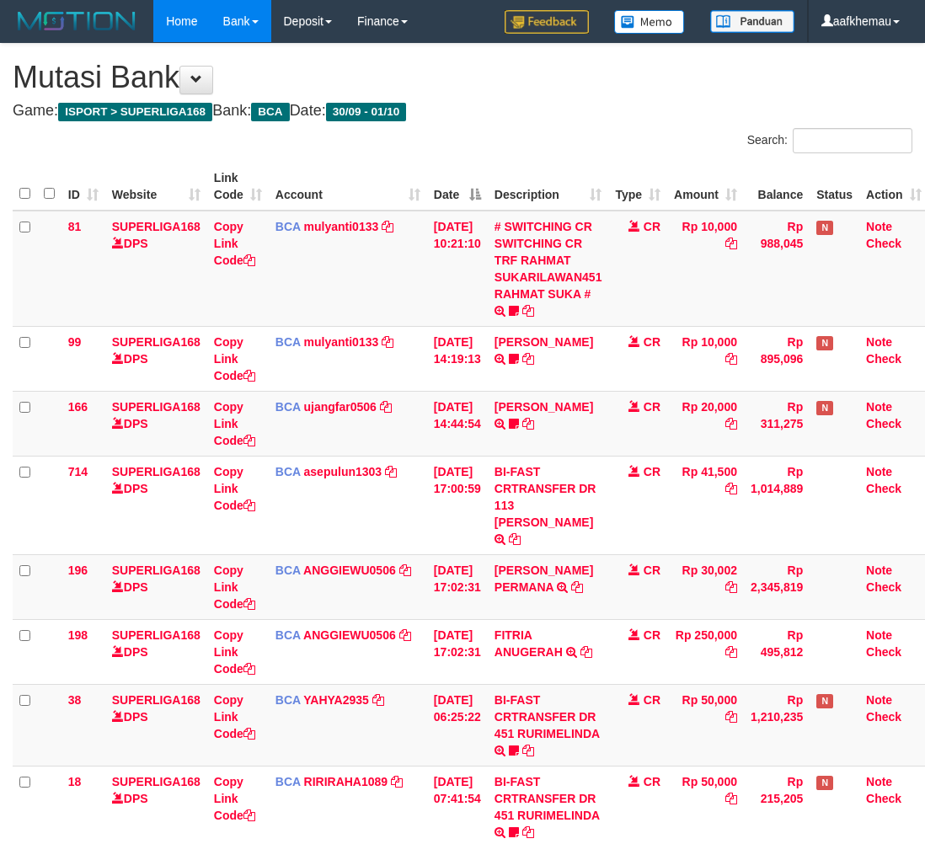
scroll to position [0, 13]
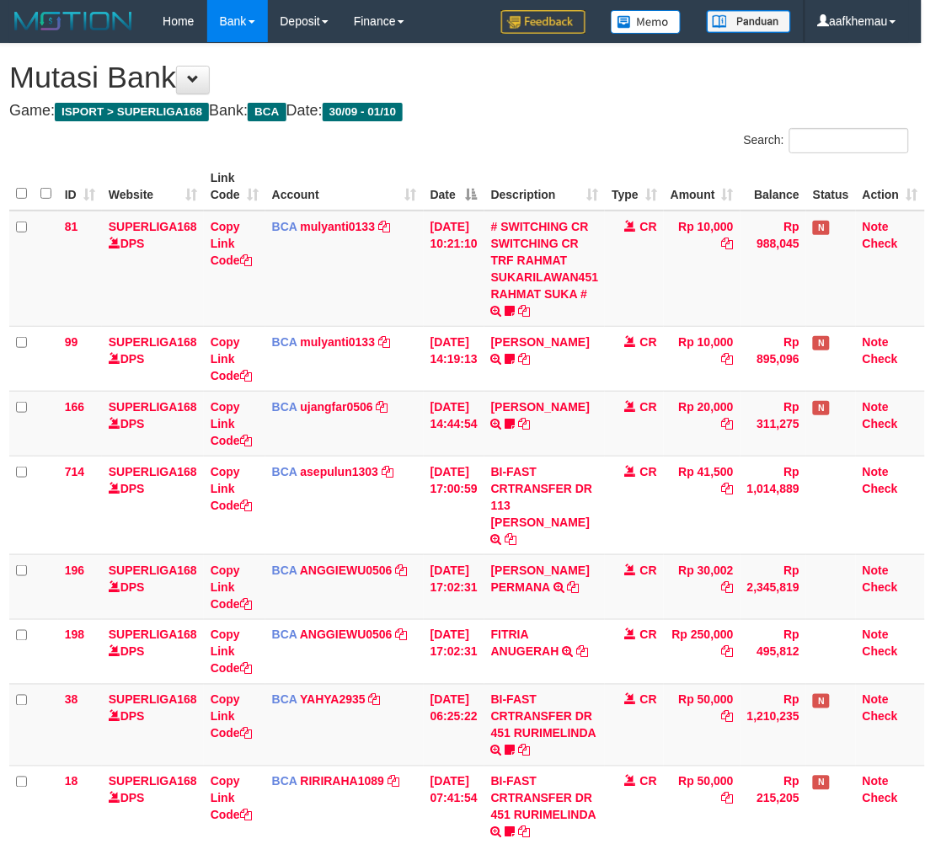
click at [602, 56] on div "**********" at bounding box center [459, 563] width 925 height 1038
